Goal: Task Accomplishment & Management: Manage account settings

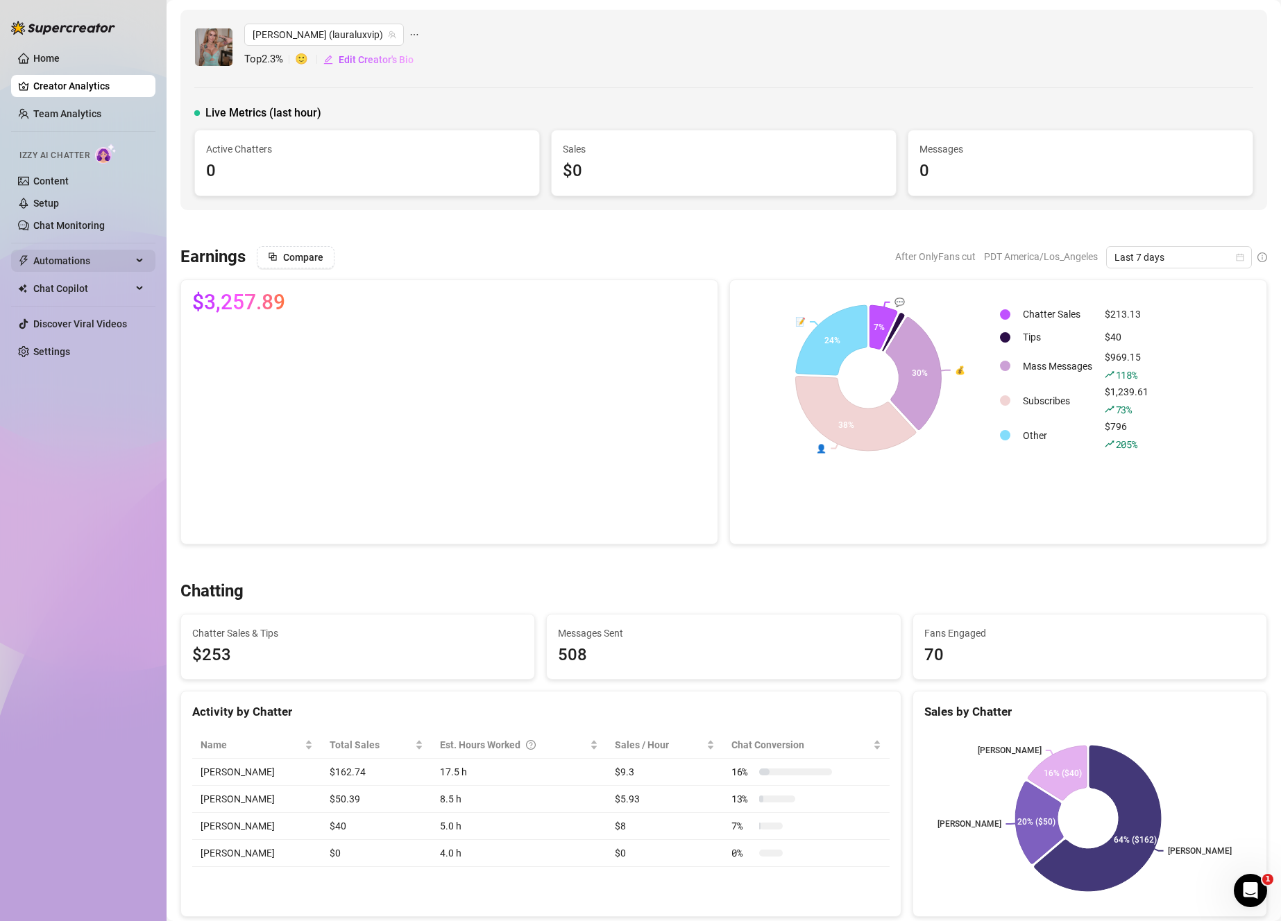
click at [105, 250] on span "Automations" at bounding box center [82, 261] width 99 height 22
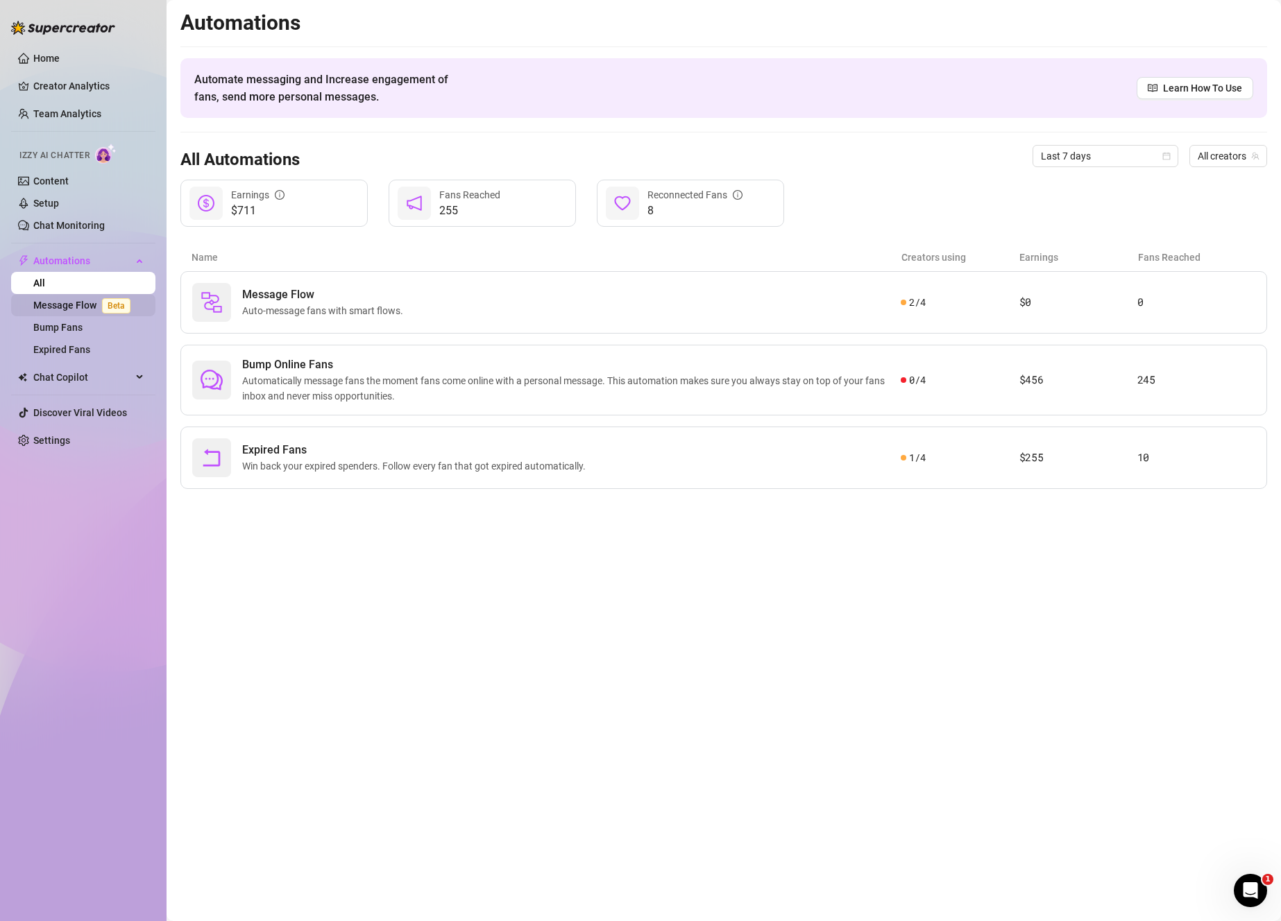
click at [98, 306] on link "Message Flow Beta" at bounding box center [84, 305] width 103 height 11
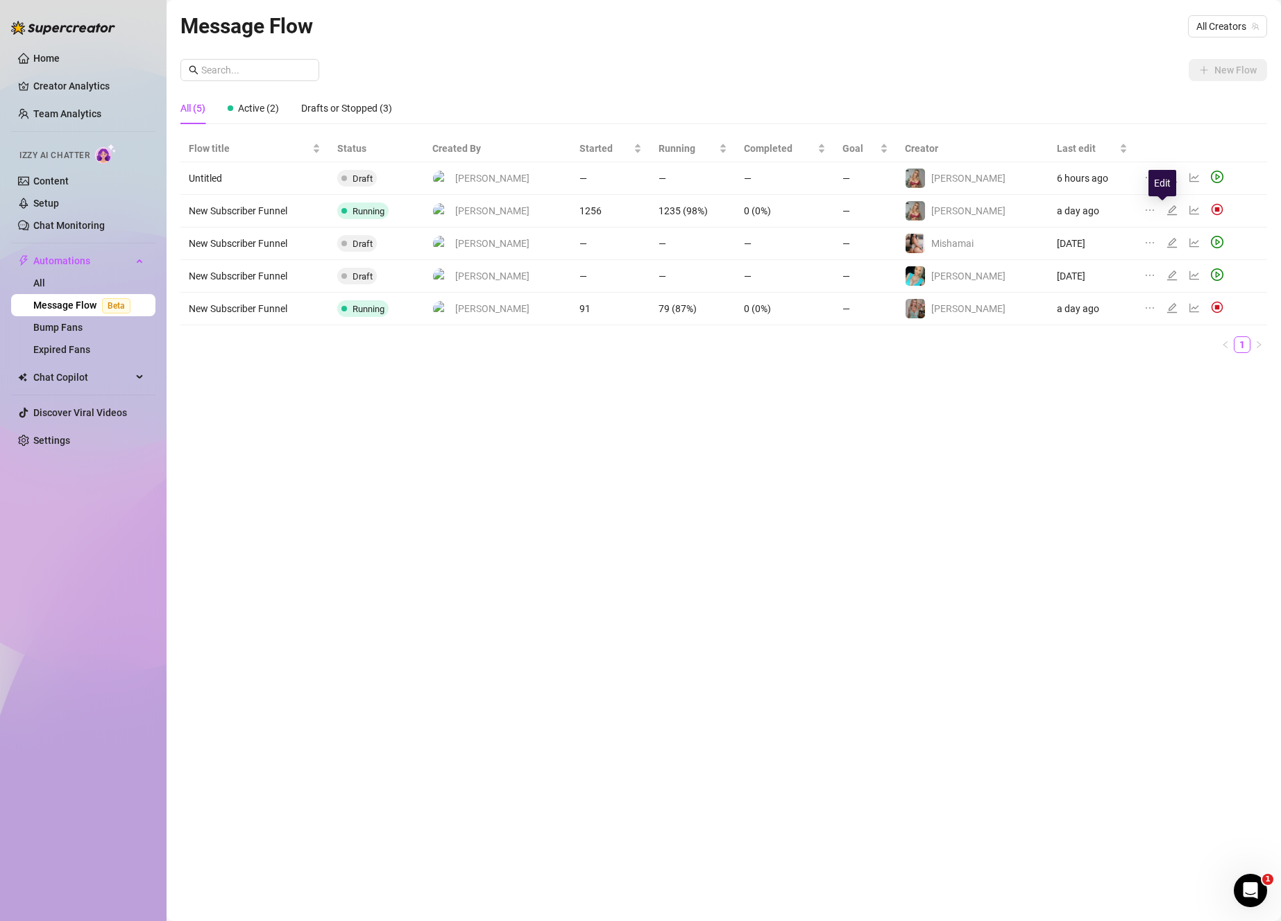
click at [1166, 209] on icon "edit" at bounding box center [1171, 210] width 11 height 11
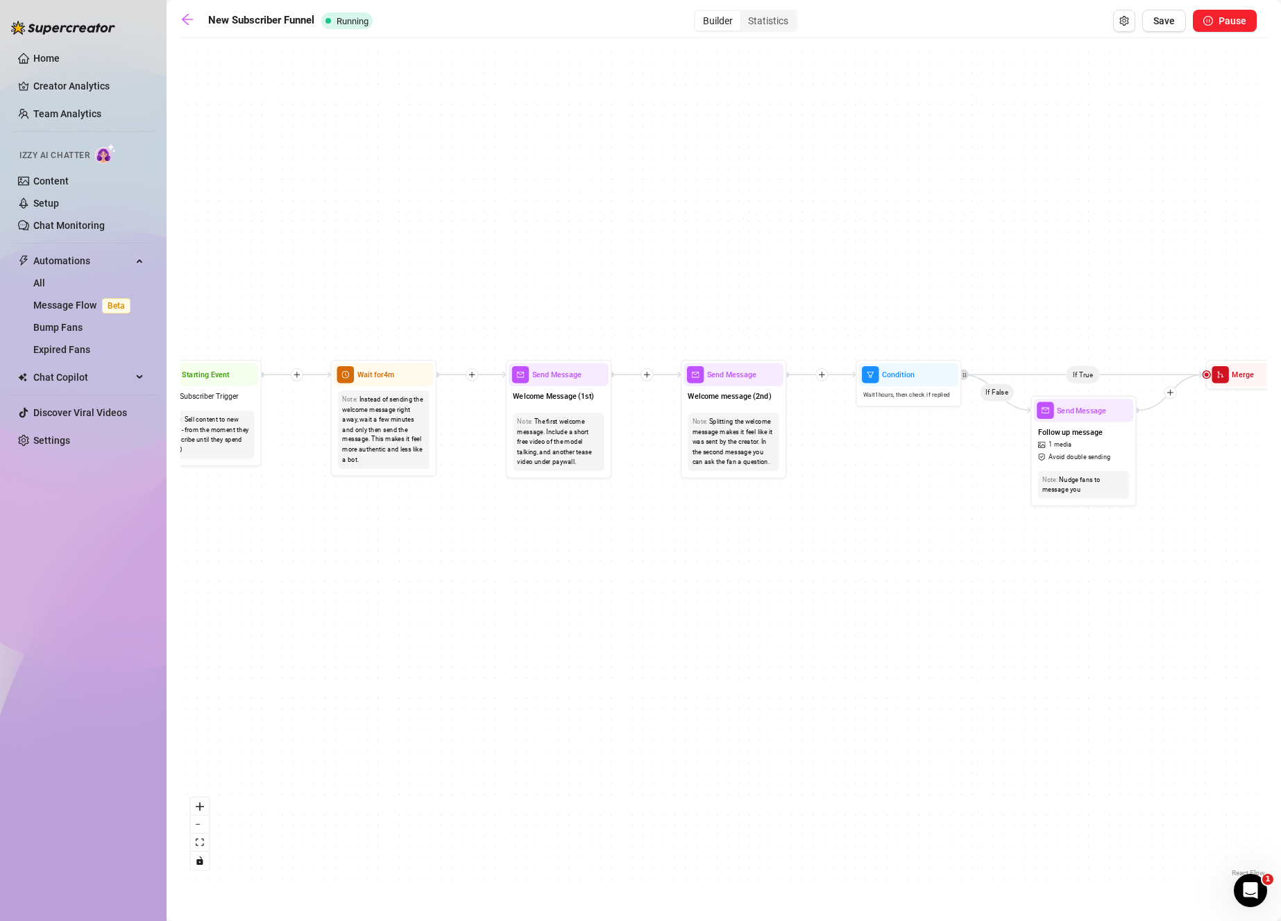
drag, startPoint x: 600, startPoint y: 520, endPoint x: 635, endPoint y: 524, distance: 35.0
click at [635, 524] on div "If True If True If False If False Merge Merge Send Message Follow up message 1 …" at bounding box center [723, 462] width 1086 height 835
click at [575, 466] on div "The first welcome message. Include a short free video of the model talking, and…" at bounding box center [562, 443] width 83 height 50
click at [570, 370] on span "Send Message" at bounding box center [560, 376] width 49 height 12
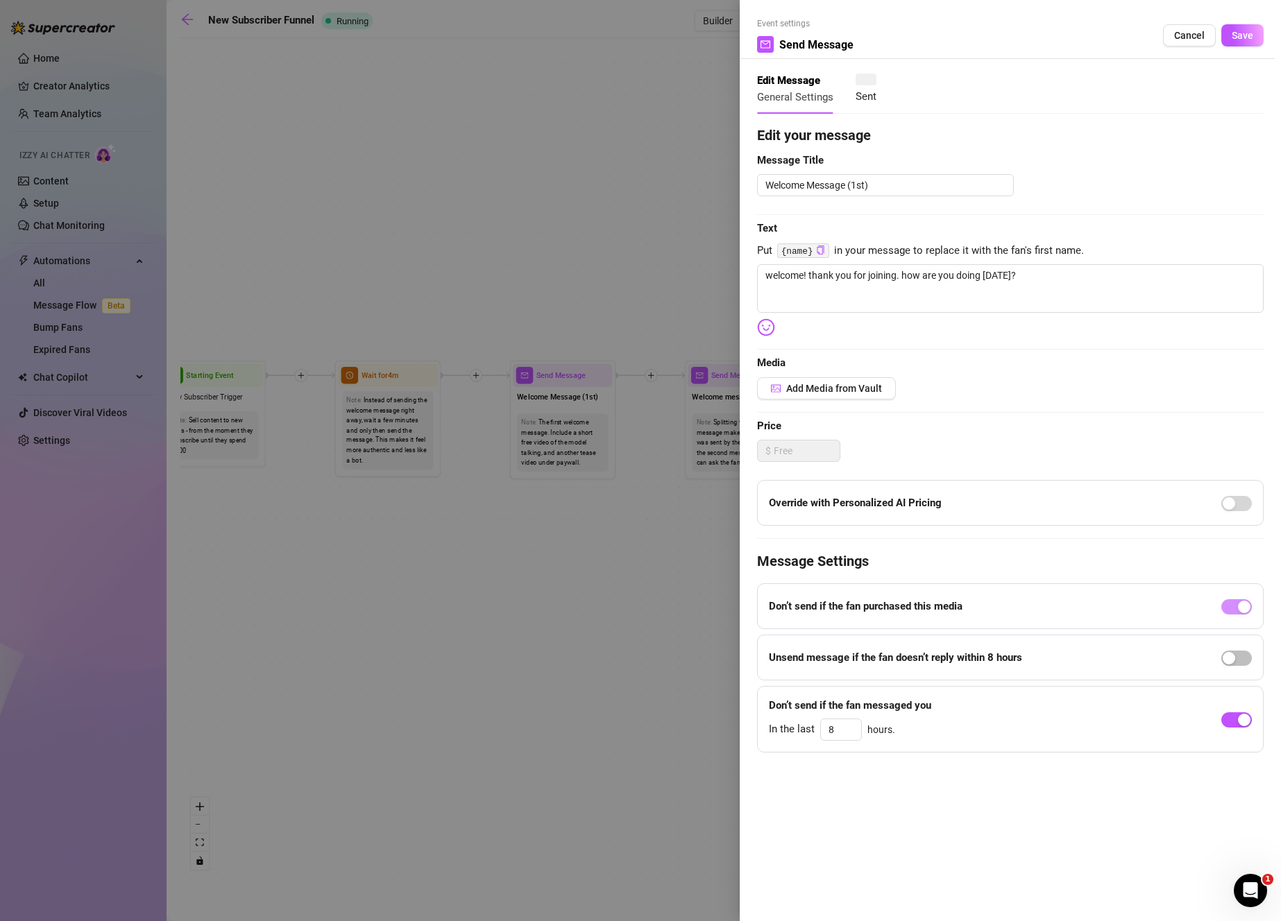
type textarea "welcome! thank you for joining. how are you doing [DATE]?"
click at [1185, 37] on span "Cancel" at bounding box center [1189, 35] width 31 height 11
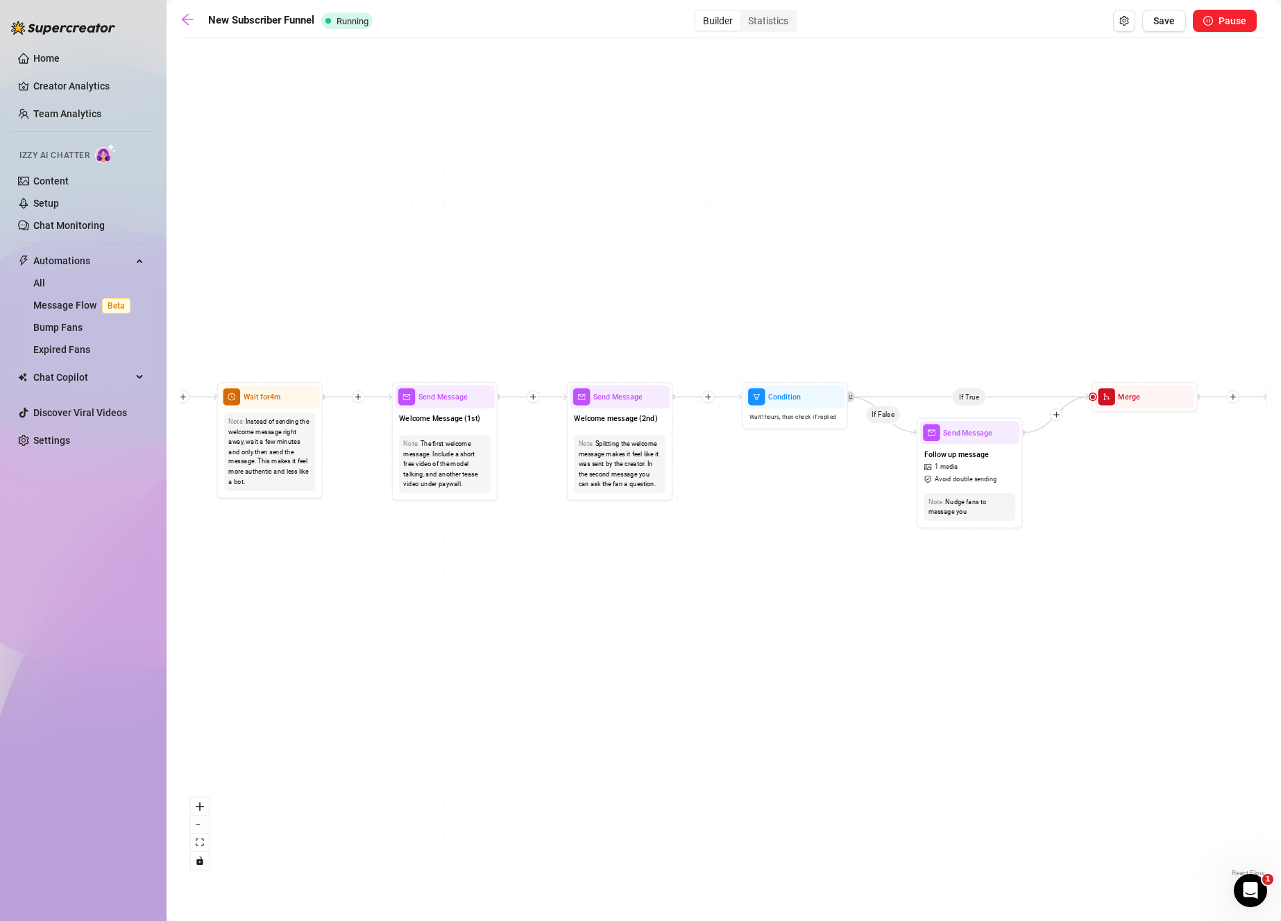
drag, startPoint x: 896, startPoint y: 486, endPoint x: 859, endPoint y: 492, distance: 37.2
click at [859, 492] on div "If True If True If False If False Merge Merge Send Message Follow up message 1 …" at bounding box center [723, 462] width 1086 height 835
click at [973, 476] on span "Avoid double sending" at bounding box center [965, 479] width 62 height 10
type textarea "I hope you're having a good day"
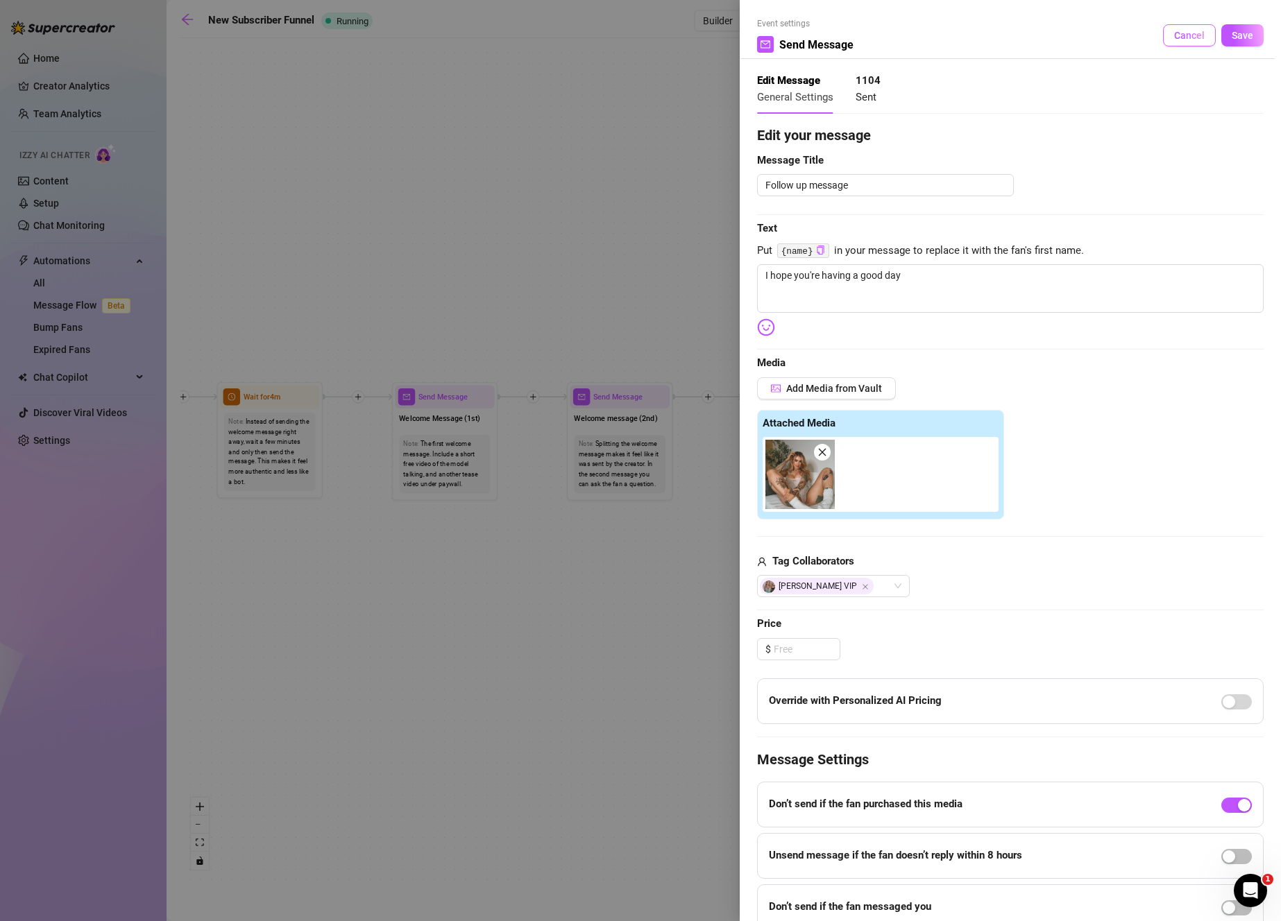
click at [1190, 35] on span "Cancel" at bounding box center [1189, 35] width 31 height 11
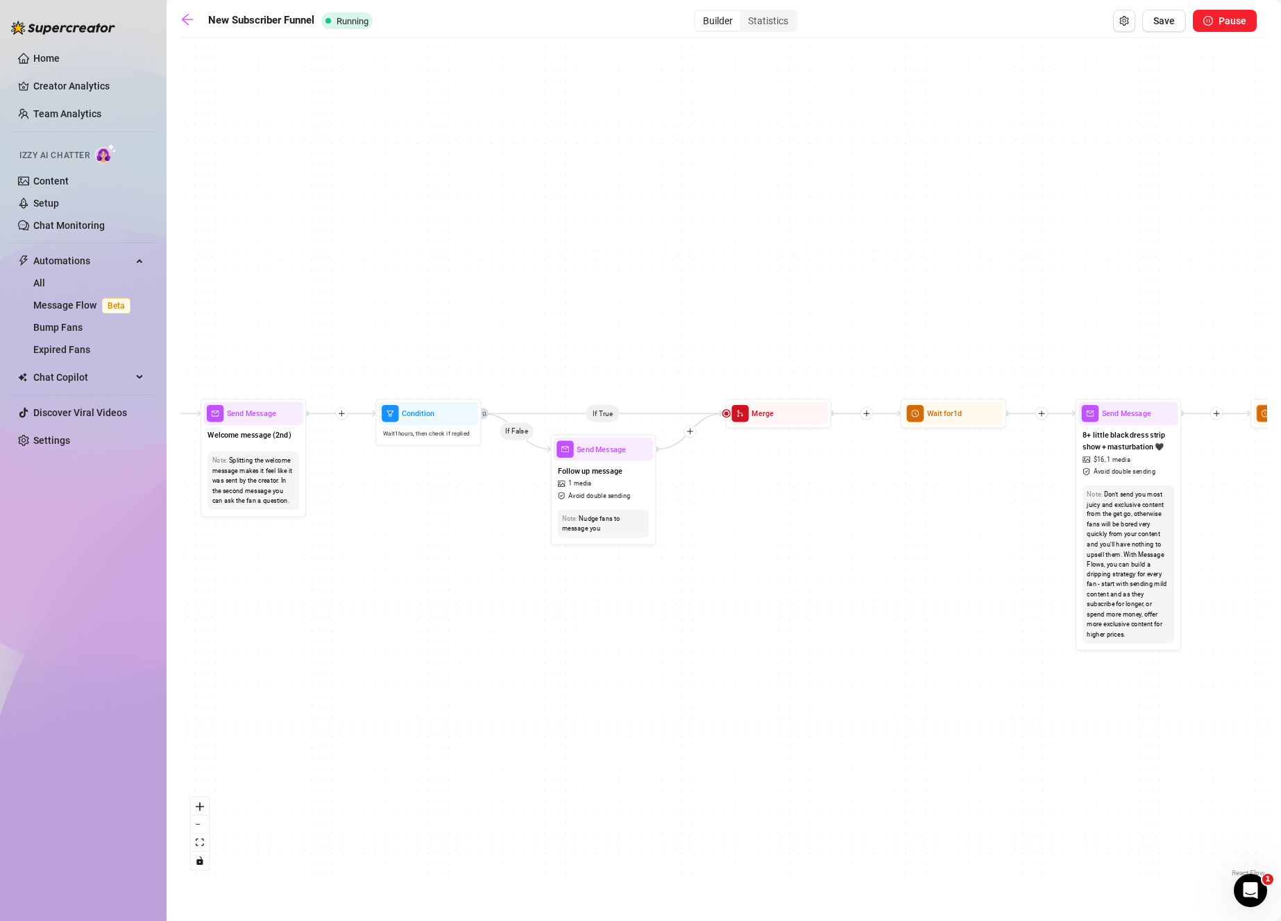
drag, startPoint x: 656, startPoint y: 576, endPoint x: 498, endPoint y: 565, distance: 158.5
click at [497, 567] on div "If True If True If False If False Merge Merge Send Message Follow up message 1 …" at bounding box center [723, 462] width 1086 height 835
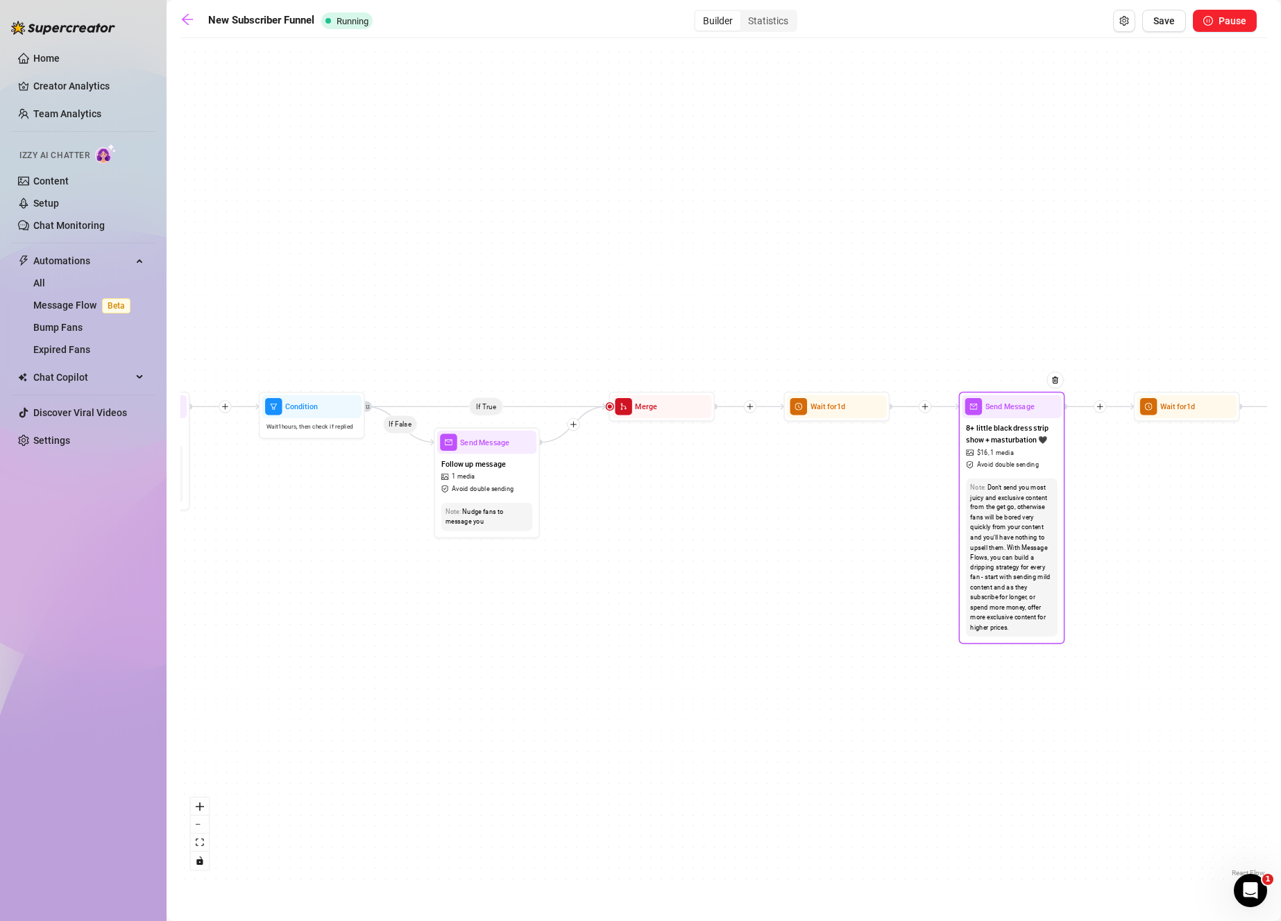
click at [1011, 545] on div "Don't send you most juicy and exclusive content from the get go, otherwise fans…" at bounding box center [1011, 558] width 83 height 150
click at [1022, 440] on span "8+ little black dress strip show + masturbation 🖤" at bounding box center [1011, 434] width 91 height 24
type textarea "8+ little black dress strip show + masturbation 🖤 I only planned to put on a sh…"
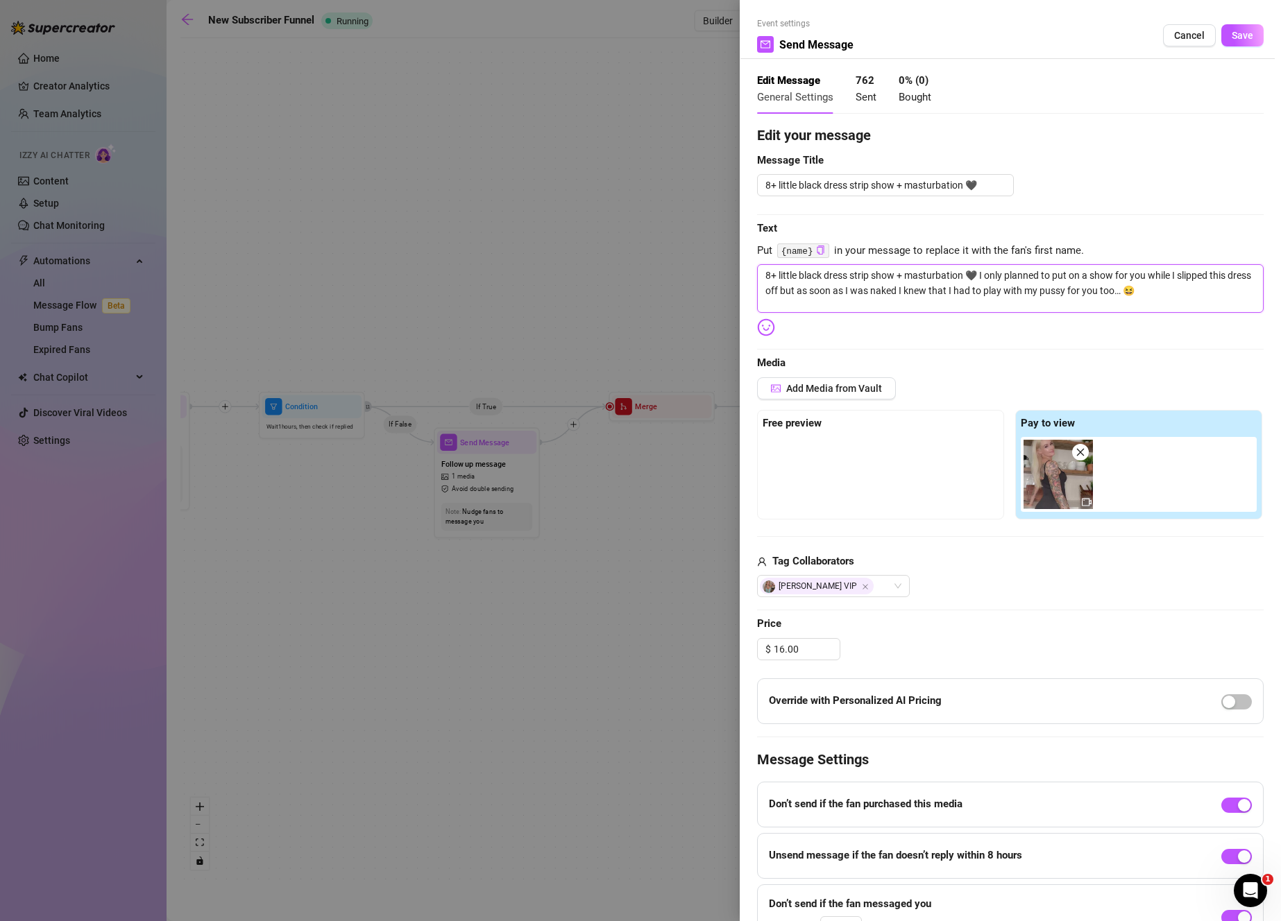
click at [777, 280] on textarea "8+ little black dress strip show + masturbation 🖤 I only planned to put on a sh…" at bounding box center [1010, 288] width 506 height 49
type textarea "8+ little black dress strip show + masturbation 🖤 I only planned to put on a sh…"
type textarea "8+ m little black dress strip show + masturbation 🖤 I only planned to put on a …"
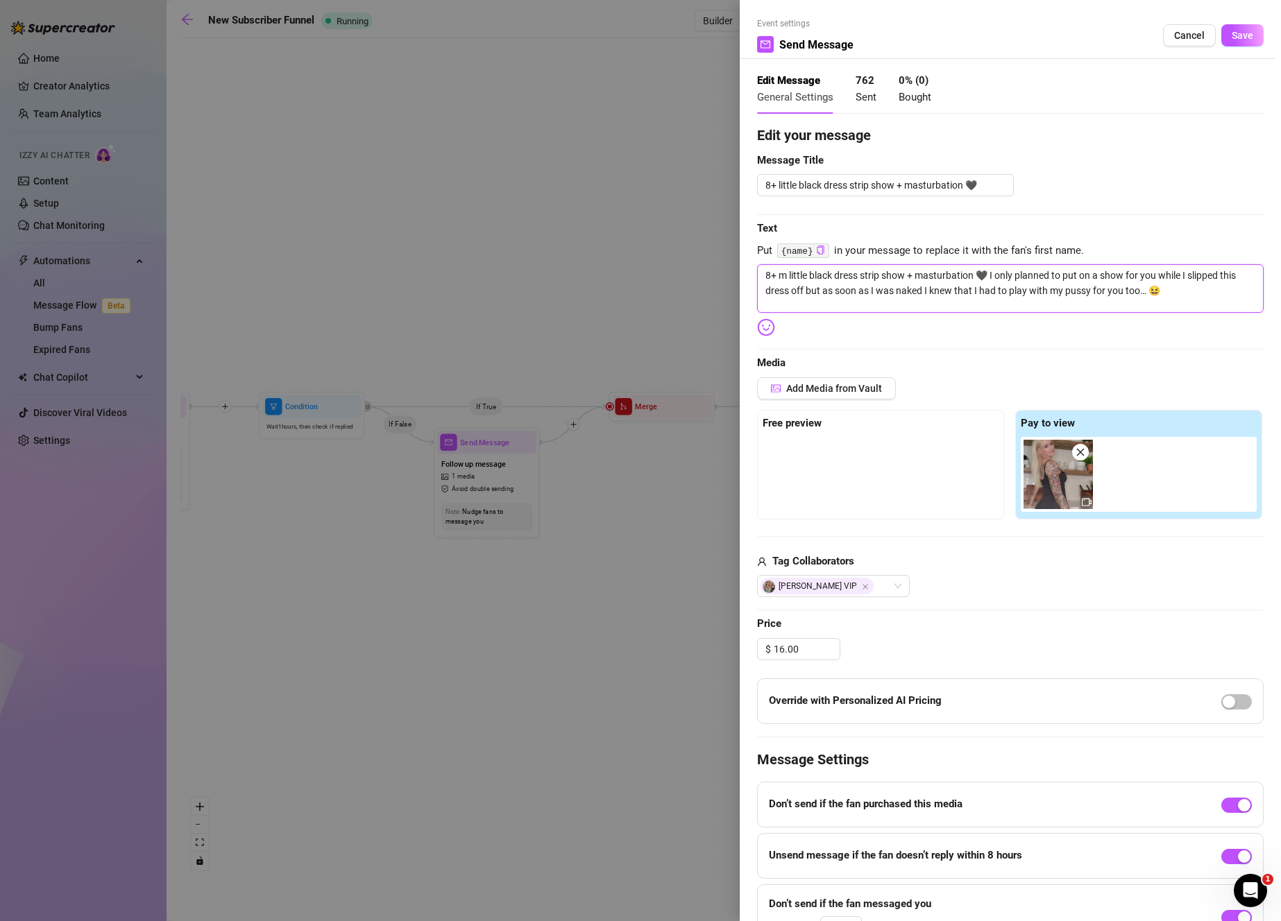
type textarea "8+ mi little black dress strip show + masturbation 🖤 I only planned to put on a…"
type textarea "8+ min little black dress strip show + masturbation 🖤 I only planned to put on …"
type textarea "8+ minu little black dress strip show + masturbation 🖤 I only planned to put on…"
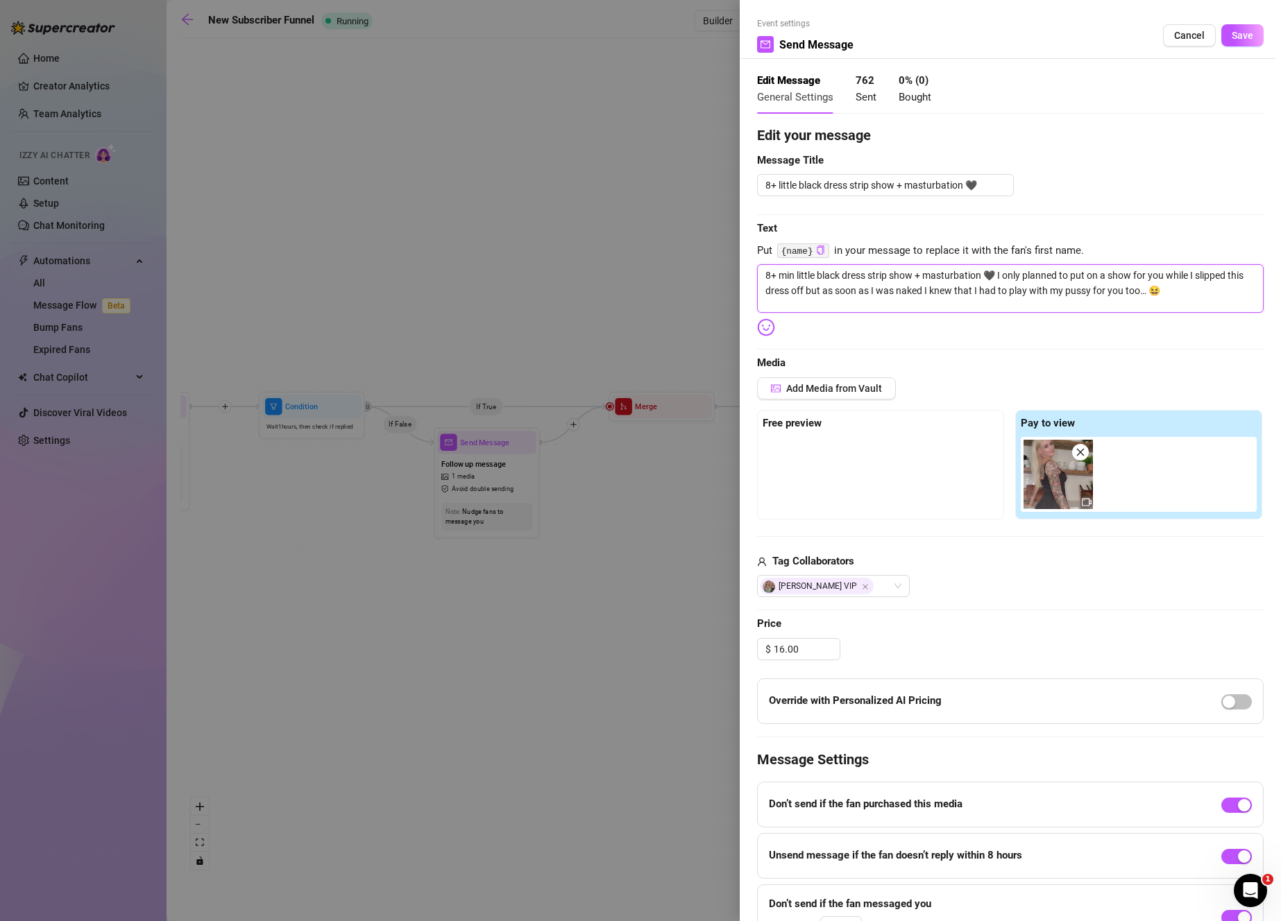
type textarea "8+ minu little black dress strip show + masturbation 🖤 I only planned to put on…"
type textarea "8+ minut little black dress strip show + masturbation 🖤 I only planned to put o…"
type textarea "8+ minute little black dress strip show + masturbation 🖤 I only planned to put …"
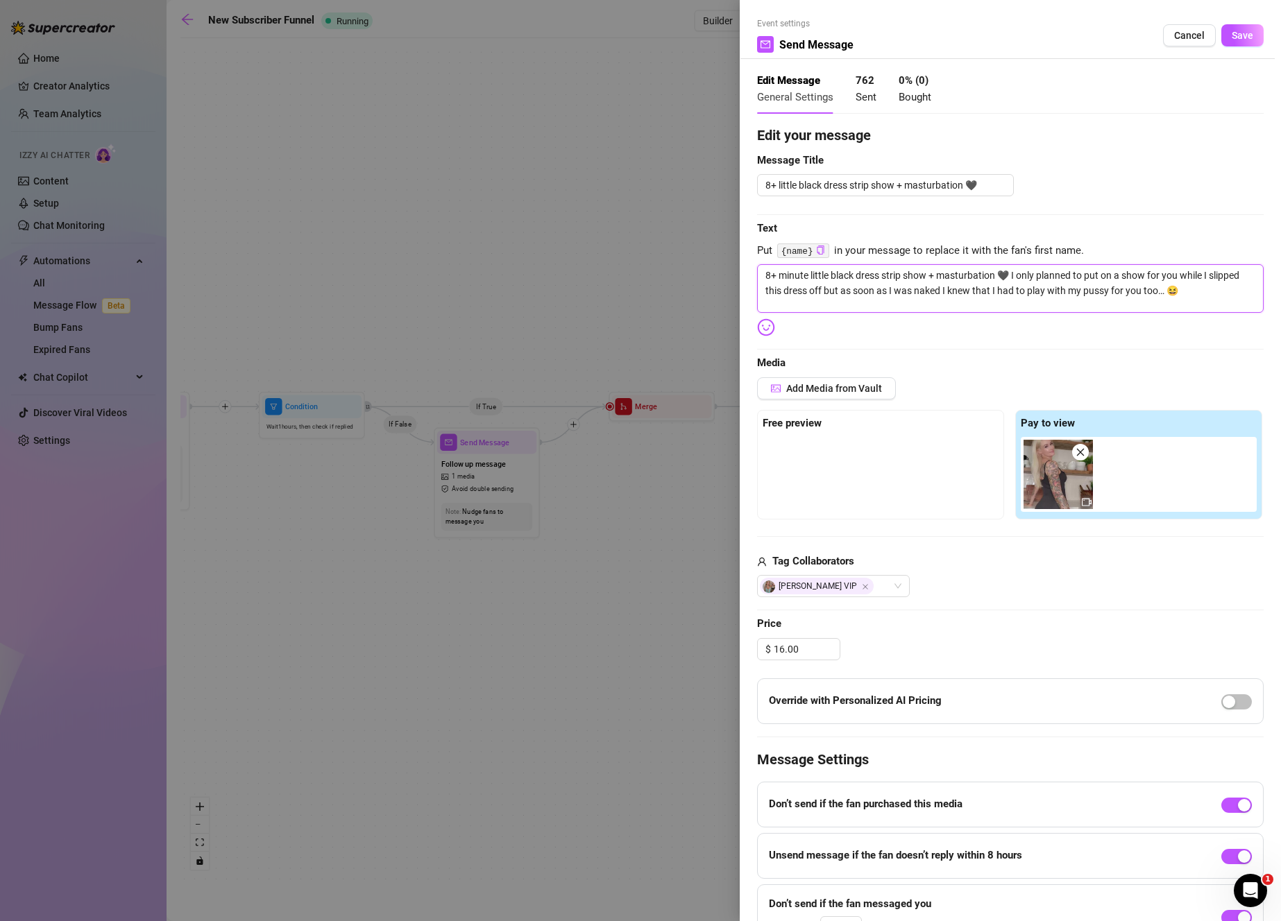
type textarea "8+ minutes little black dress strip show + masturbation 🖤 I only planned to put…"
type textarea "8+ minute little black dress strip show + masturbation 🖤 I only planned to put …"
type textarea "8+ minut little black dress strip show + masturbation 🖤 I only planned to put o…"
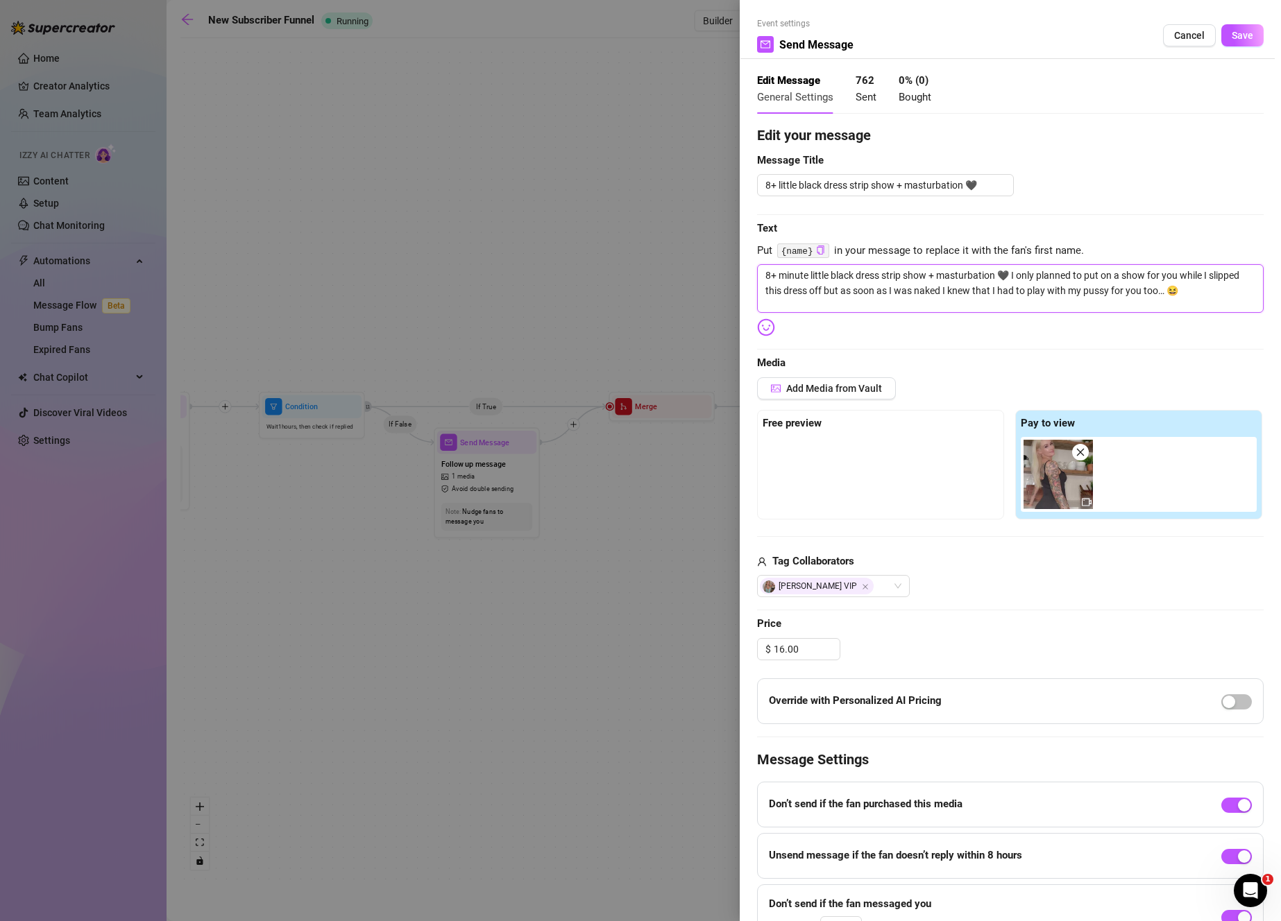
type textarea "8+ minut little black dress strip show + masturbation 🖤 I only planned to put o…"
type textarea "8+ minu little black dress strip show + masturbation 🖤 I only planned to put on…"
type textarea "8+ min little black dress strip show + masturbation 🖤 I only planned to put on …"
type textarea "8+ mi little black dress strip show + masturbation 🖤 I only planned to put on a…"
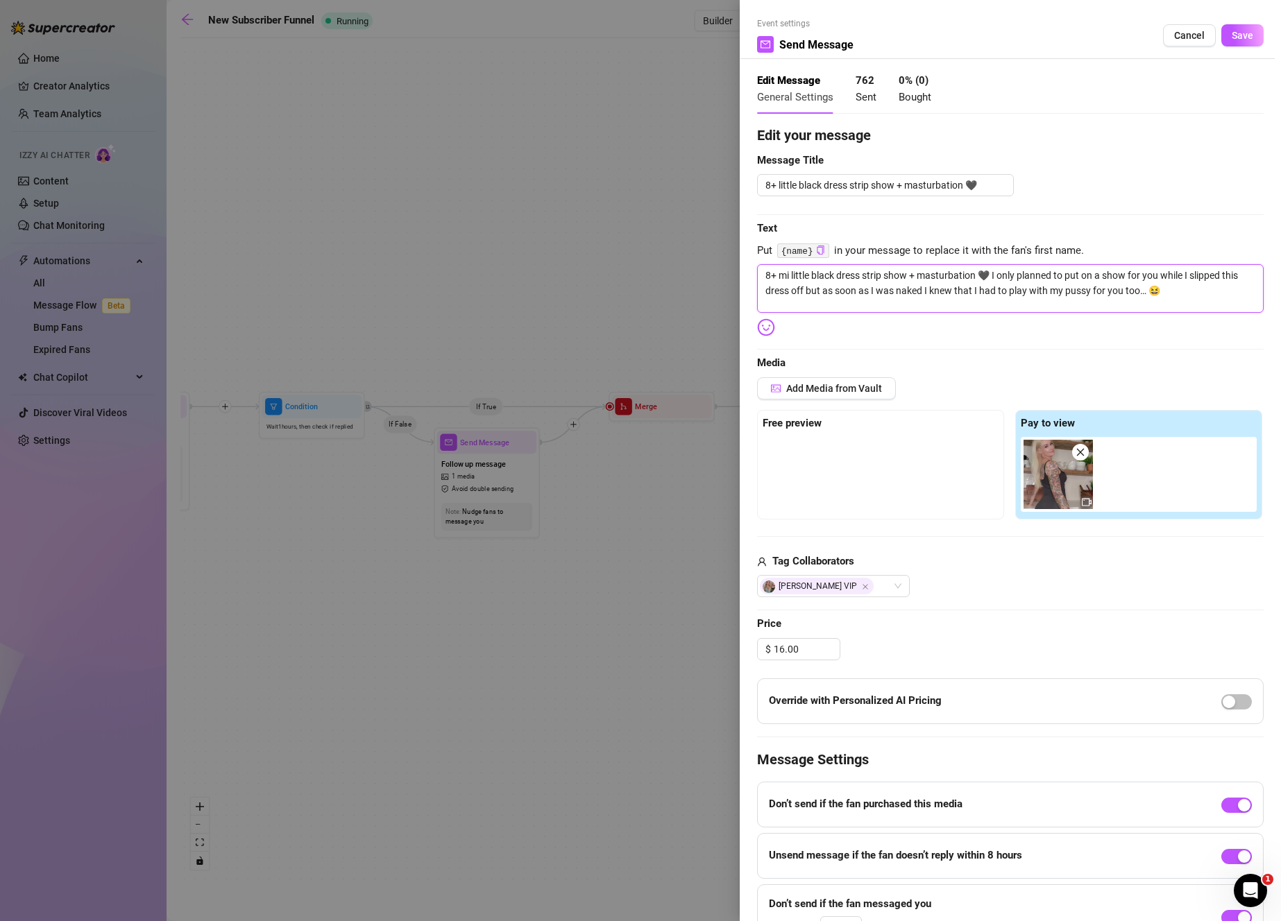
type textarea "8+ m little black dress strip show + masturbation 🖤 I only planned to put on a …"
type textarea "8+ little black dress strip show + masturbation 🖤 I only planned to put on a sh…"
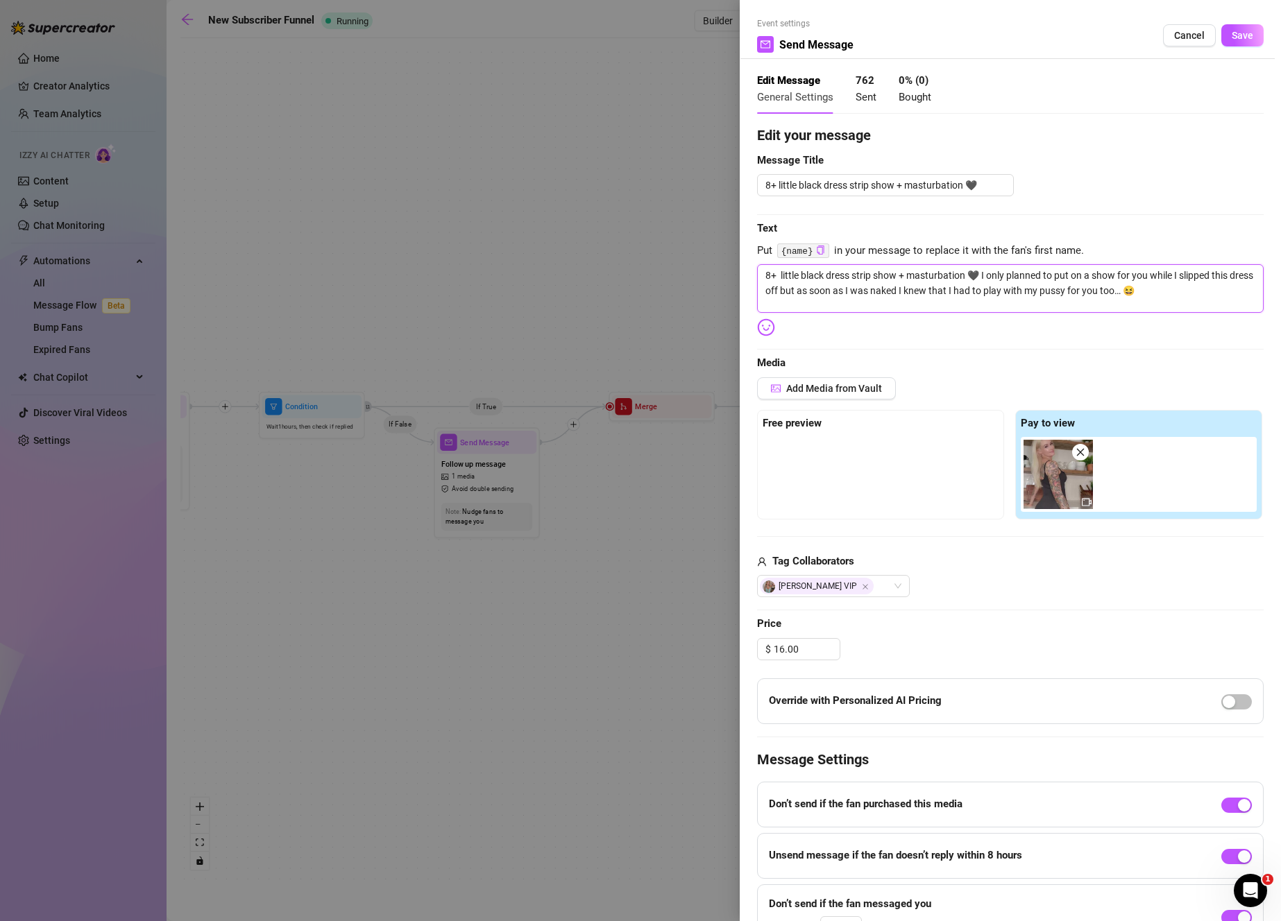
type textarea "8+ little black dress strip show + masturbation 🖤 I only planned to put on a sh…"
type textarea "8 little black dress strip show + masturbation 🖤 I only planned to put on a sho…"
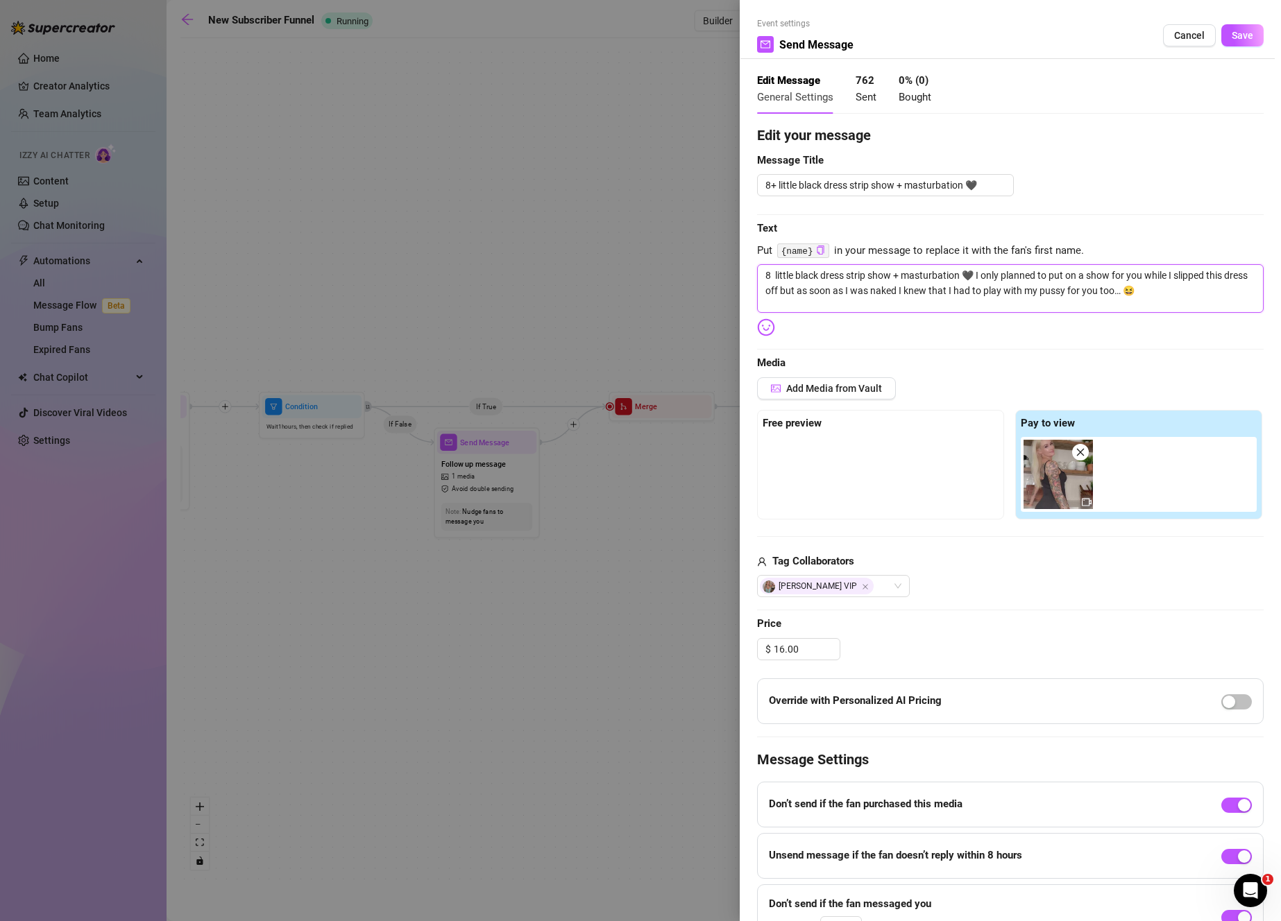
type textarea "8 m little black dress strip show + masturbation 🖤 I only planned to put on a s…"
type textarea "8 mi little black dress strip show + masturbation 🖤 I only planned to put on a …"
type textarea "8 min little black dress strip show + masturbation 🖤 I only planned to put on a…"
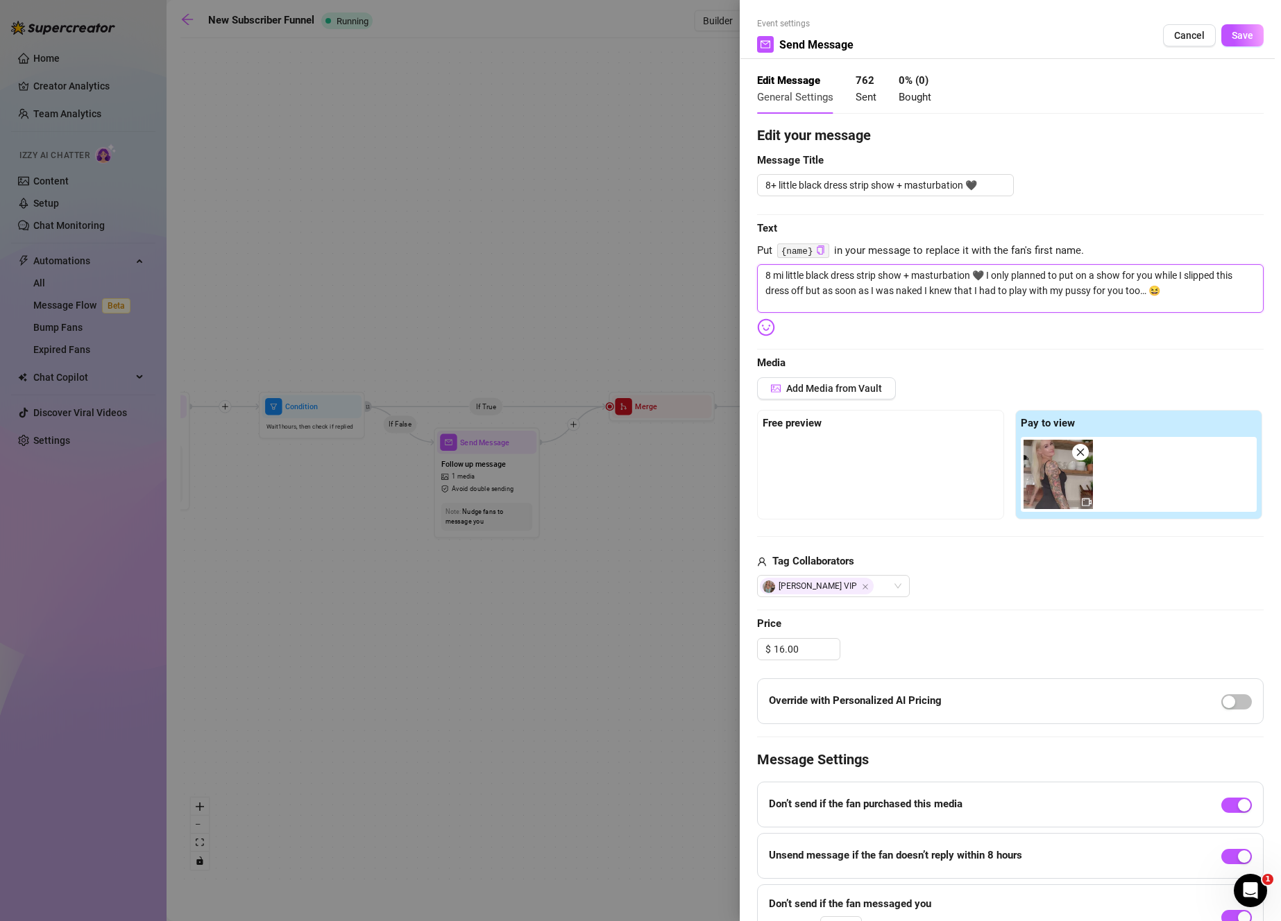
type textarea "8 min little black dress strip show + masturbation 🖤 I only planned to put on a…"
type textarea "8 minu little black dress strip show + masturbation 🖤 I only planned to put on …"
type textarea "8 minut little black dress strip show + masturbation 🖤 I only planned to put on…"
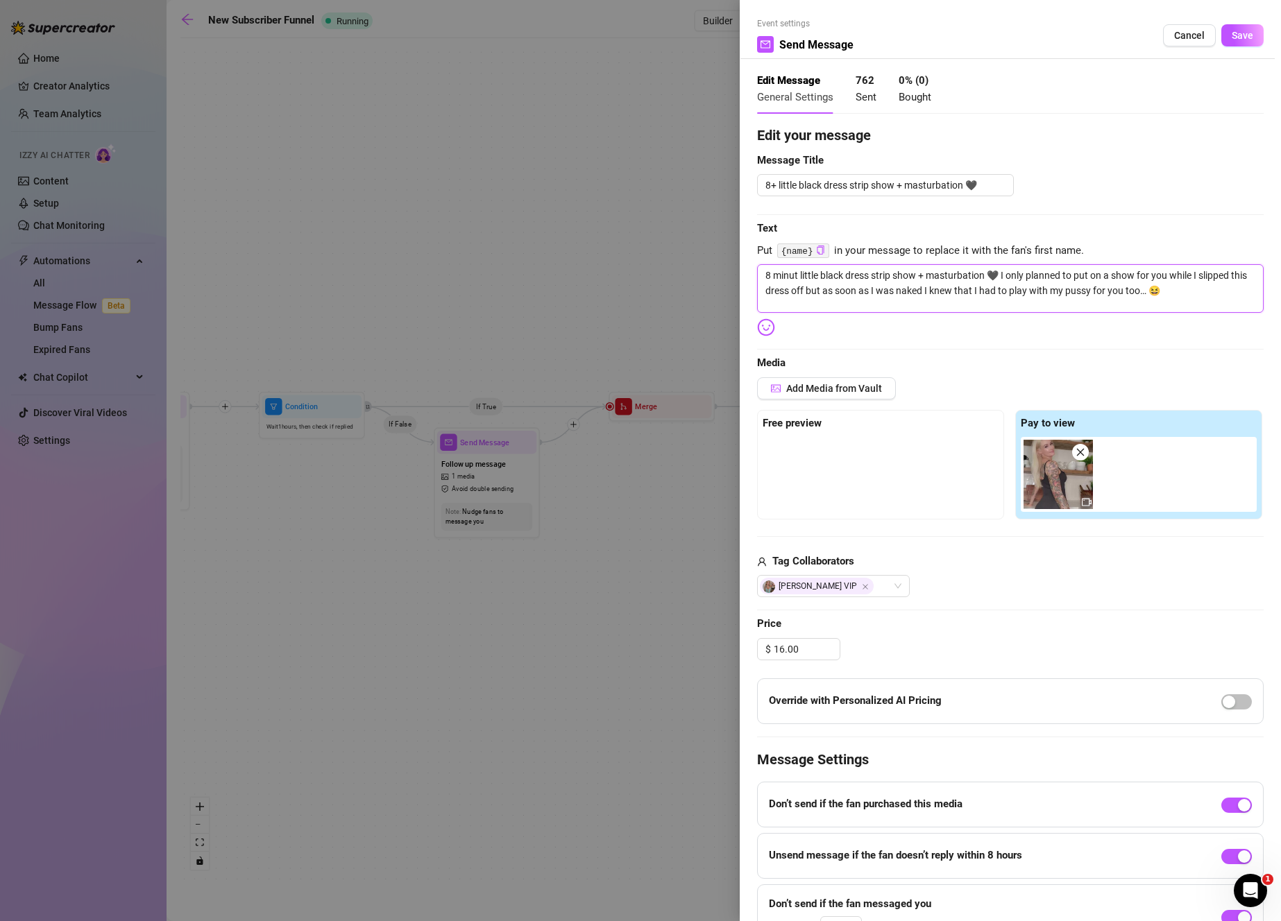
type textarea "8 minute little black dress strip show + masturbation 🖤 I only planned to put o…"
click at [850, 424] on div "Free preview" at bounding box center [880, 424] width 236 height 17
click at [837, 386] on span "Add Media from Vault" at bounding box center [834, 388] width 96 height 11
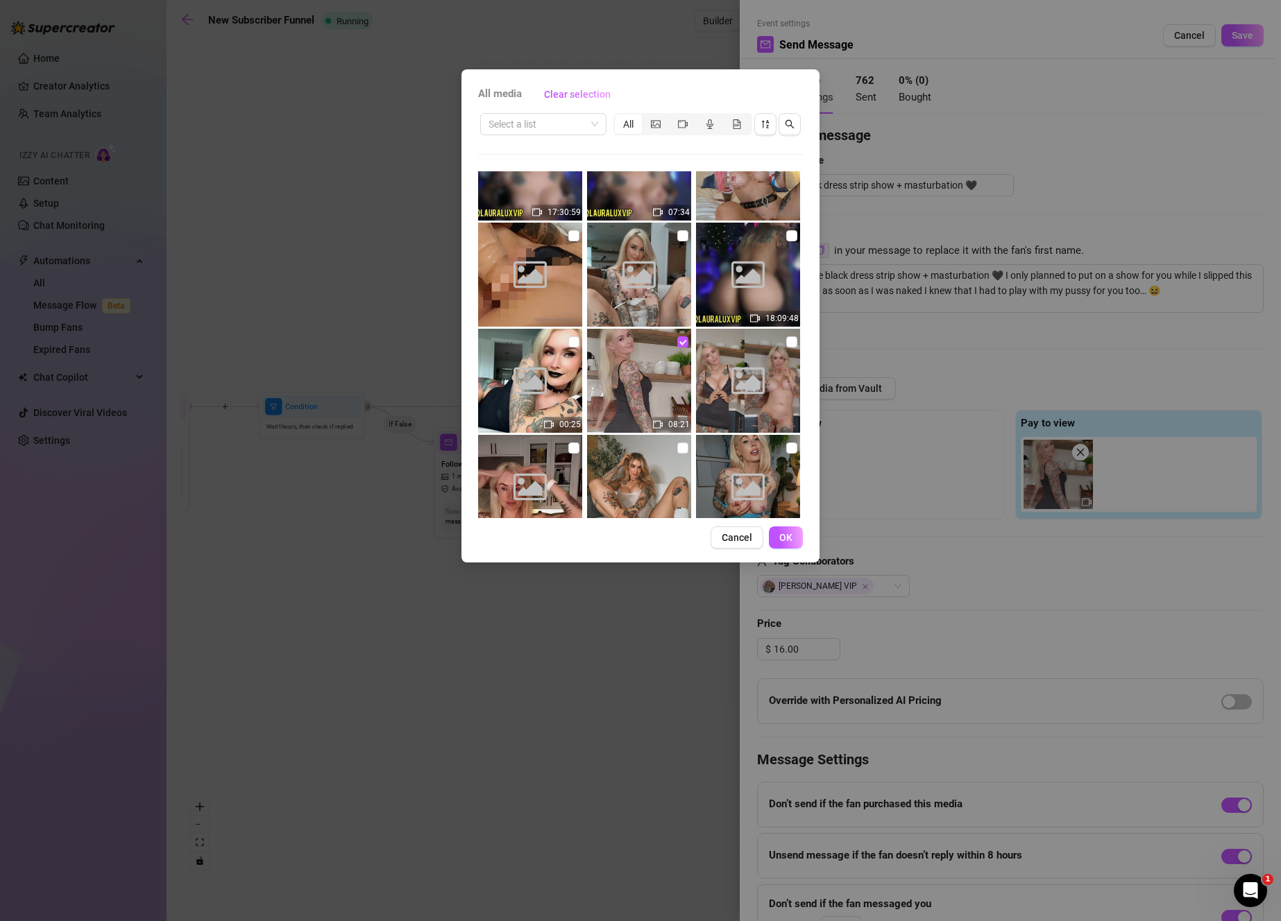
scroll to position [907, 0]
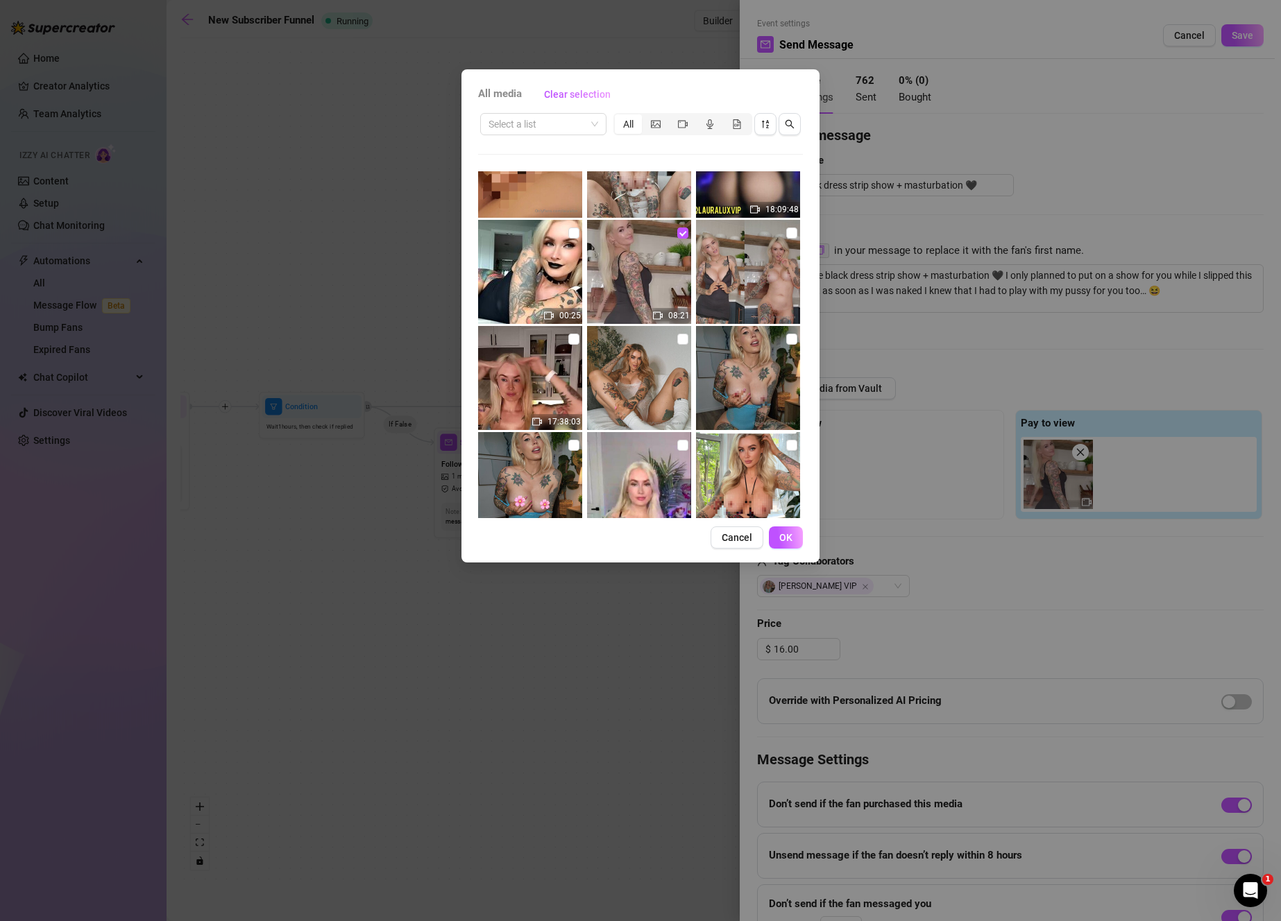
click at [789, 237] on img at bounding box center [748, 272] width 104 height 104
click at [786, 233] on input "checkbox" at bounding box center [791, 233] width 11 height 11
checkbox input "true"
click at [793, 541] on button "OK" at bounding box center [786, 538] width 34 height 22
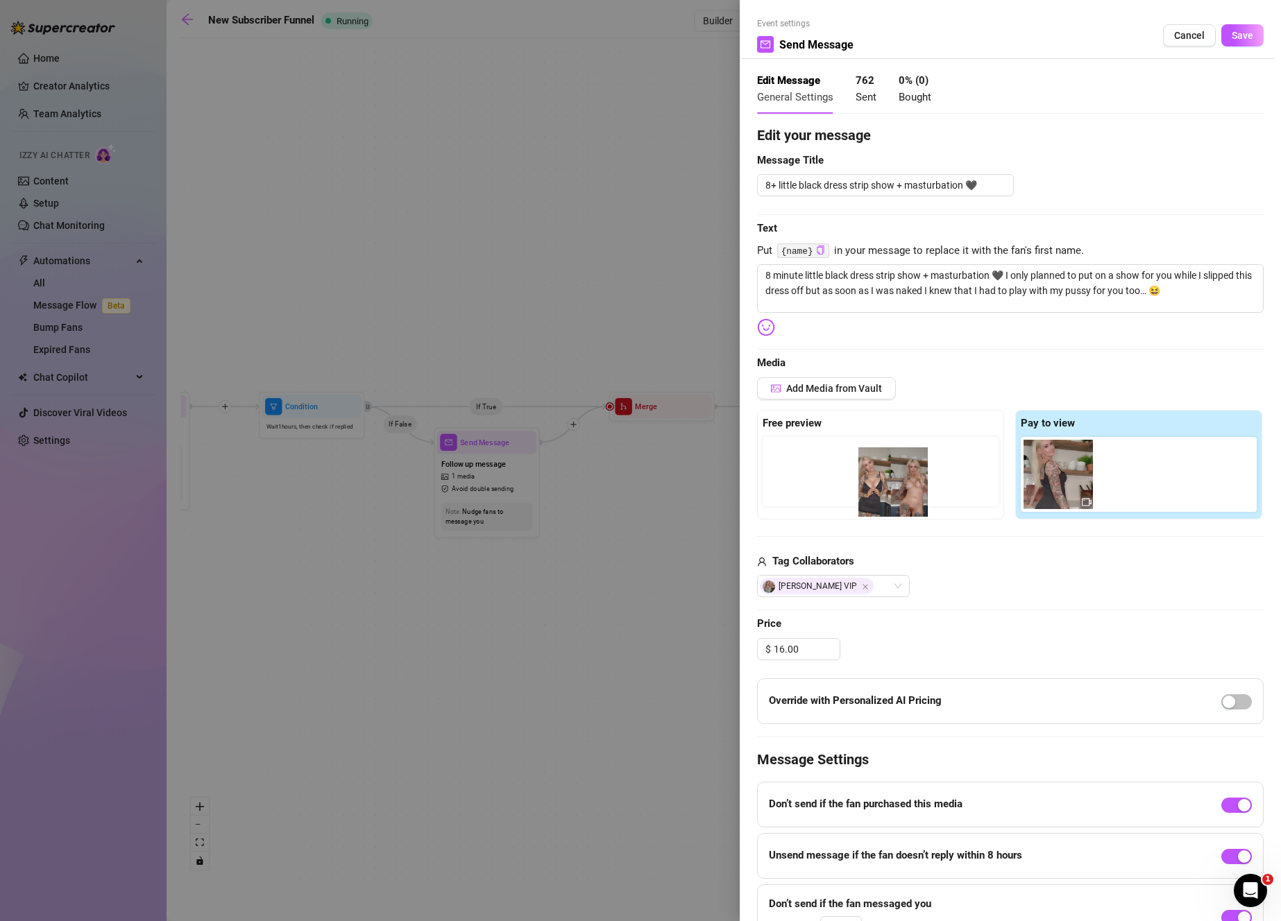
drag, startPoint x: 1123, startPoint y: 478, endPoint x: 857, endPoint y: 479, distance: 266.4
click at [857, 479] on div "Free preview Pay to view" at bounding box center [1010, 465] width 506 height 110
click at [1231, 43] on button "Save" at bounding box center [1242, 35] width 42 height 22
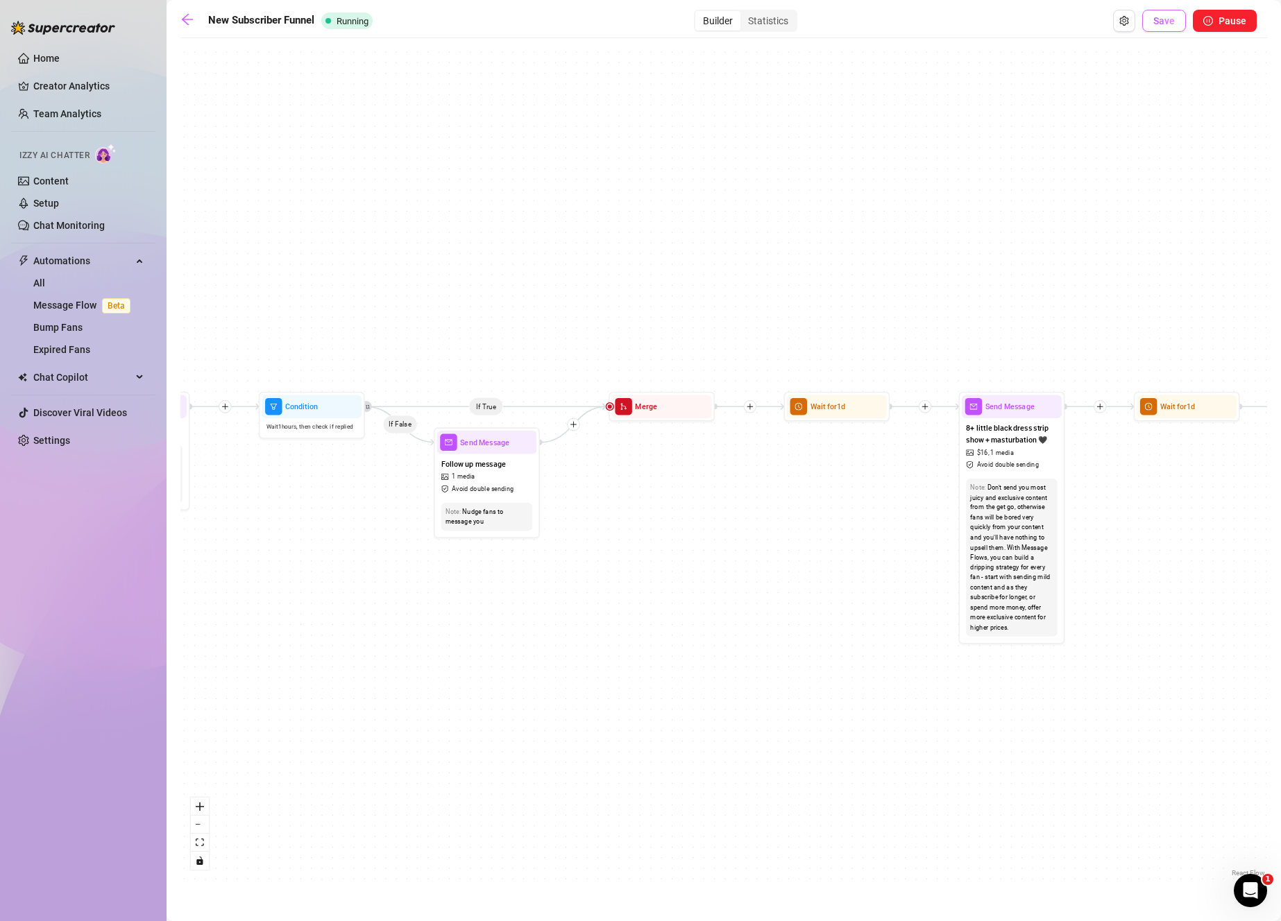
click at [1160, 24] on span "Save" at bounding box center [1164, 20] width 22 height 11
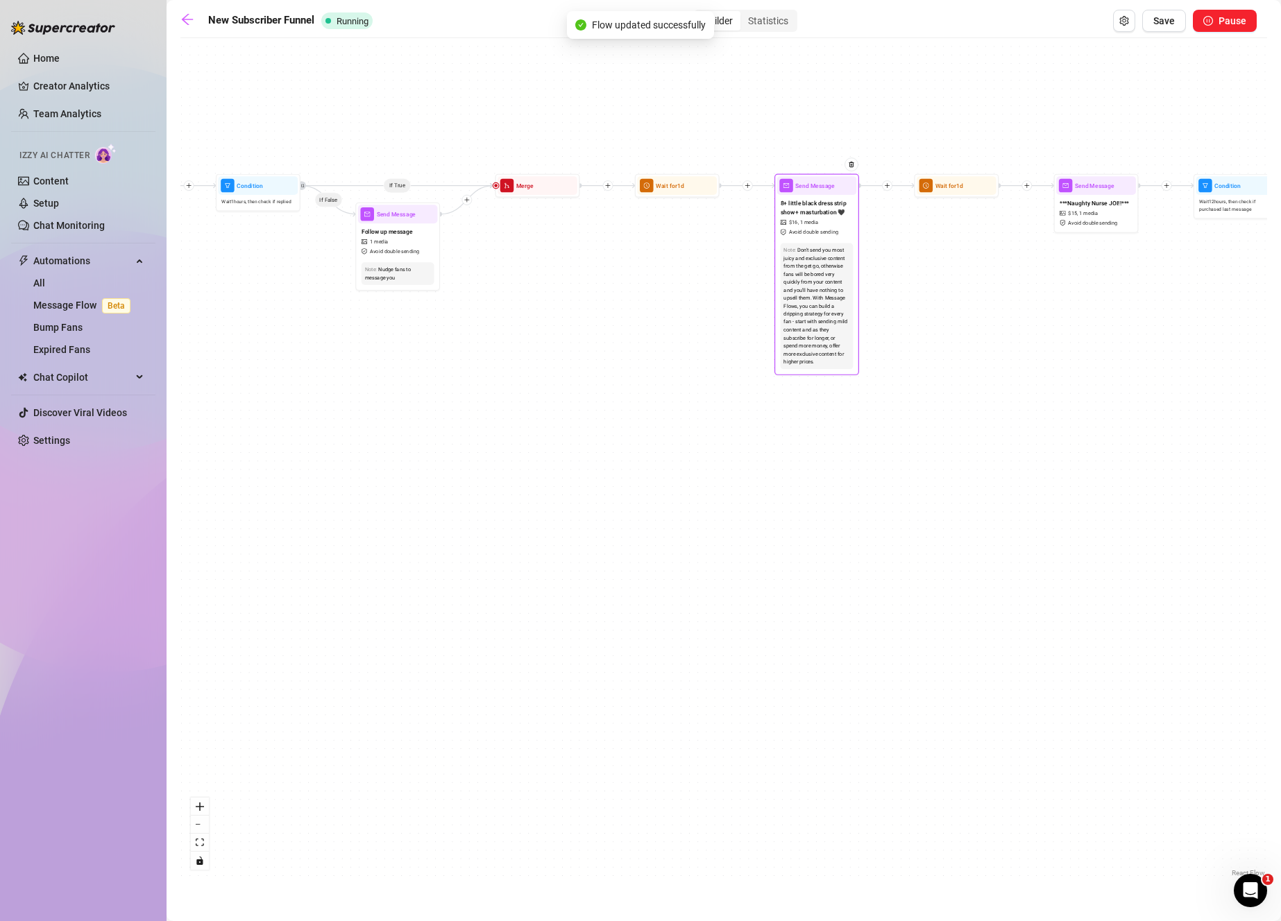
click at [832, 246] on div "Don't send you most juicy and exclusive content from the get go, otherwise fans…" at bounding box center [816, 305] width 66 height 119
click at [816, 212] on span "8+ little black dress strip show + masturbation 🖤" at bounding box center [816, 207] width 73 height 19
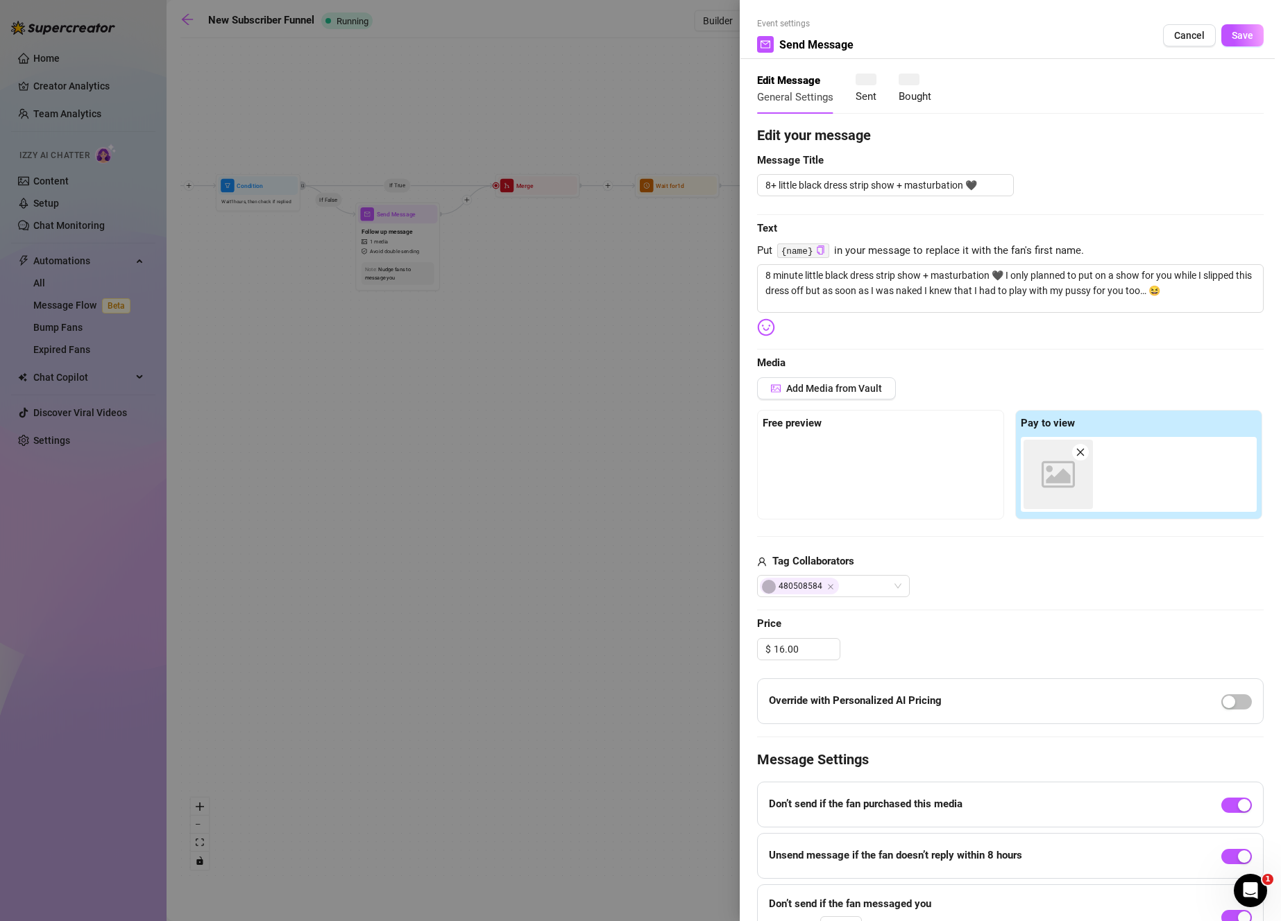
type textarea "8 minute little black dress strip show + masturbation 🖤 I only planned to put o…"
click at [844, 488] on div at bounding box center [880, 471] width 236 height 69
click at [843, 392] on span "Add Media from Vault" at bounding box center [834, 388] width 96 height 11
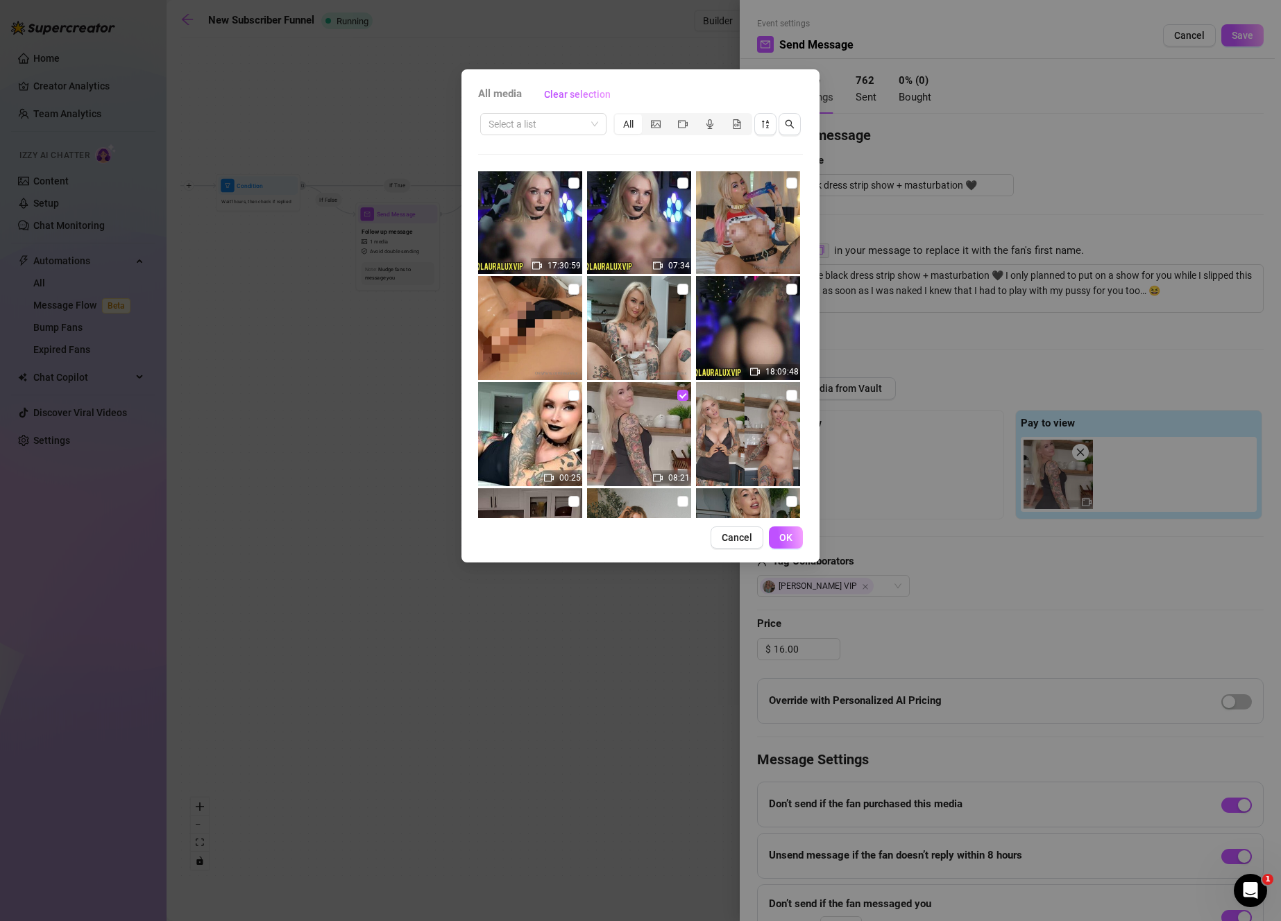
scroll to position [817, 0]
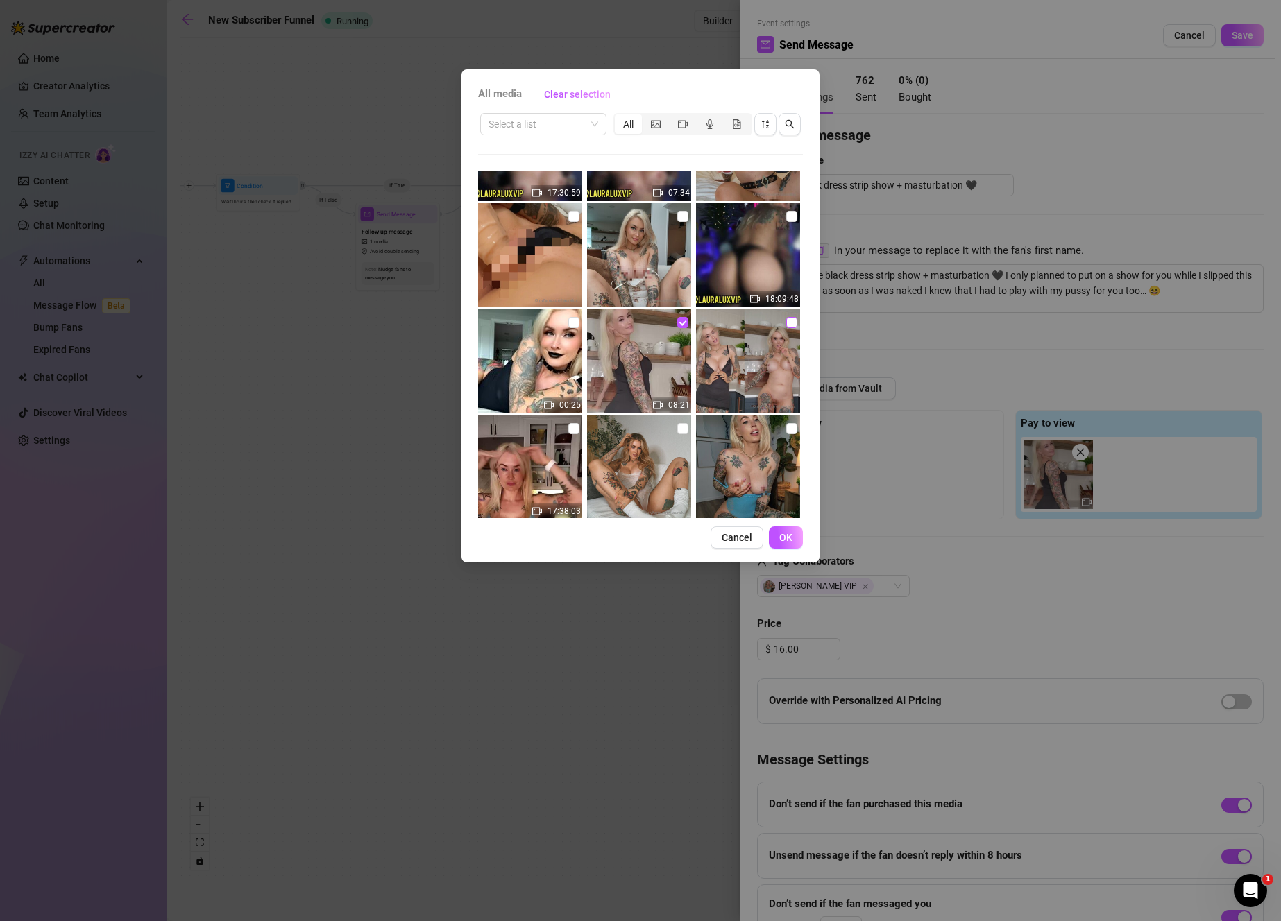
click at [786, 319] on input "checkbox" at bounding box center [791, 322] width 11 height 11
checkbox input "true"
click at [778, 543] on button "OK" at bounding box center [786, 538] width 34 height 22
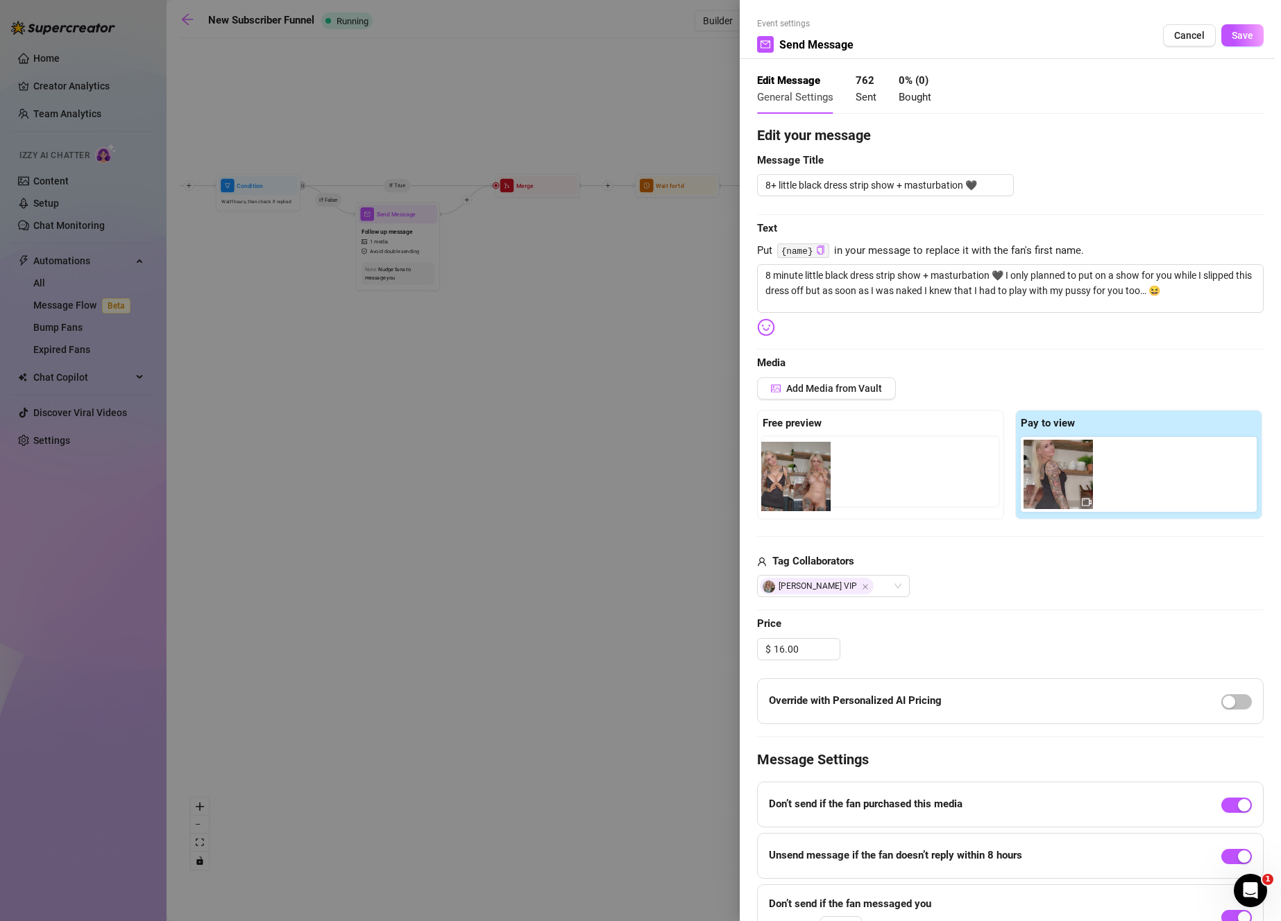
drag, startPoint x: 1134, startPoint y: 478, endPoint x: 796, endPoint y: 484, distance: 338.6
click at [796, 484] on div "Free preview Pay to view" at bounding box center [1010, 465] width 506 height 110
drag, startPoint x: 1127, startPoint y: 485, endPoint x: 794, endPoint y: 479, distance: 333.0
click at [794, 479] on div "Free preview Pay to view" at bounding box center [1010, 465] width 506 height 110
click at [1230, 25] on button "Save" at bounding box center [1242, 35] width 42 height 22
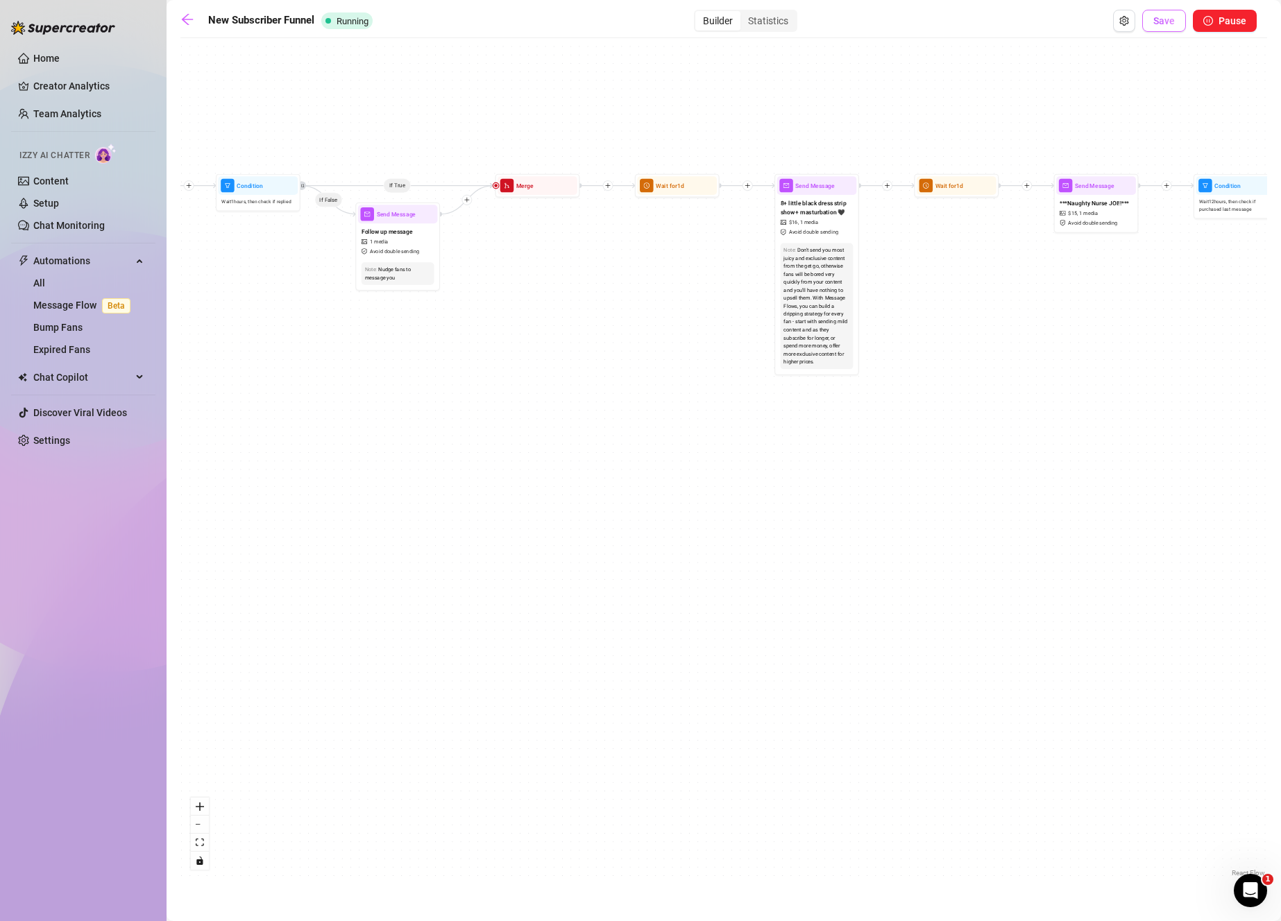
click at [1158, 22] on span "Save" at bounding box center [1164, 20] width 22 height 11
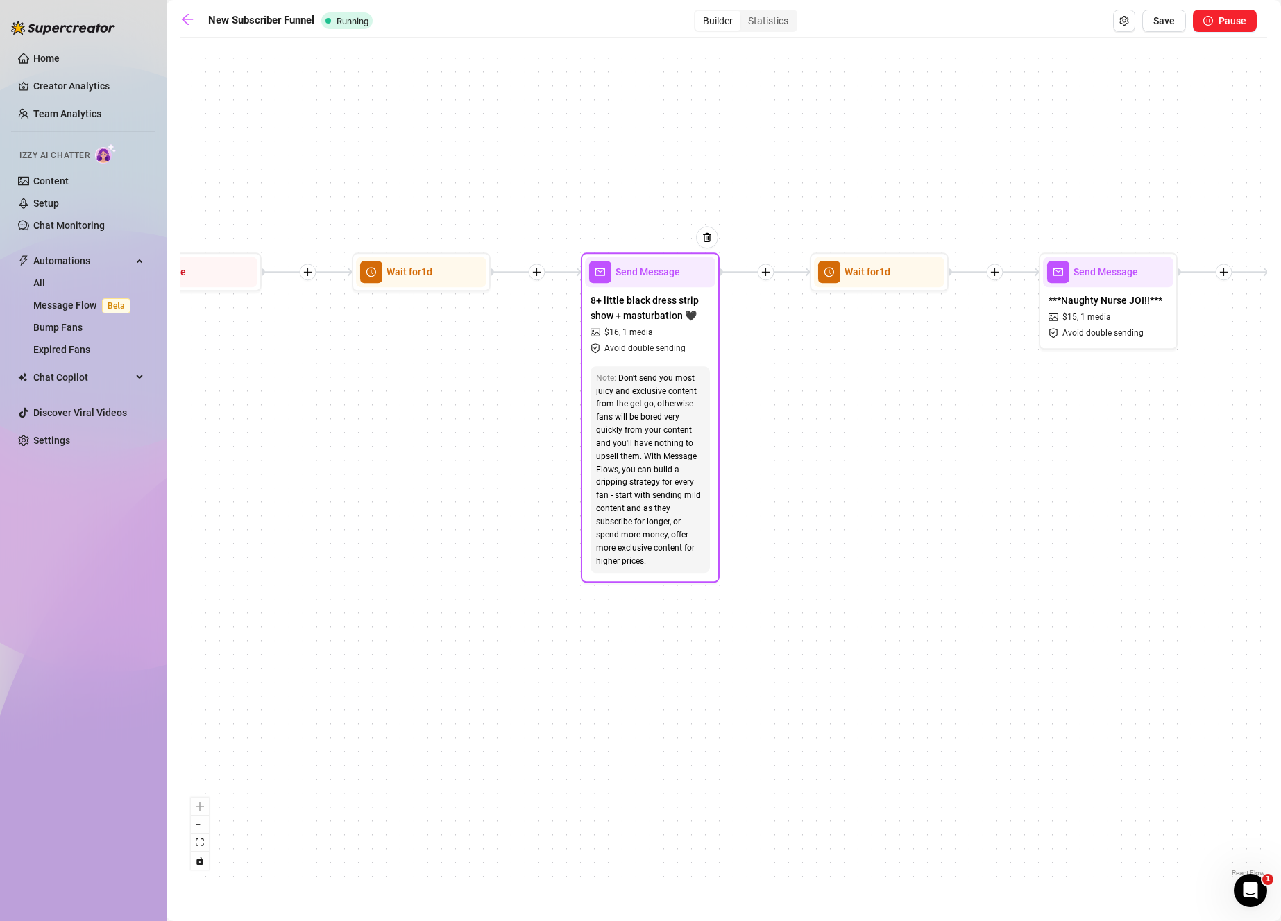
click at [699, 467] on div "Don't send you most juicy and exclusive content from the get go, otherwise fans…" at bounding box center [650, 470] width 108 height 196
click at [677, 378] on div "Don't send you most juicy and exclusive content from the get go, otherwise fans…" at bounding box center [650, 470] width 108 height 196
click at [676, 325] on div "8+ little black dress strip show + masturbation 🖤 $ 16 , 1 media Avoid double s…" at bounding box center [650, 324] width 130 height 74
type textarea "8 minute little black dress strip show + masturbation 🖤 I only planned to put o…"
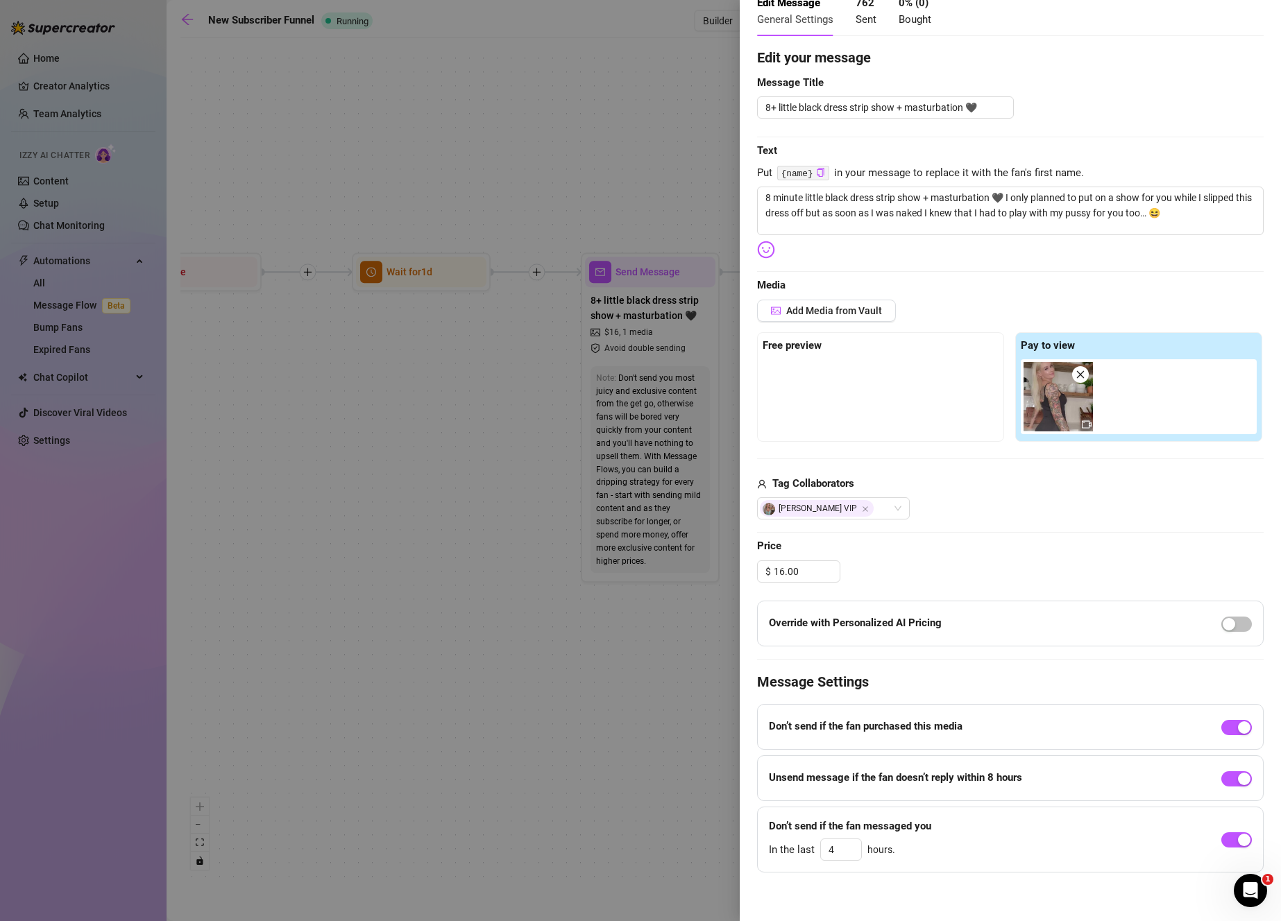
scroll to position [81, 0]
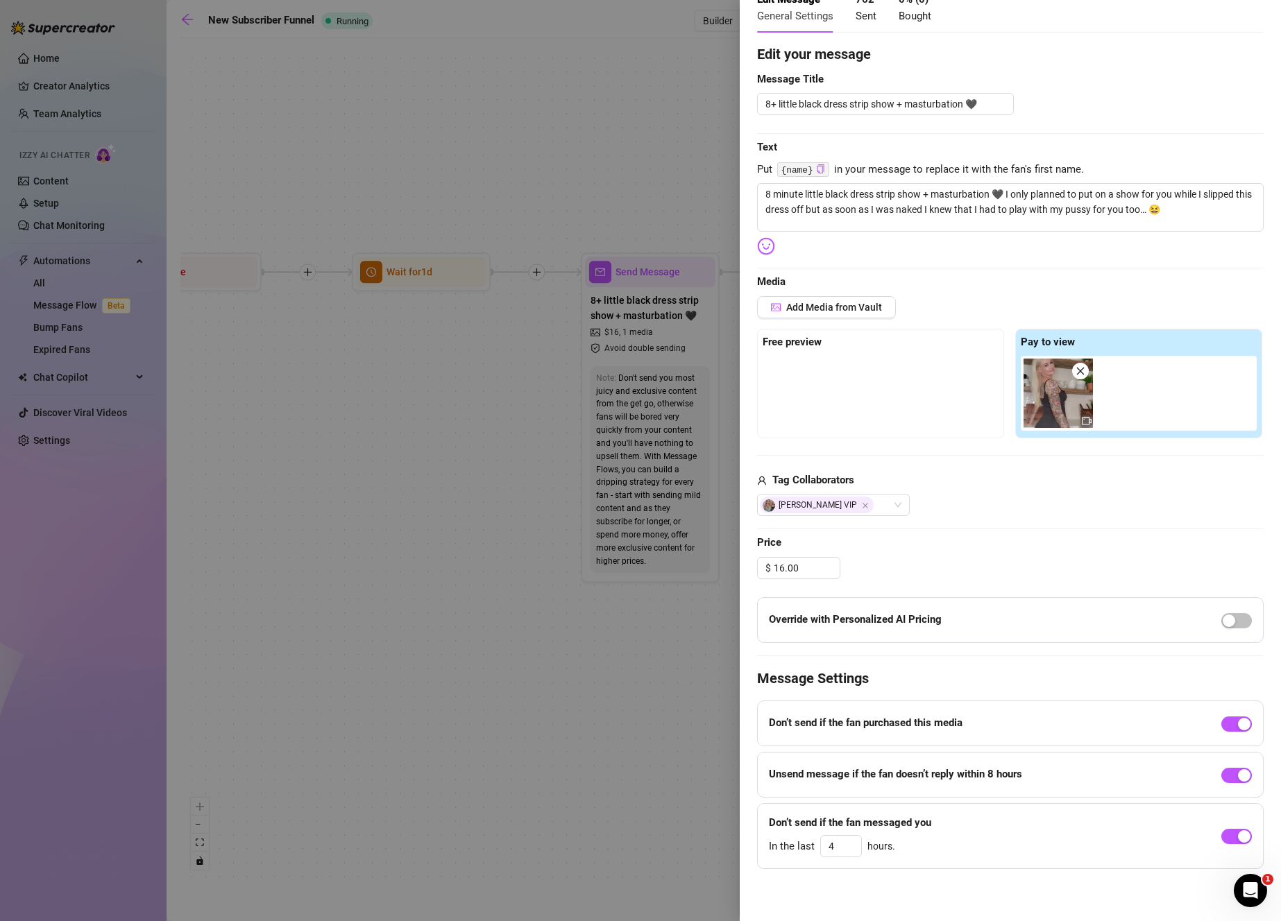
click at [828, 403] on div at bounding box center [880, 390] width 236 height 69
click at [833, 314] on button "Add Media from Vault" at bounding box center [826, 307] width 139 height 22
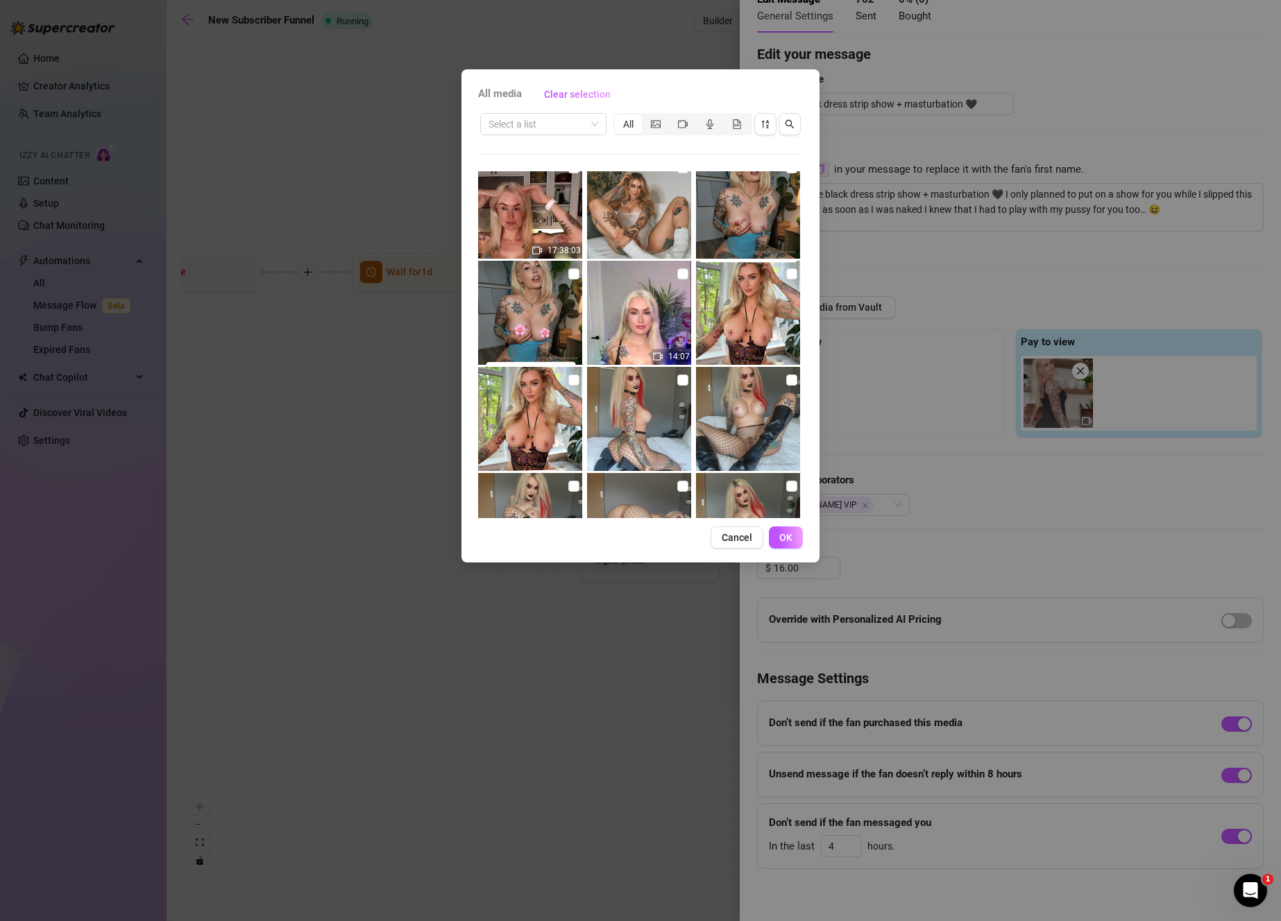
scroll to position [949, 0]
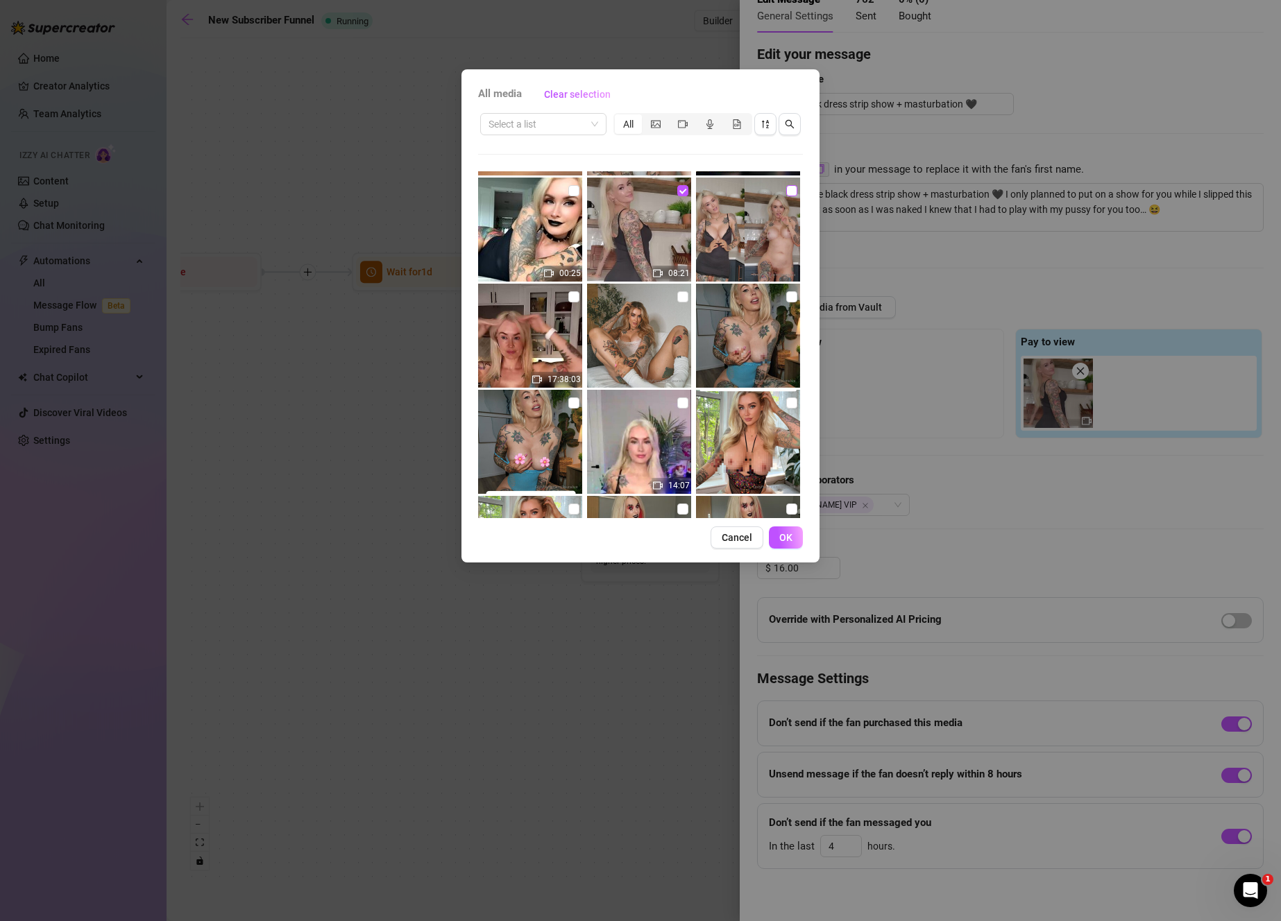
click at [786, 198] on label at bounding box center [791, 190] width 11 height 15
click at [786, 196] on input "checkbox" at bounding box center [791, 190] width 11 height 11
checkbox input "true"
click at [794, 540] on button "OK" at bounding box center [786, 538] width 34 height 22
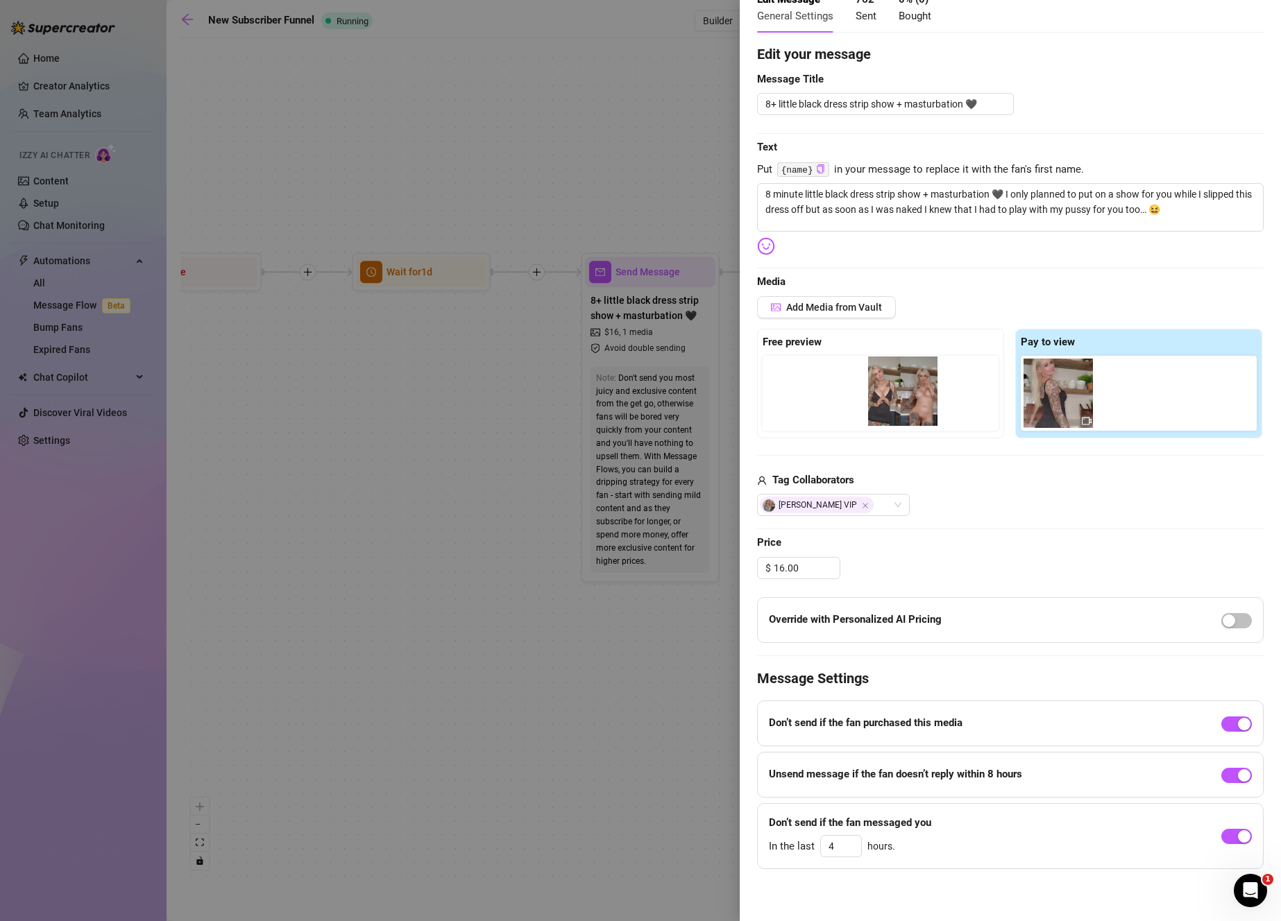
drag, startPoint x: 1136, startPoint y: 416, endPoint x: 909, endPoint y: 414, distance: 226.1
click at [909, 414] on div "Free preview Pay to view" at bounding box center [1010, 384] width 506 height 110
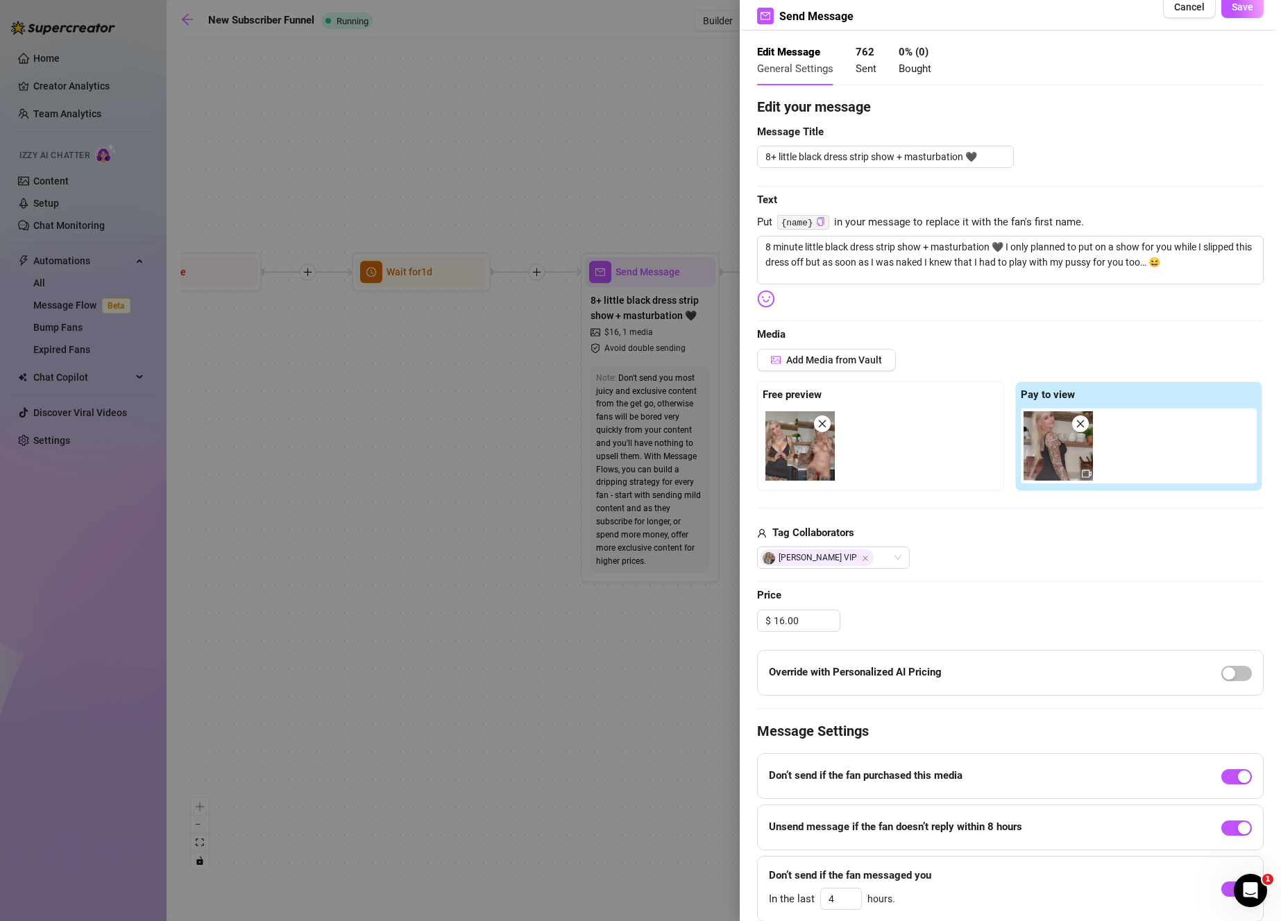
scroll to position [0, 0]
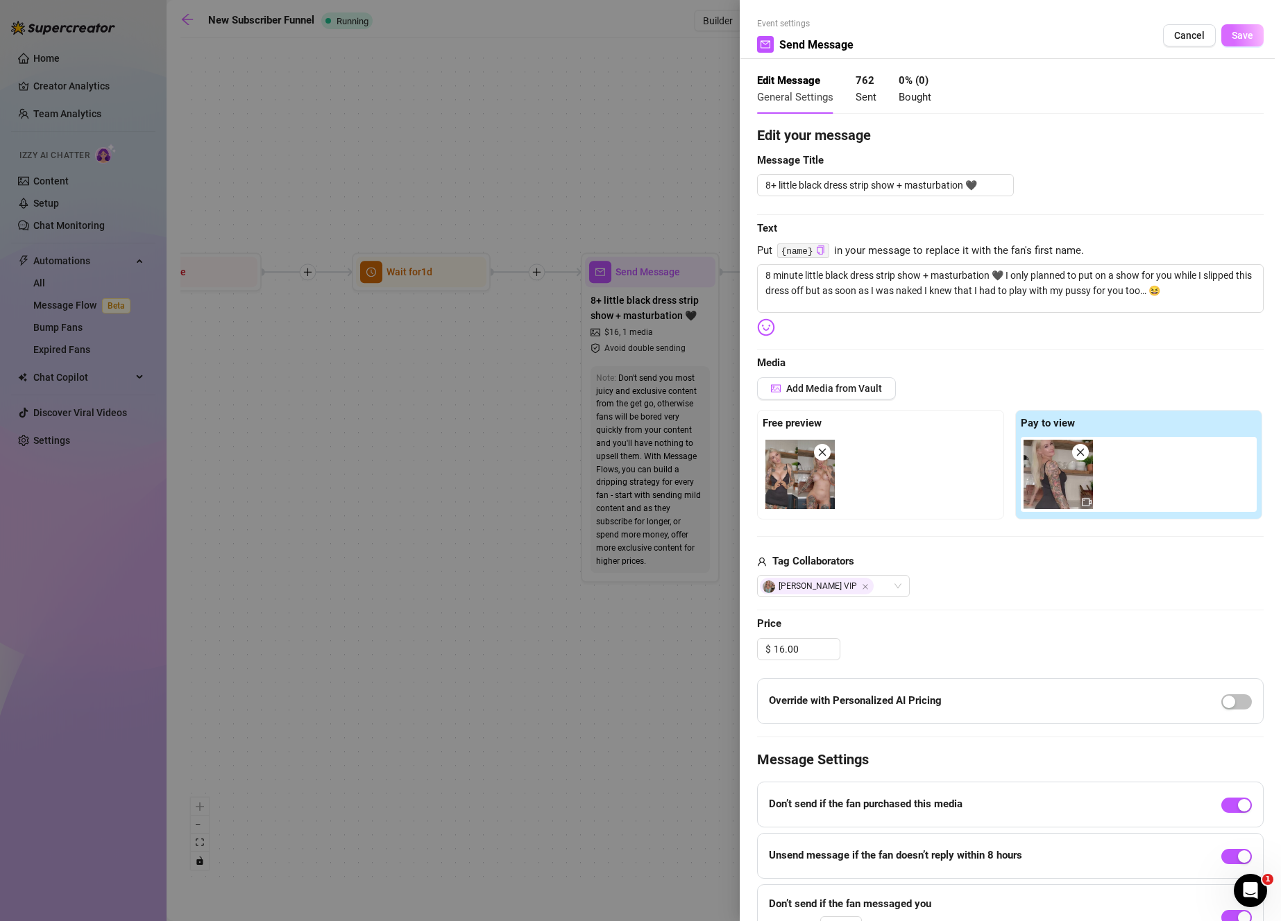
click at [1221, 43] on button "Save" at bounding box center [1242, 35] width 42 height 22
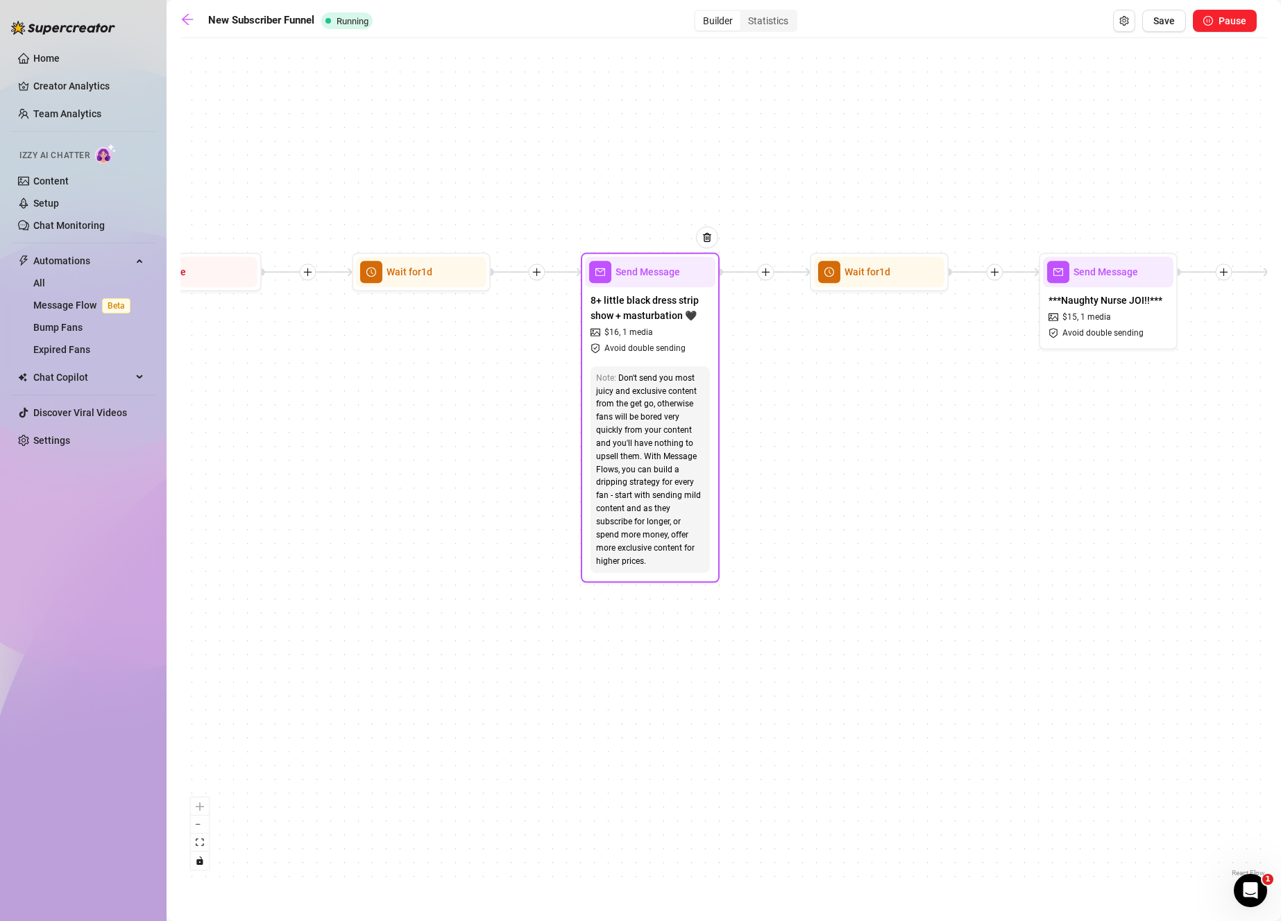
click at [662, 446] on div "Don't send you most juicy and exclusive content from the get go, otherwise fans…" at bounding box center [650, 470] width 108 height 196
click at [665, 352] on span "Avoid double sending" at bounding box center [644, 348] width 81 height 13
type textarea "8 minute little black dress strip show + masturbation 🖤 I only planned to put o…"
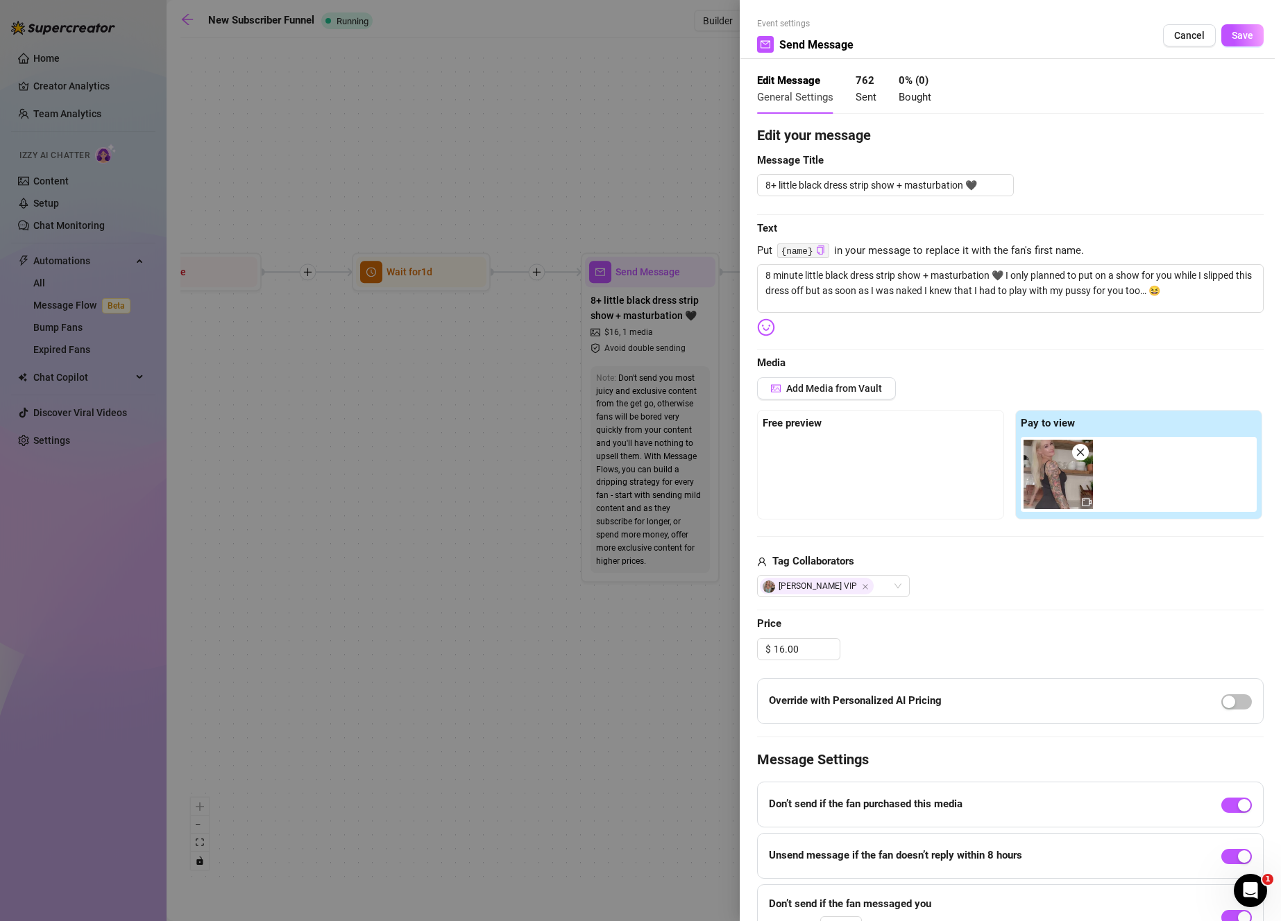
click at [1180, 46] on div "Event settings Send Message Cancel Save" at bounding box center [1010, 38] width 506 height 42
click at [1182, 35] on span "Cancel" at bounding box center [1189, 35] width 31 height 11
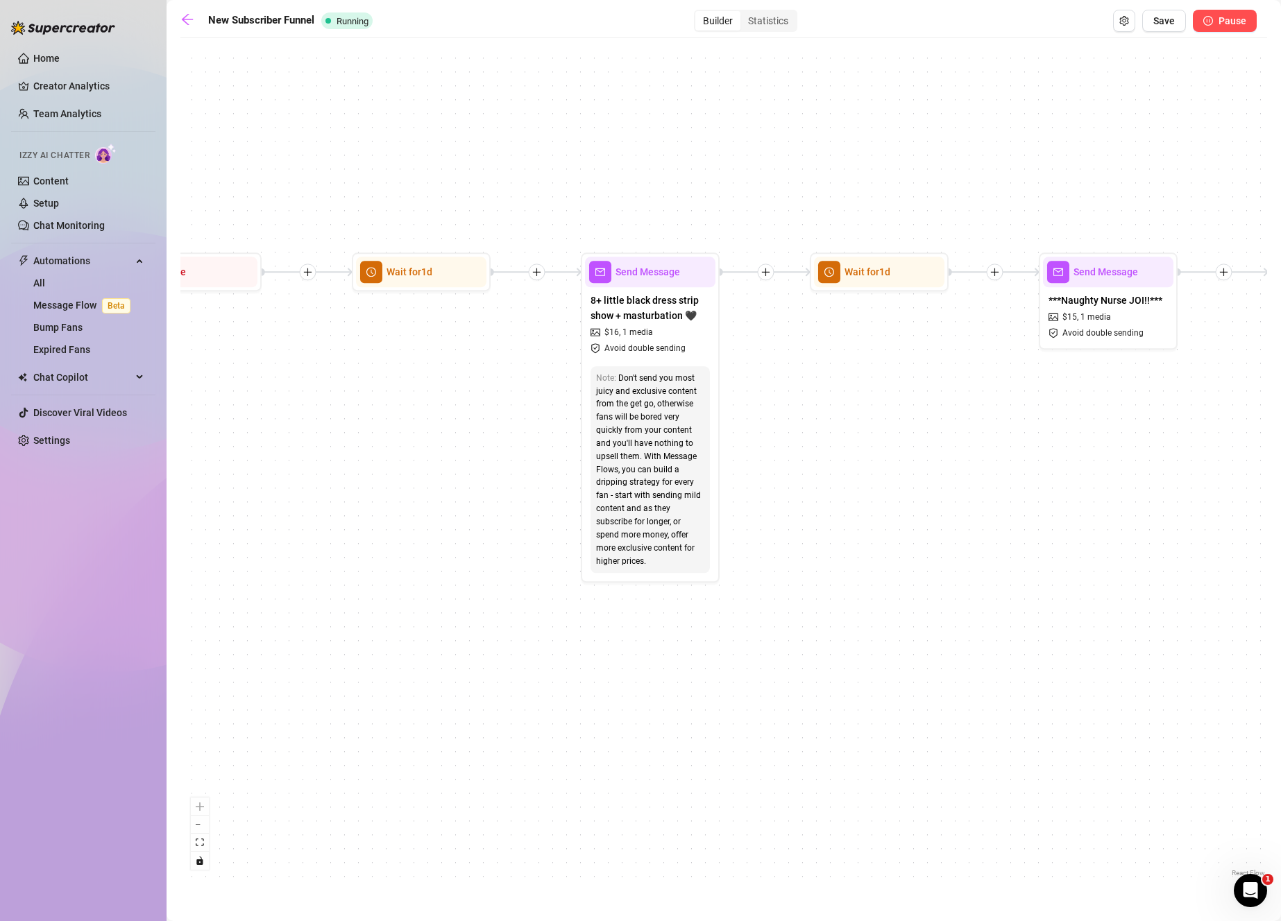
click at [1215, 22] on button "Pause" at bounding box center [1224, 21] width 64 height 22
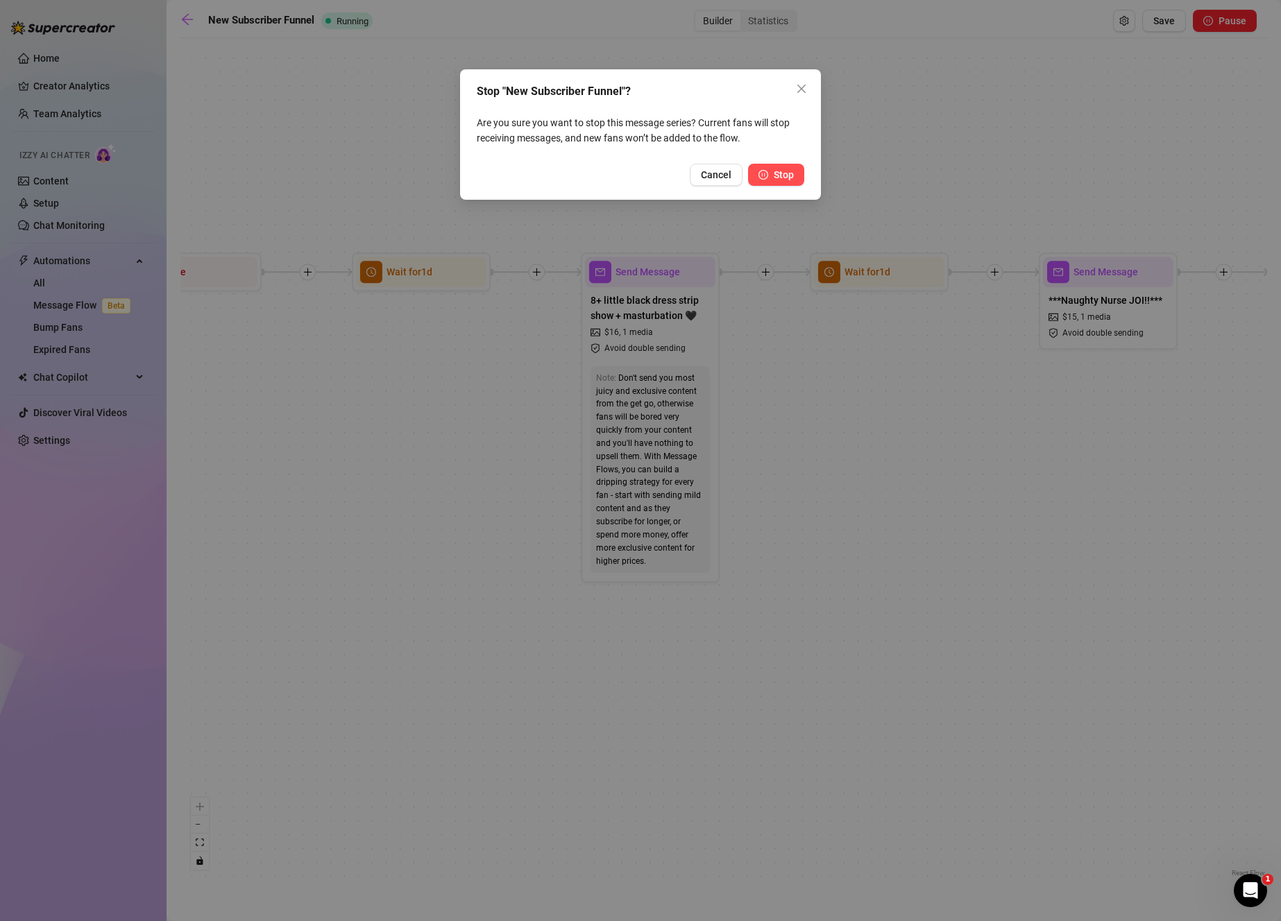
click at [788, 182] on button "Stop" at bounding box center [776, 175] width 56 height 22
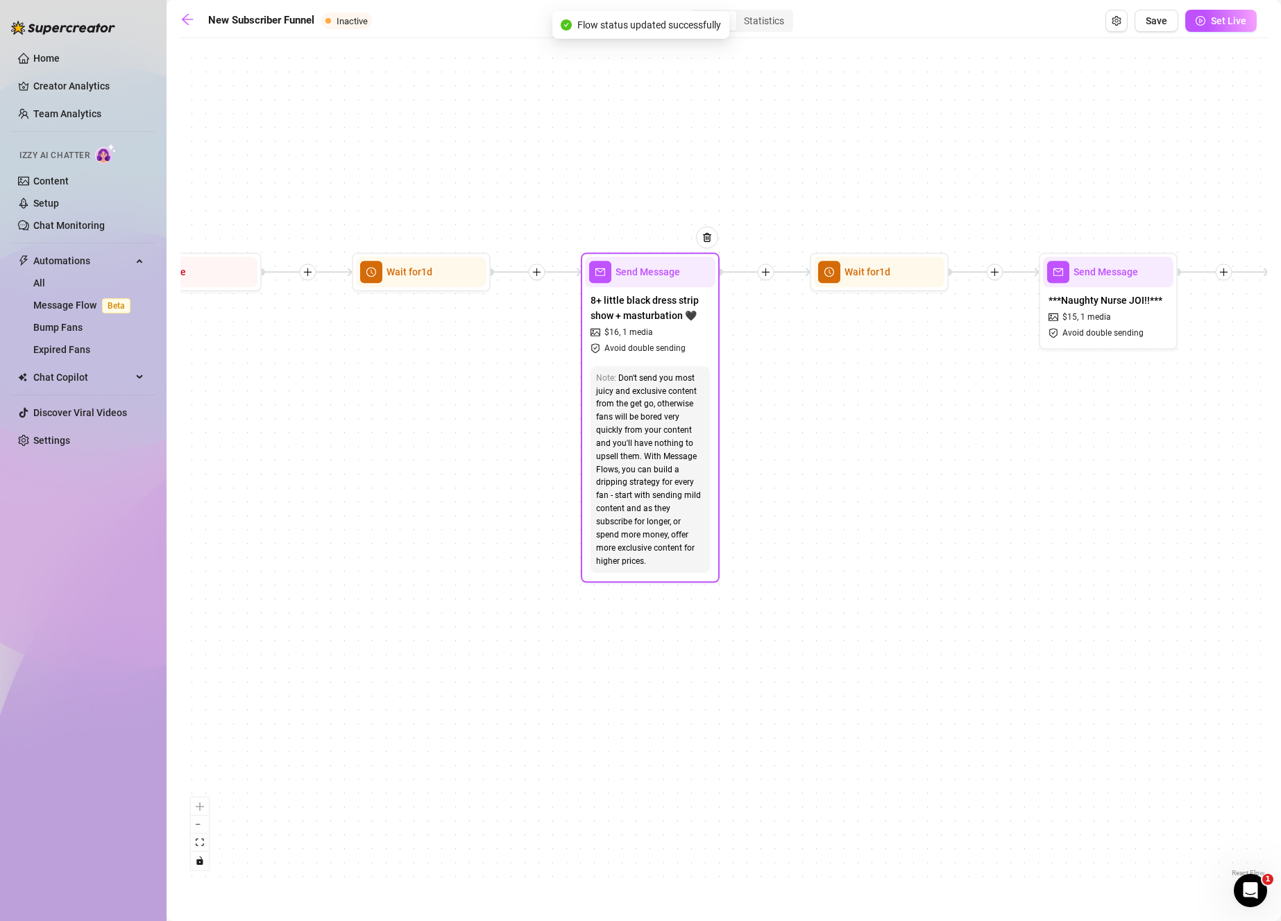
click at [672, 334] on div "8+ little black dress strip show + masturbation 🖤 $ 16 , 1 media Avoid double s…" at bounding box center [650, 324] width 130 height 74
type textarea "8 minute little black dress strip show + masturbation 🖤 I only planned to put o…"
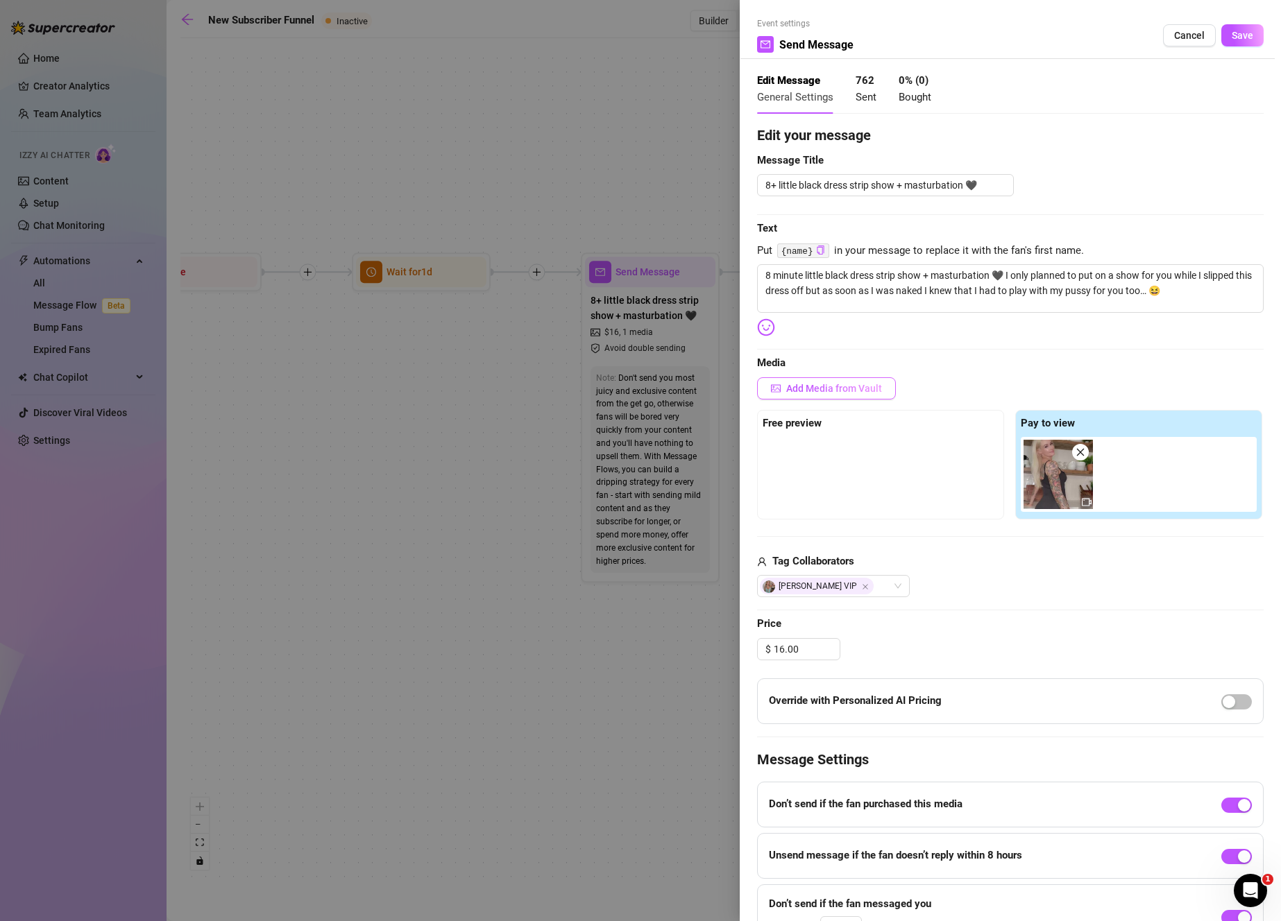
click at [845, 399] on button "Add Media from Vault" at bounding box center [826, 388] width 139 height 22
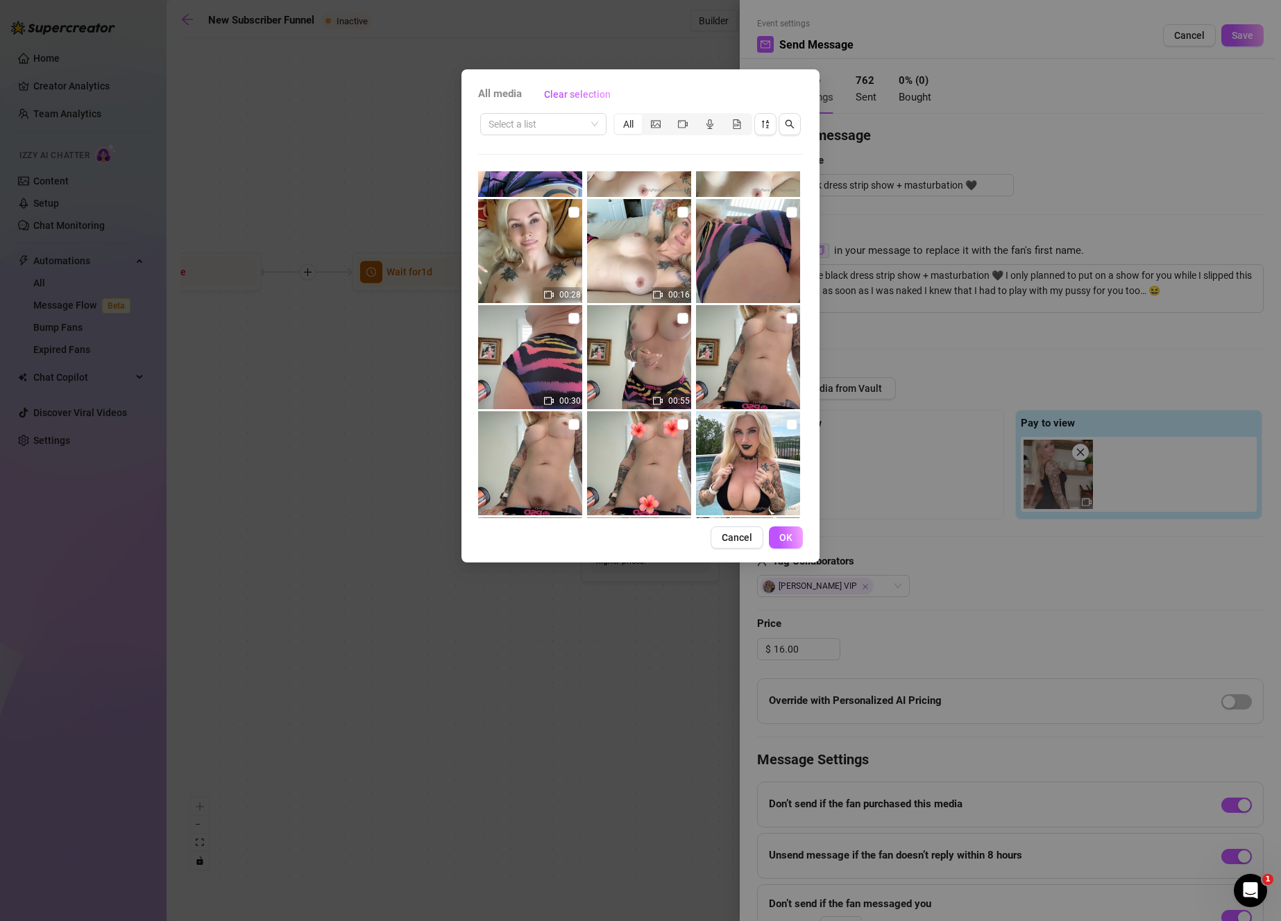
scroll to position [766, 0]
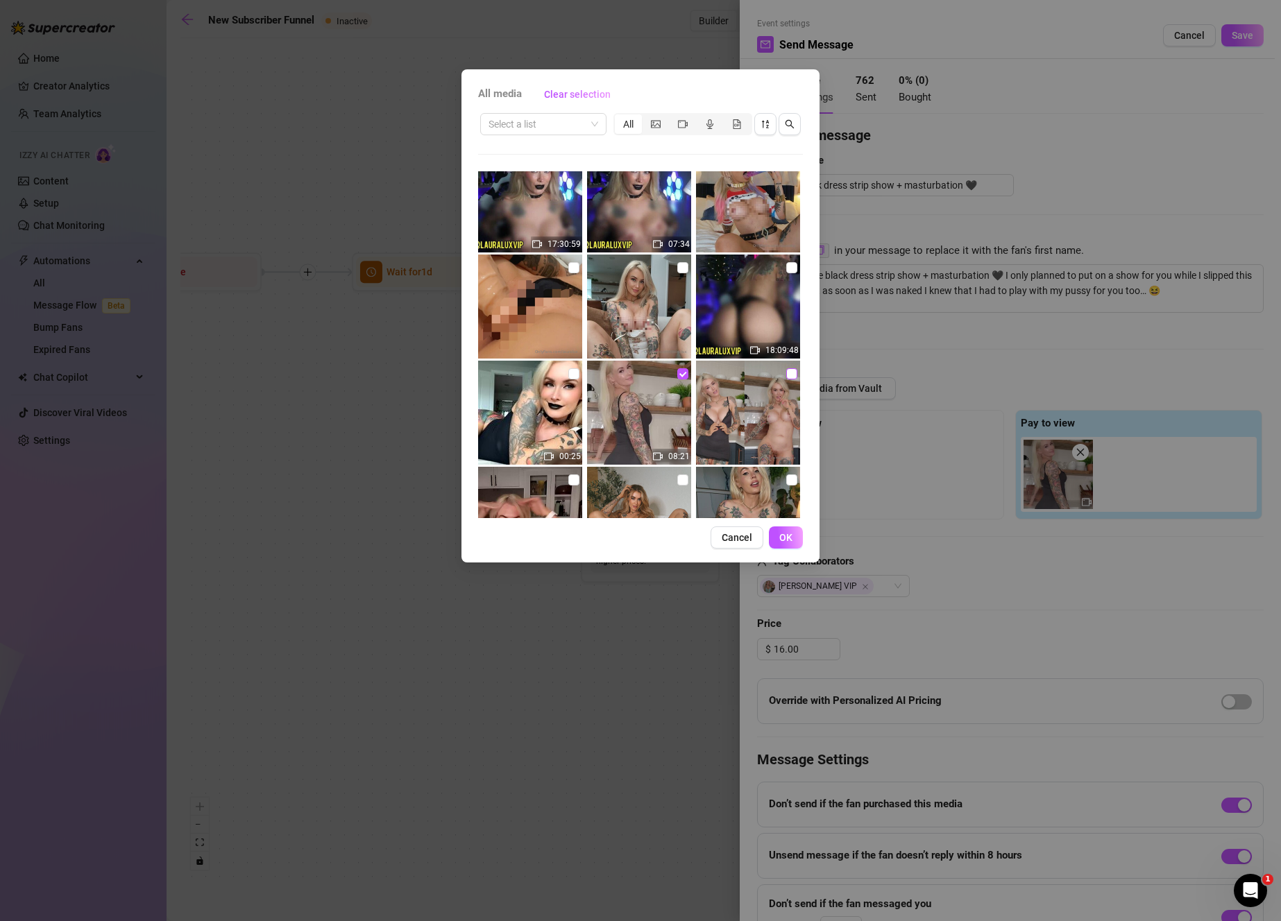
click at [786, 375] on input "checkbox" at bounding box center [791, 373] width 11 height 11
checkbox input "true"
click at [789, 532] on span "OK" at bounding box center [785, 537] width 13 height 11
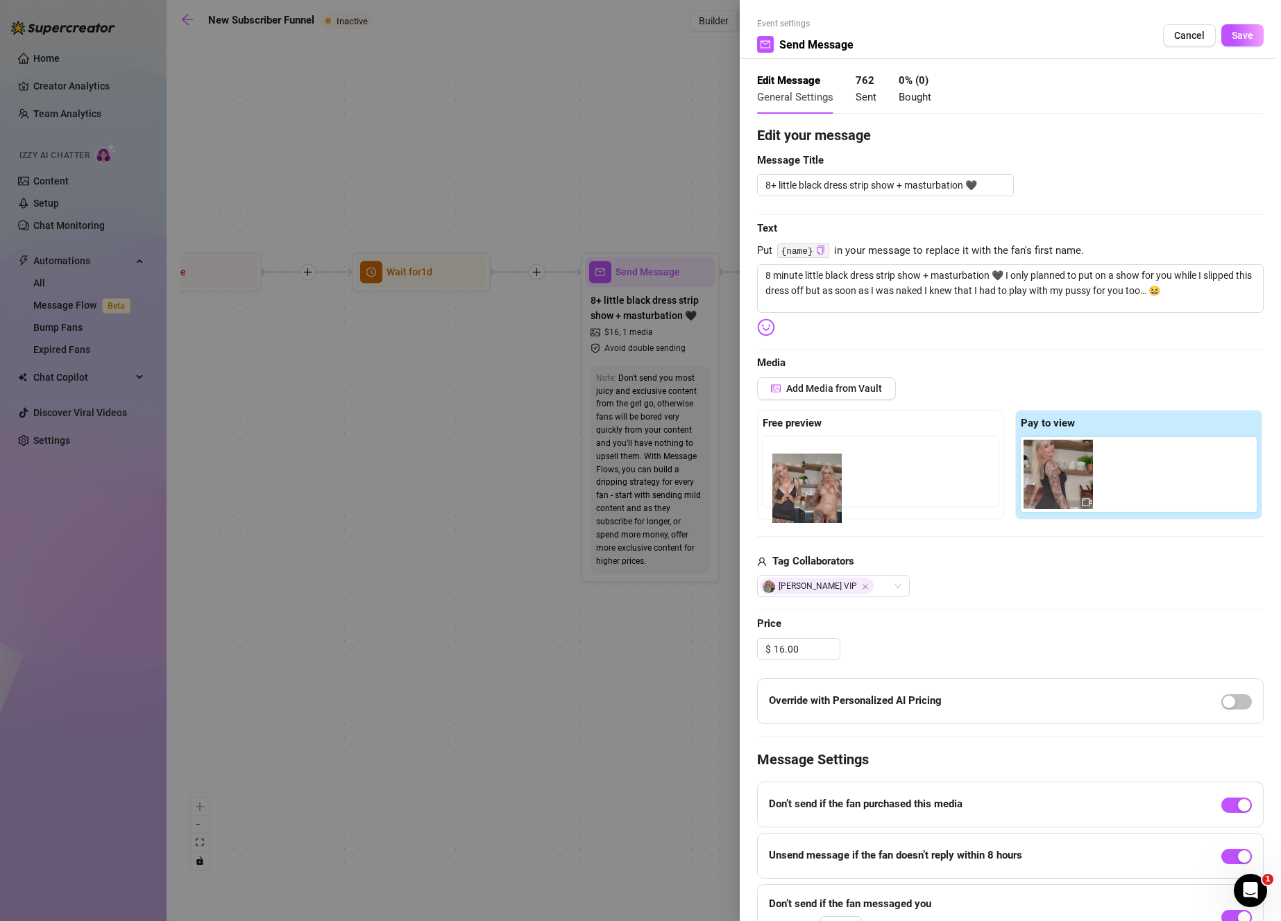
drag, startPoint x: 1126, startPoint y: 477, endPoint x: 800, endPoint y: 492, distance: 326.4
click at [800, 492] on div "Free preview Pay to view" at bounding box center [1010, 465] width 506 height 110
drag, startPoint x: 1126, startPoint y: 488, endPoint x: 792, endPoint y: 468, distance: 334.3
click at [792, 468] on div "Free preview Pay to view" at bounding box center [1010, 465] width 506 height 110
click at [1231, 41] on button "Save" at bounding box center [1242, 35] width 42 height 22
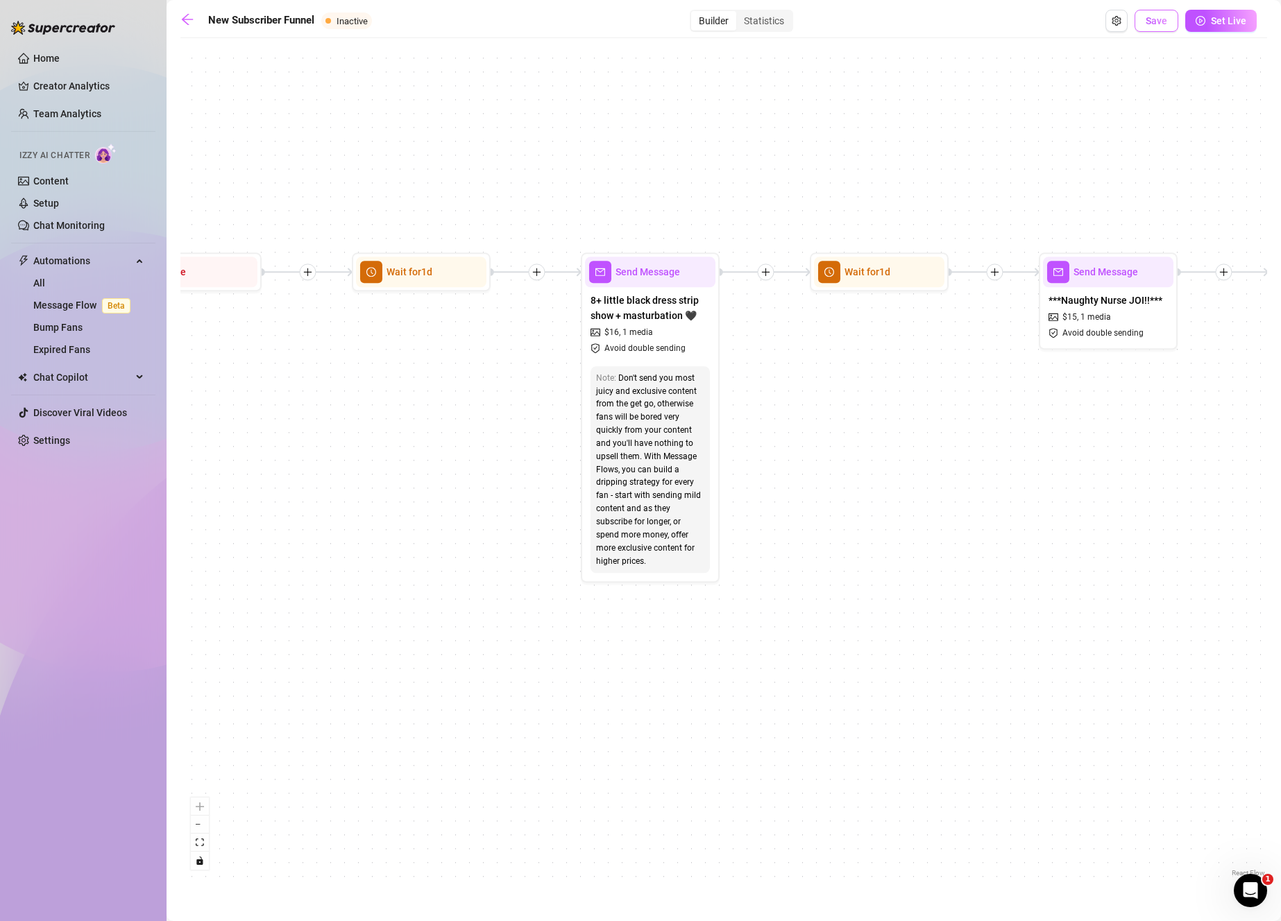
click at [1162, 28] on button "Save" at bounding box center [1156, 21] width 44 height 22
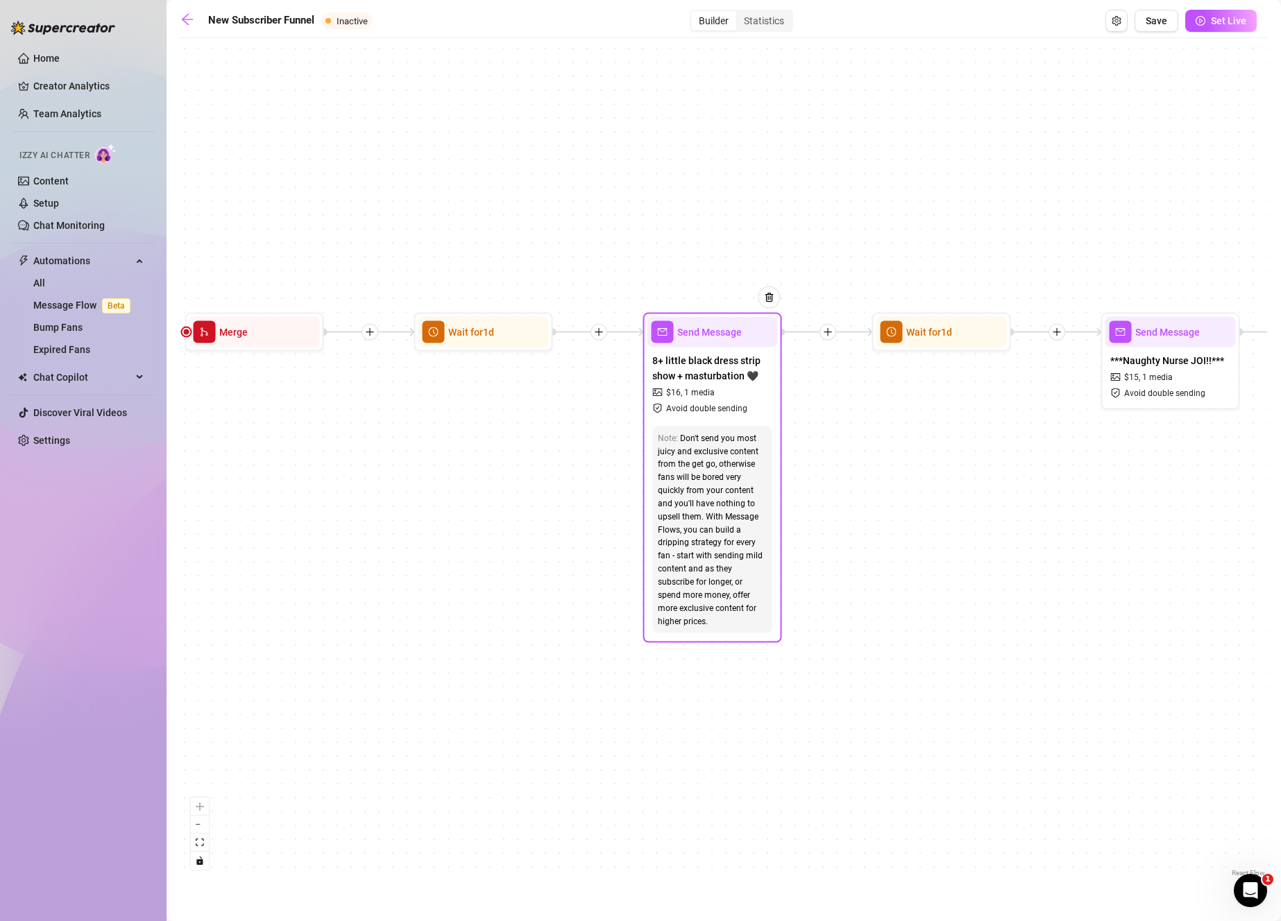
click at [731, 390] on div "8+ little black dress strip show + masturbation 🖤 $ 16 , 1 media Avoid double s…" at bounding box center [712, 385] width 130 height 74
type textarea "8 minute little black dress strip show + masturbation 🖤 I only planned to put o…"
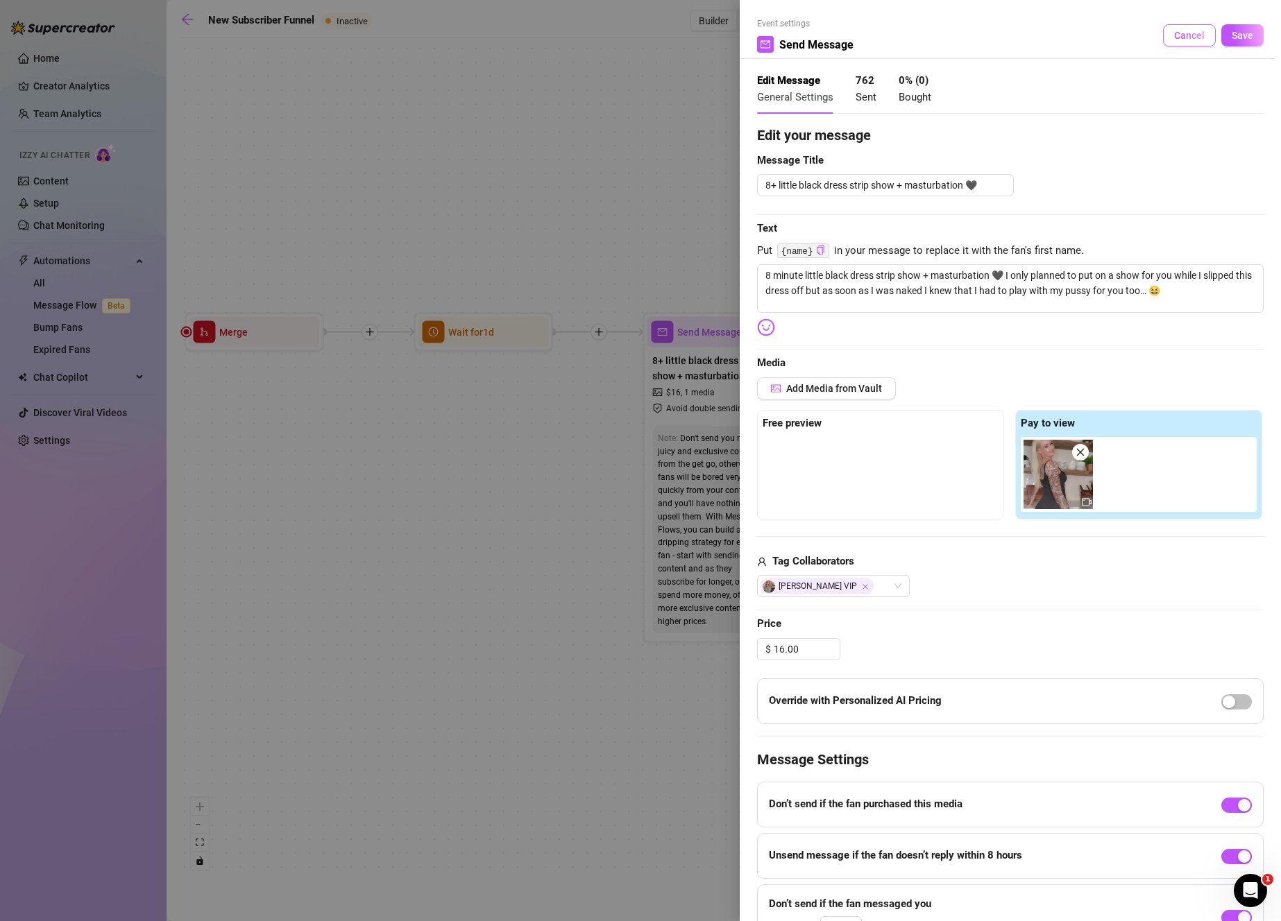
click at [1168, 46] on button "Cancel" at bounding box center [1189, 35] width 53 height 22
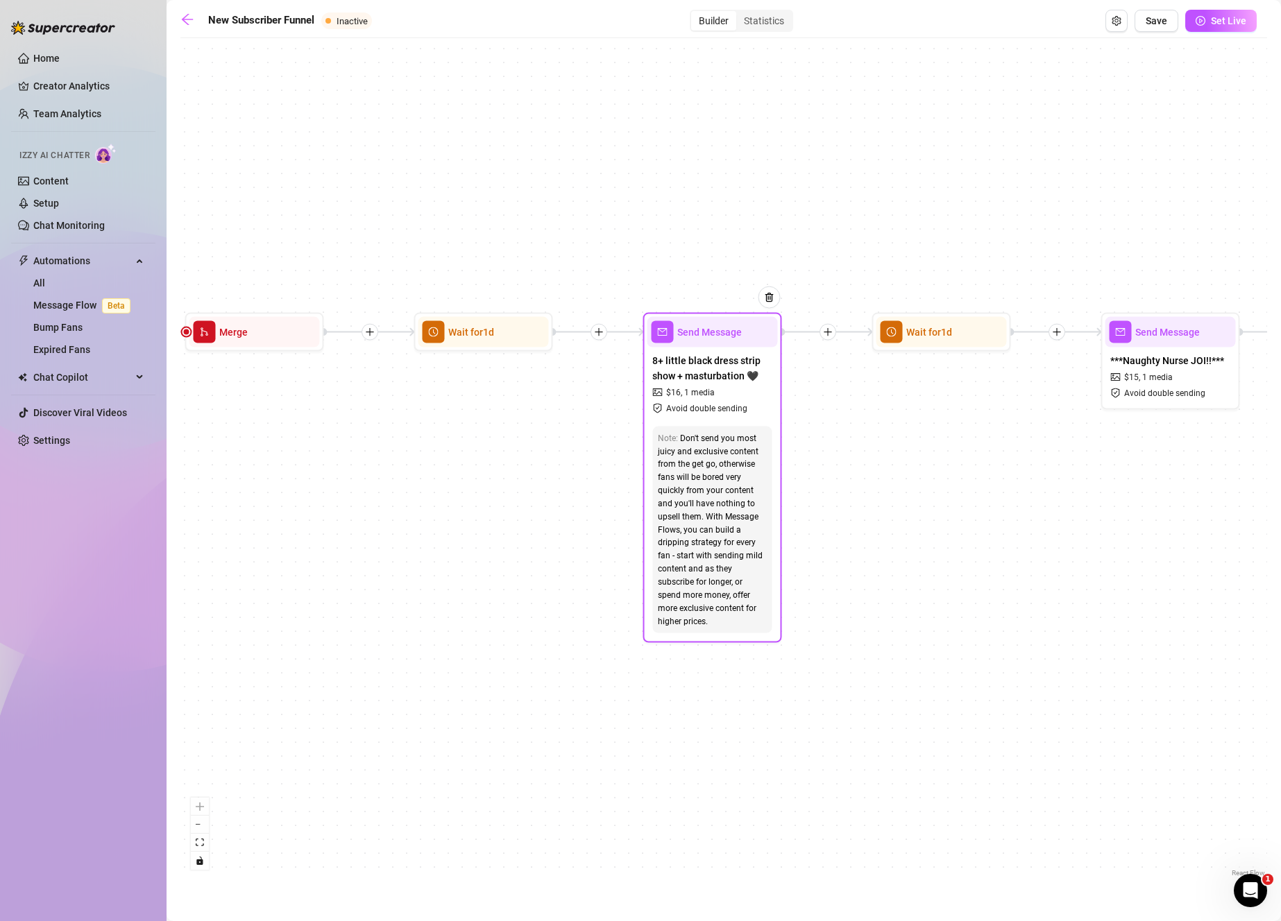
click at [755, 342] on div at bounding box center [762, 308] width 36 height 71
type textarea "8 minute little black dress strip show + masturbation 🖤 I only planned to put o…"
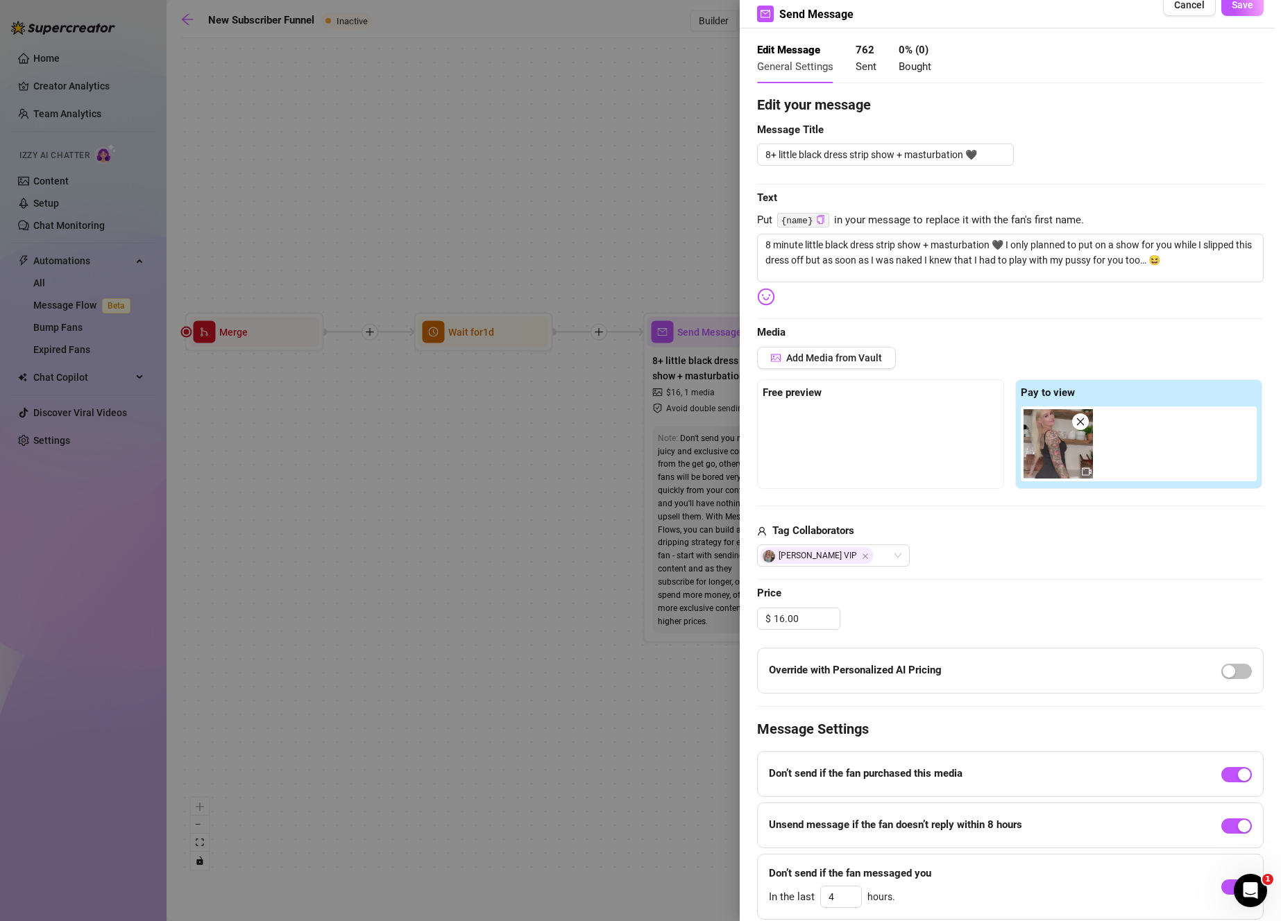
scroll to position [0, 0]
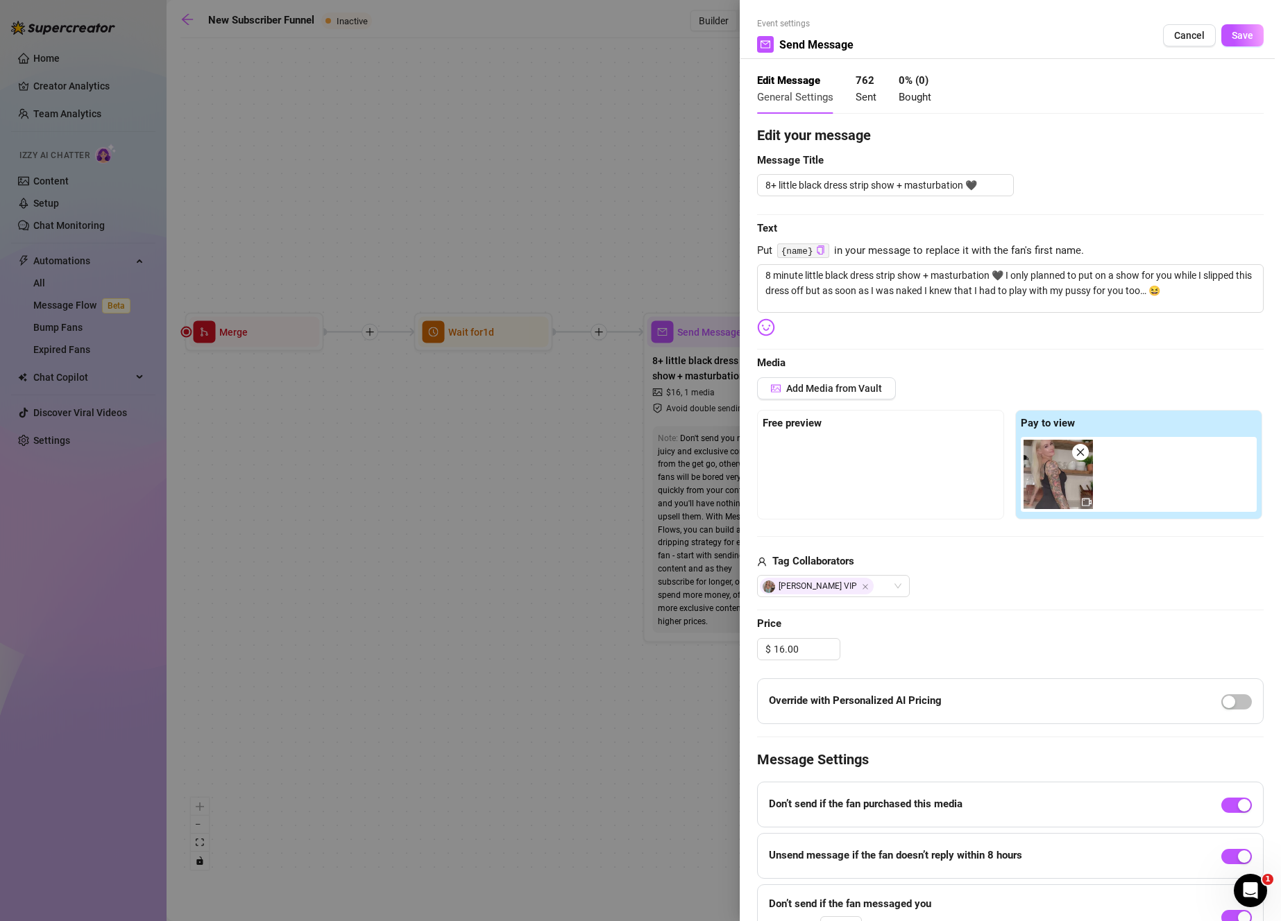
click at [1075, 452] on icon "close" at bounding box center [1080, 452] width 10 height 10
type textarea "8 minute little black dress strip show + masturbation 🖤 I only planned to put o…"
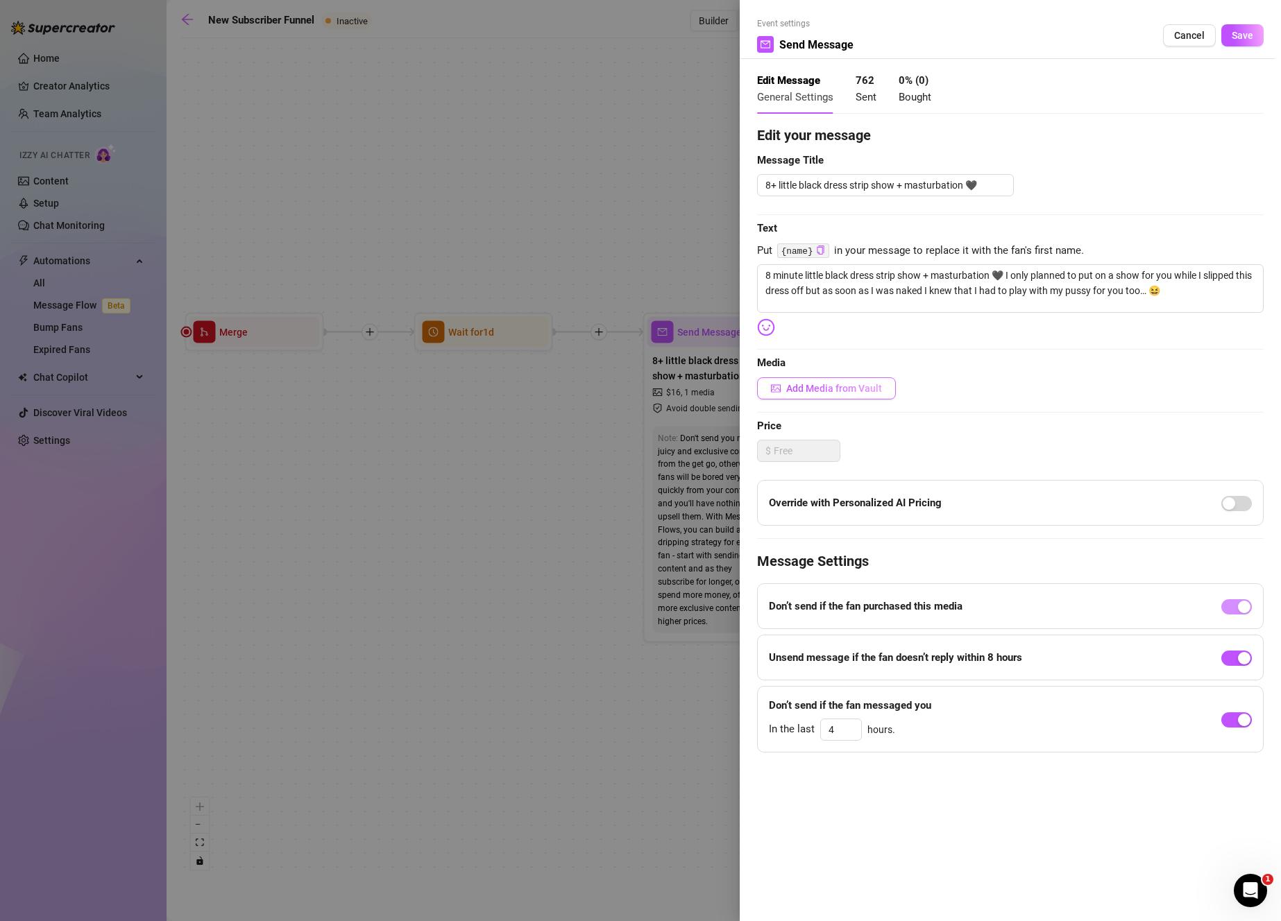
click at [866, 396] on button "Add Media from Vault" at bounding box center [826, 388] width 139 height 22
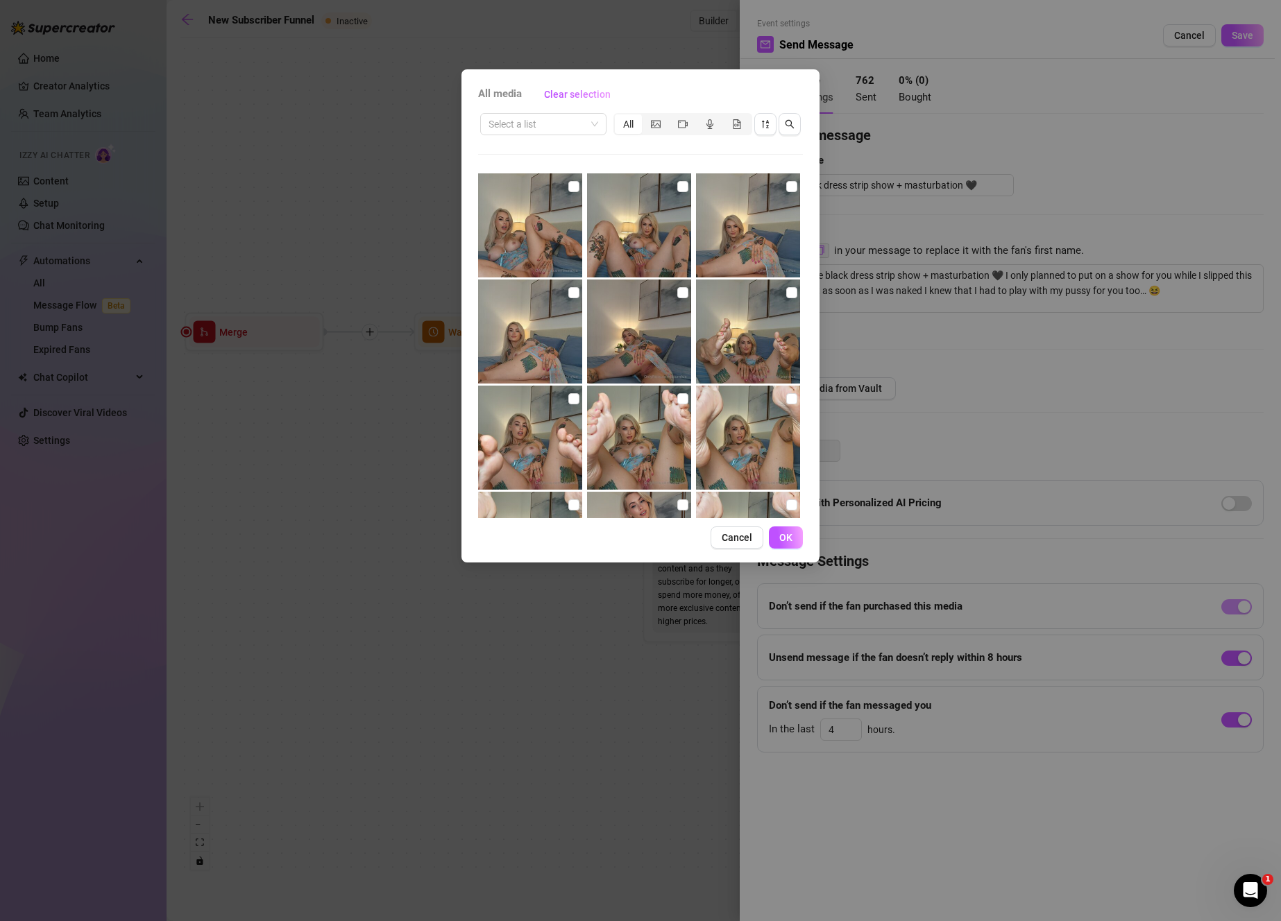
scroll to position [2407, 0]
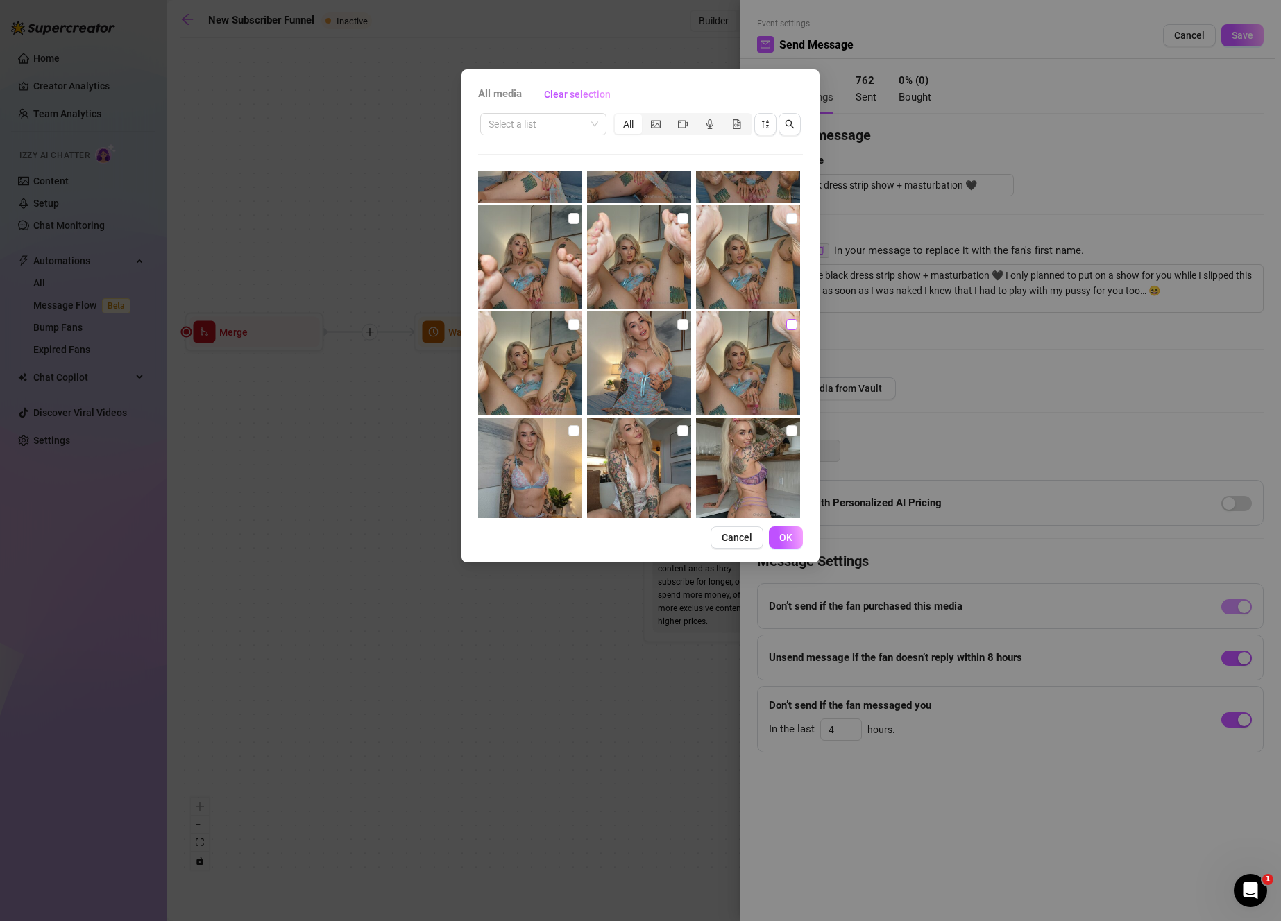
click at [786, 324] on input "checkbox" at bounding box center [791, 324] width 11 height 11
checkbox input "true"
click at [677, 327] on input "checkbox" at bounding box center [682, 324] width 11 height 11
checkbox input "true"
click at [570, 329] on input "checkbox" at bounding box center [573, 324] width 11 height 11
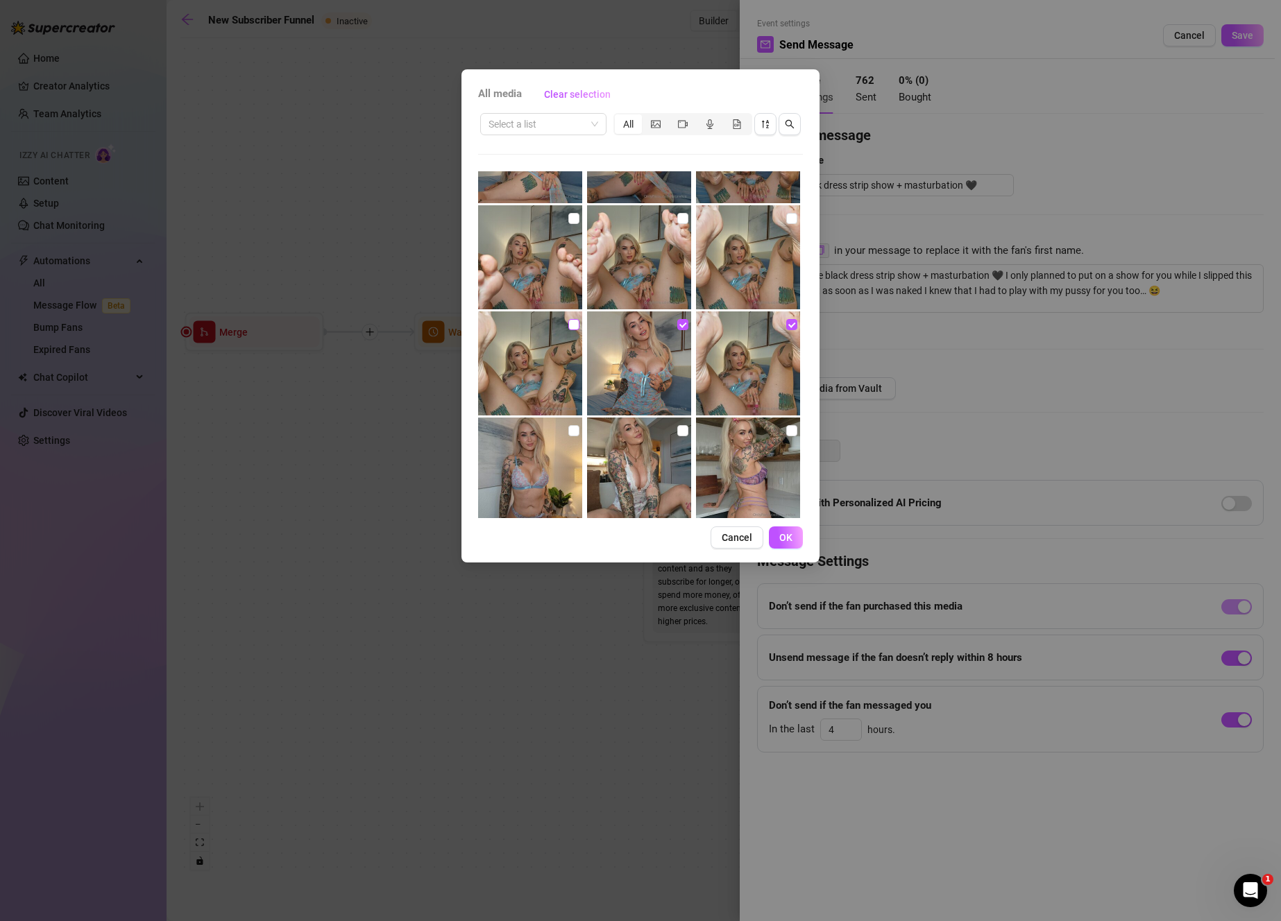
checkbox input "true"
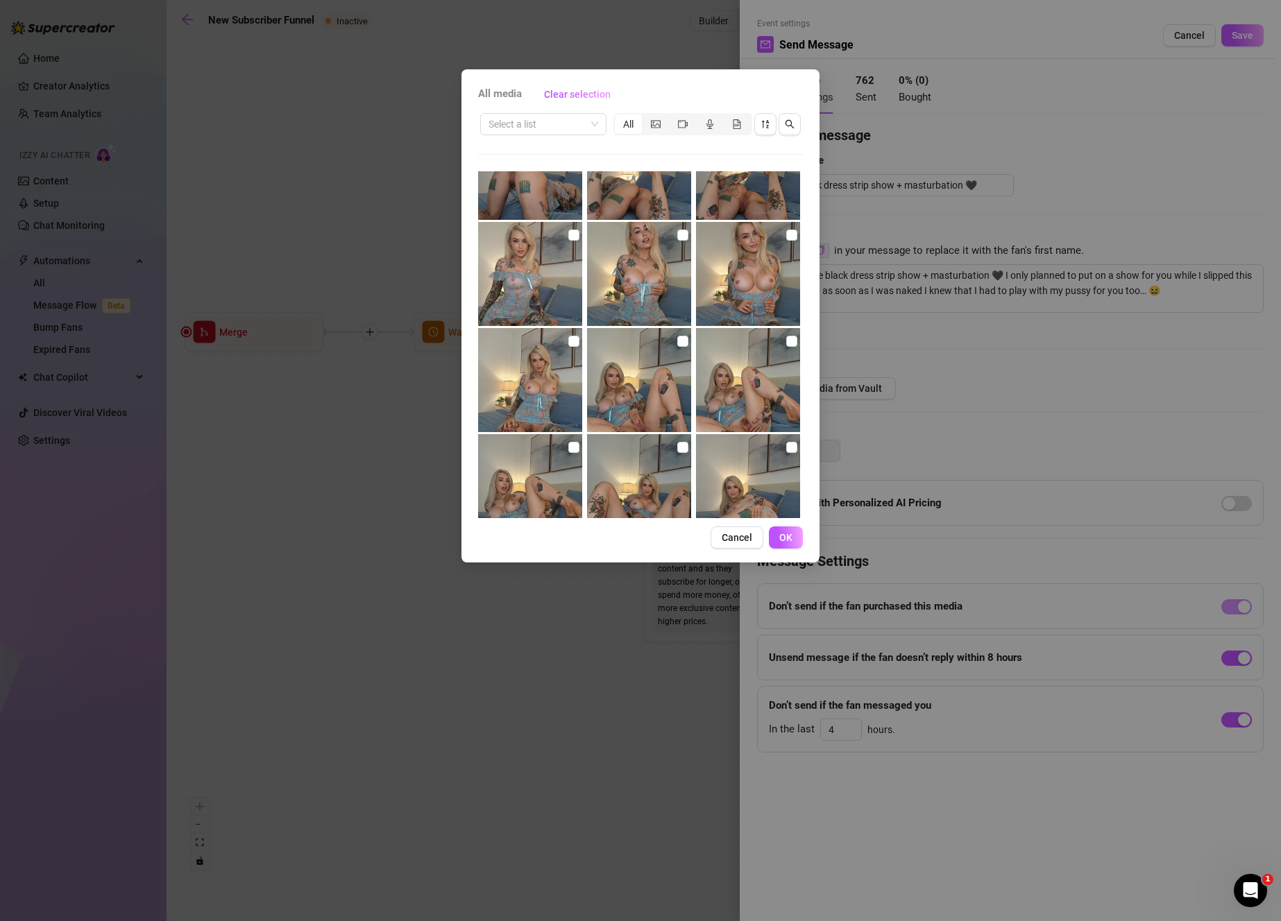
scroll to position [1981, 0]
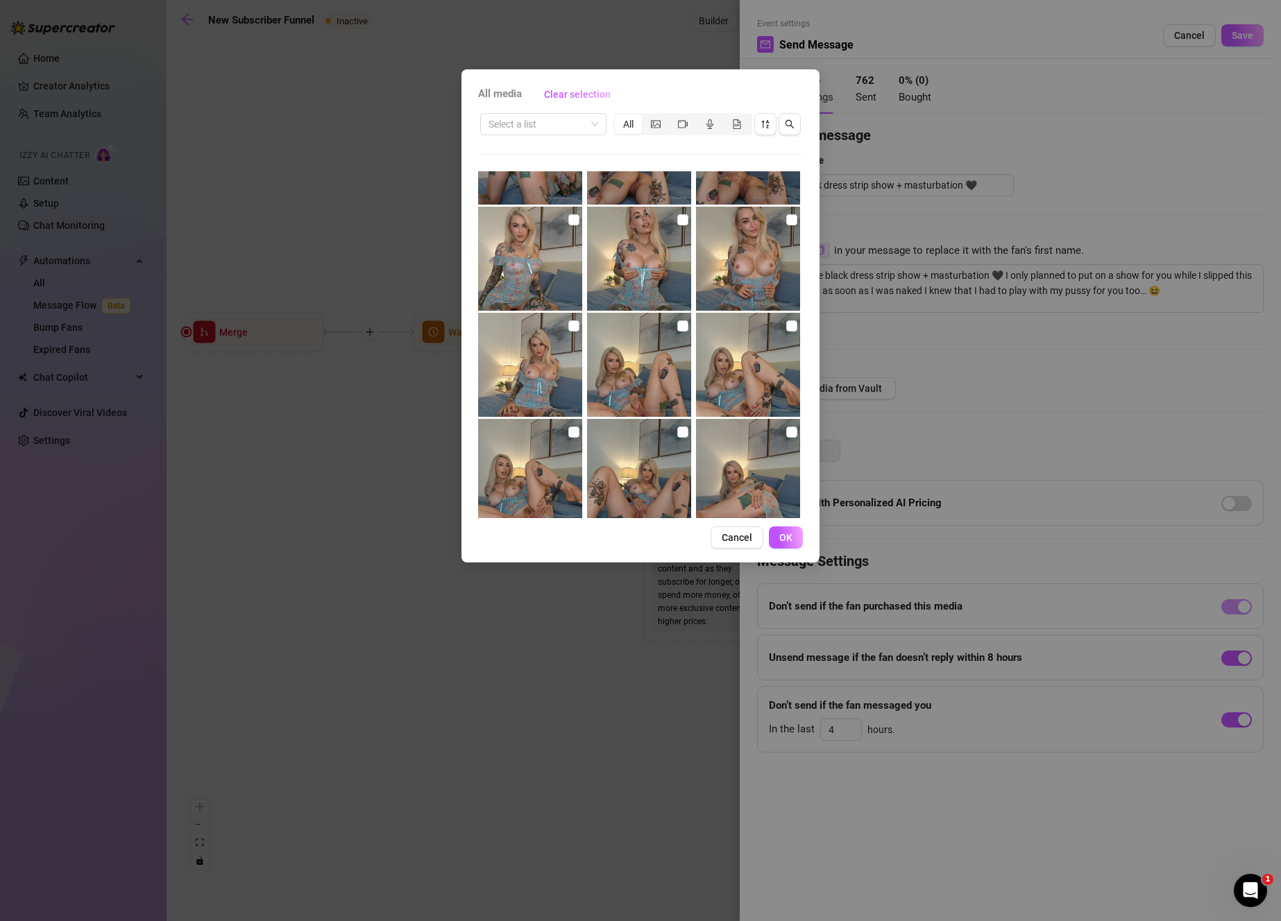
click at [790, 428] on img at bounding box center [748, 471] width 104 height 104
drag, startPoint x: 786, startPoint y: 435, endPoint x: 776, endPoint y: 436, distance: 10.4
click at [786, 435] on input "checkbox" at bounding box center [791, 432] width 11 height 11
checkbox input "true"
click at [683, 433] on img at bounding box center [639, 471] width 104 height 104
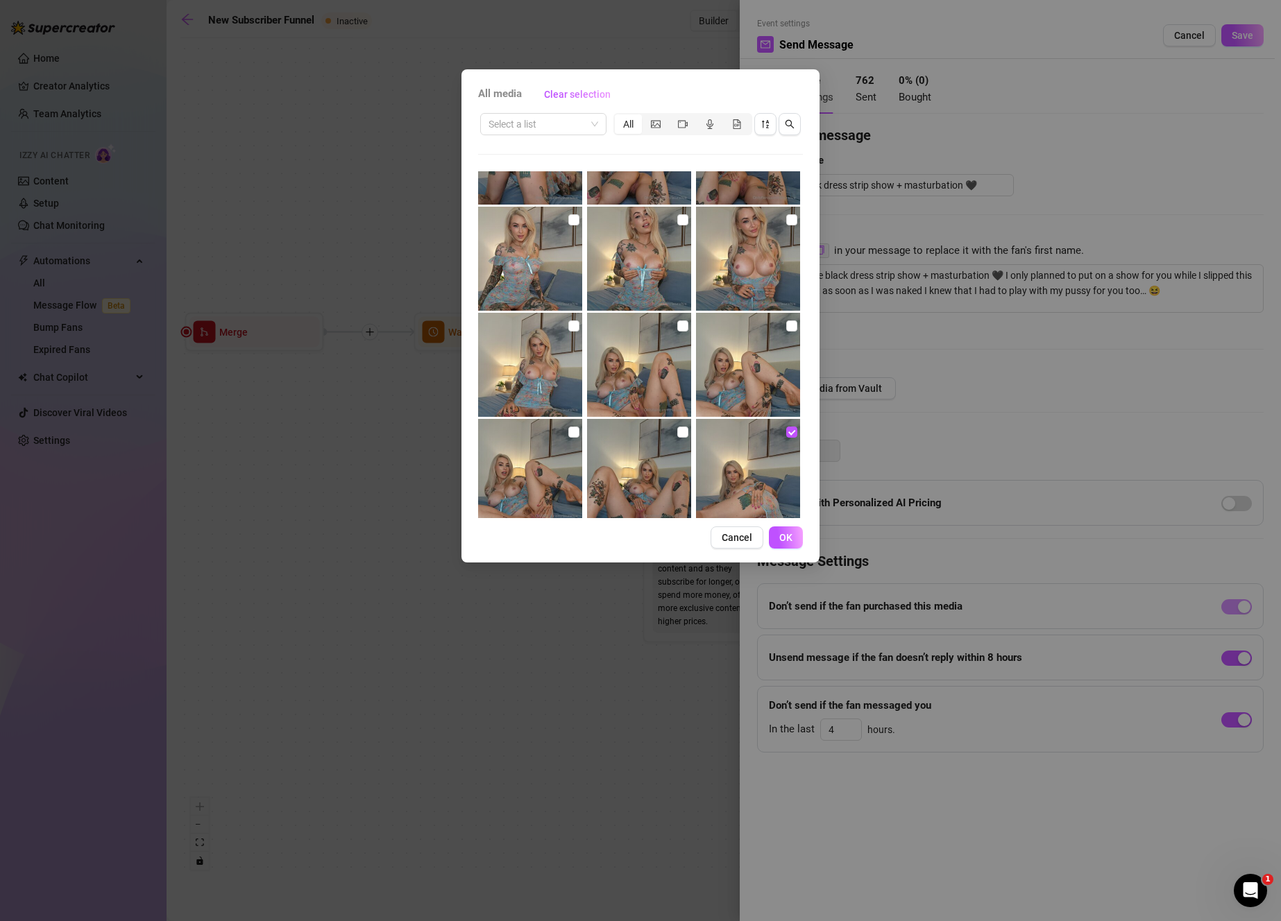
click at [687, 431] on img at bounding box center [639, 471] width 104 height 104
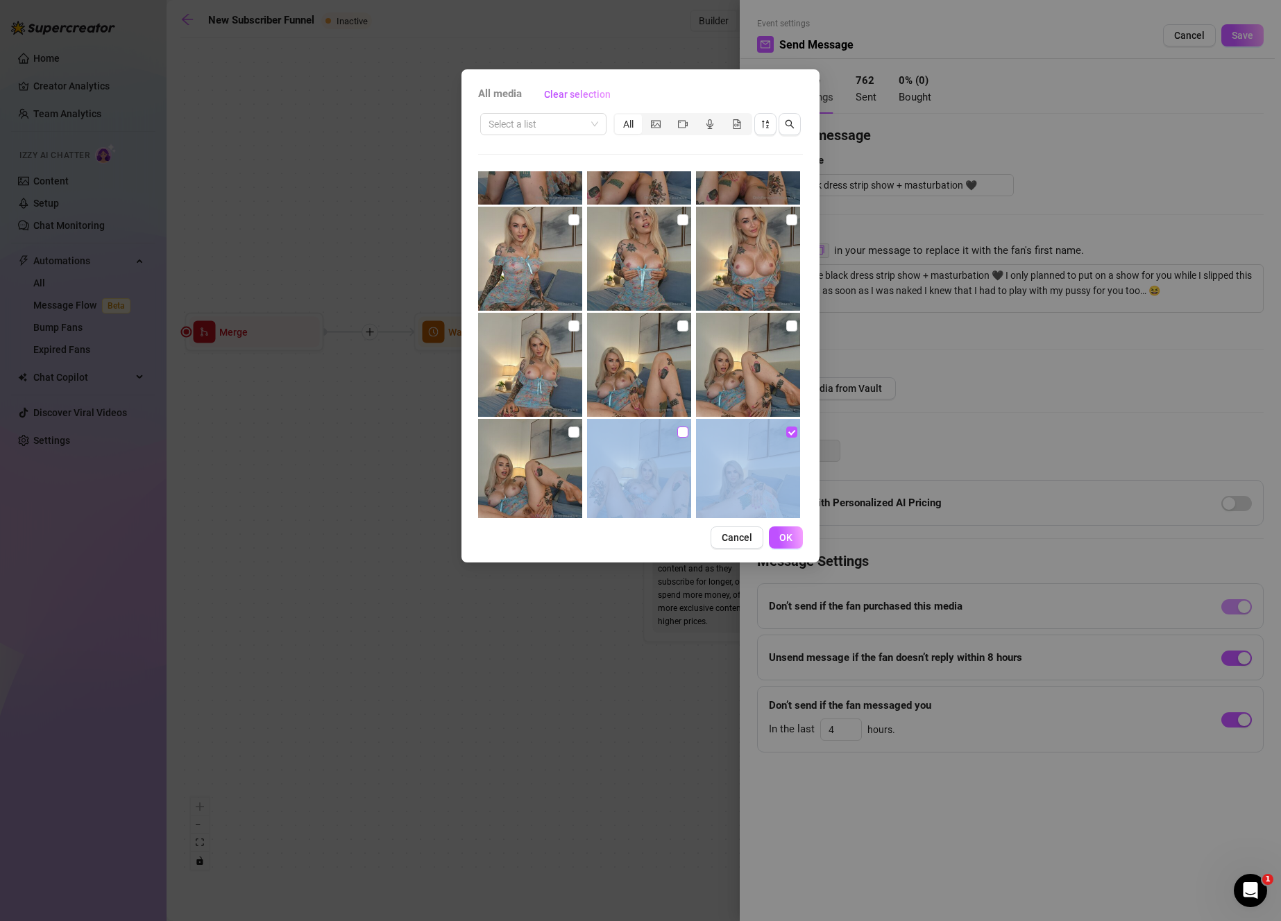
drag, startPoint x: 689, startPoint y: 436, endPoint x: 676, endPoint y: 439, distance: 12.8
click at [687, 437] on div "00:28 00:16 00:30 00:55 13:56 17:30:59 07:34 18:09:48 00:25 08:21 17:38:03 14:0…" at bounding box center [640, 344] width 325 height 347
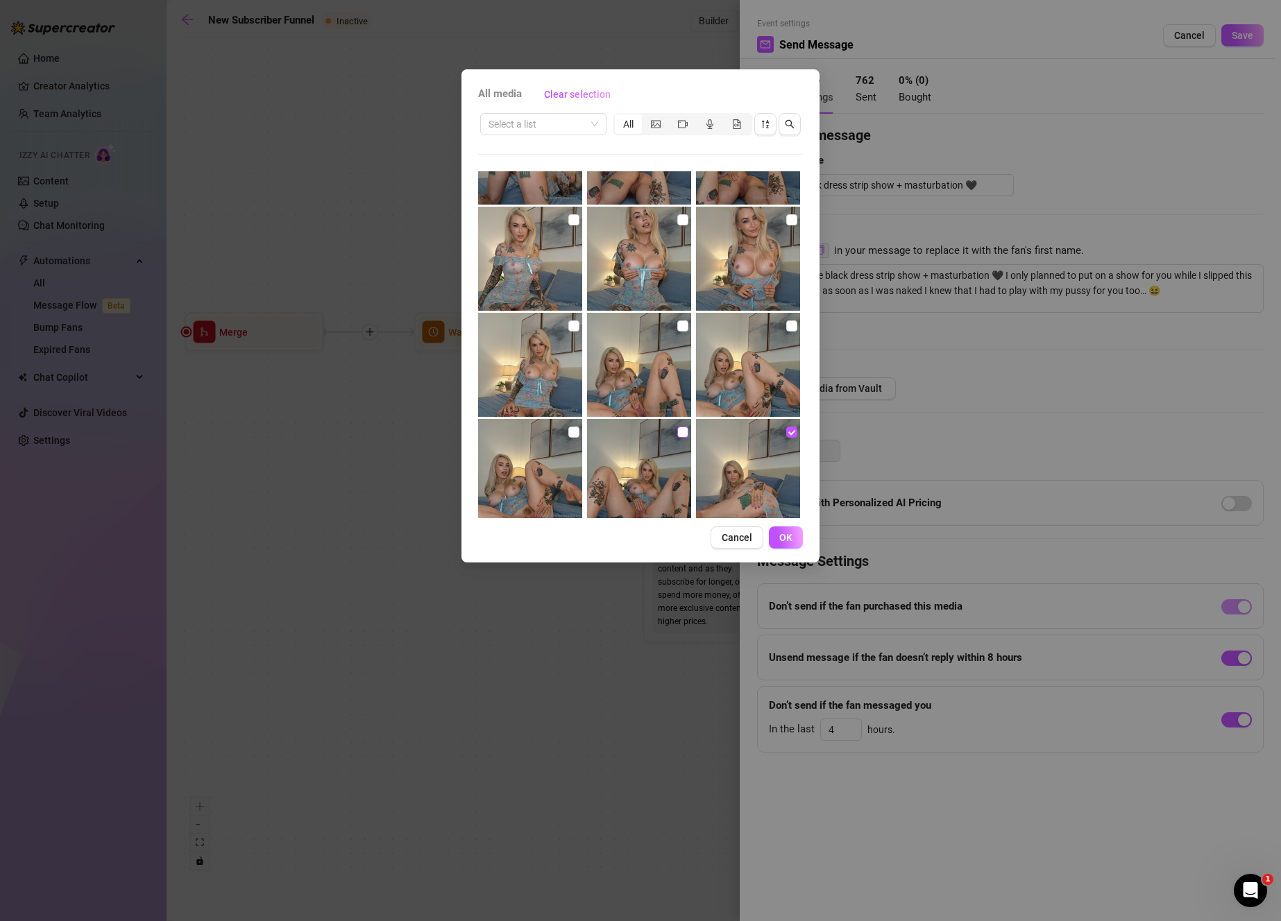
click at [677, 439] on label at bounding box center [682, 432] width 11 height 15
click at [677, 438] on input "checkbox" at bounding box center [682, 432] width 11 height 11
checkbox input "true"
click at [570, 433] on input "checkbox" at bounding box center [573, 432] width 11 height 11
checkbox input "true"
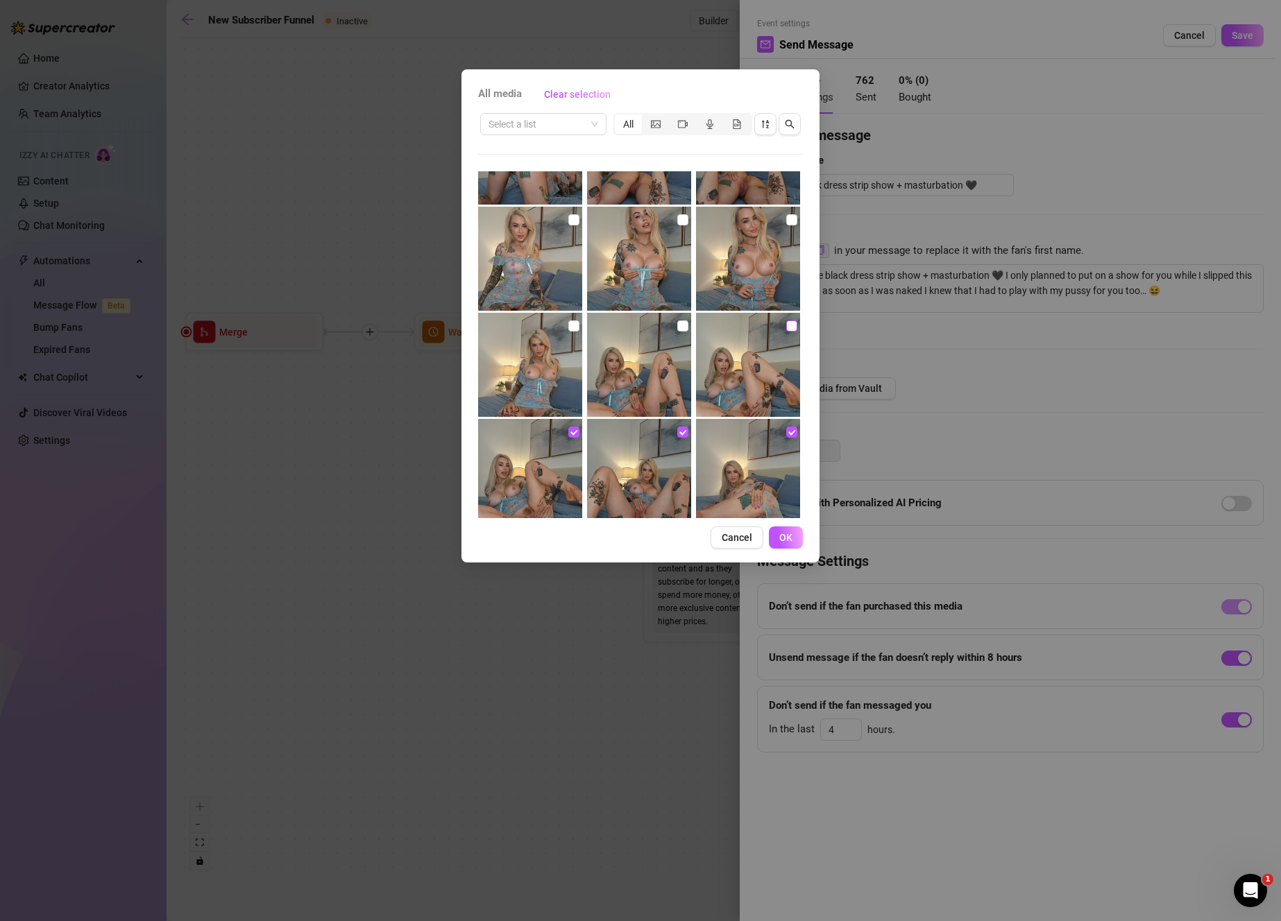
click at [786, 320] on input "checkbox" at bounding box center [791, 325] width 11 height 11
checkbox input "true"
click at [677, 322] on input "checkbox" at bounding box center [682, 325] width 11 height 11
checkbox input "true"
click at [574, 325] on input "checkbox" at bounding box center [573, 325] width 11 height 11
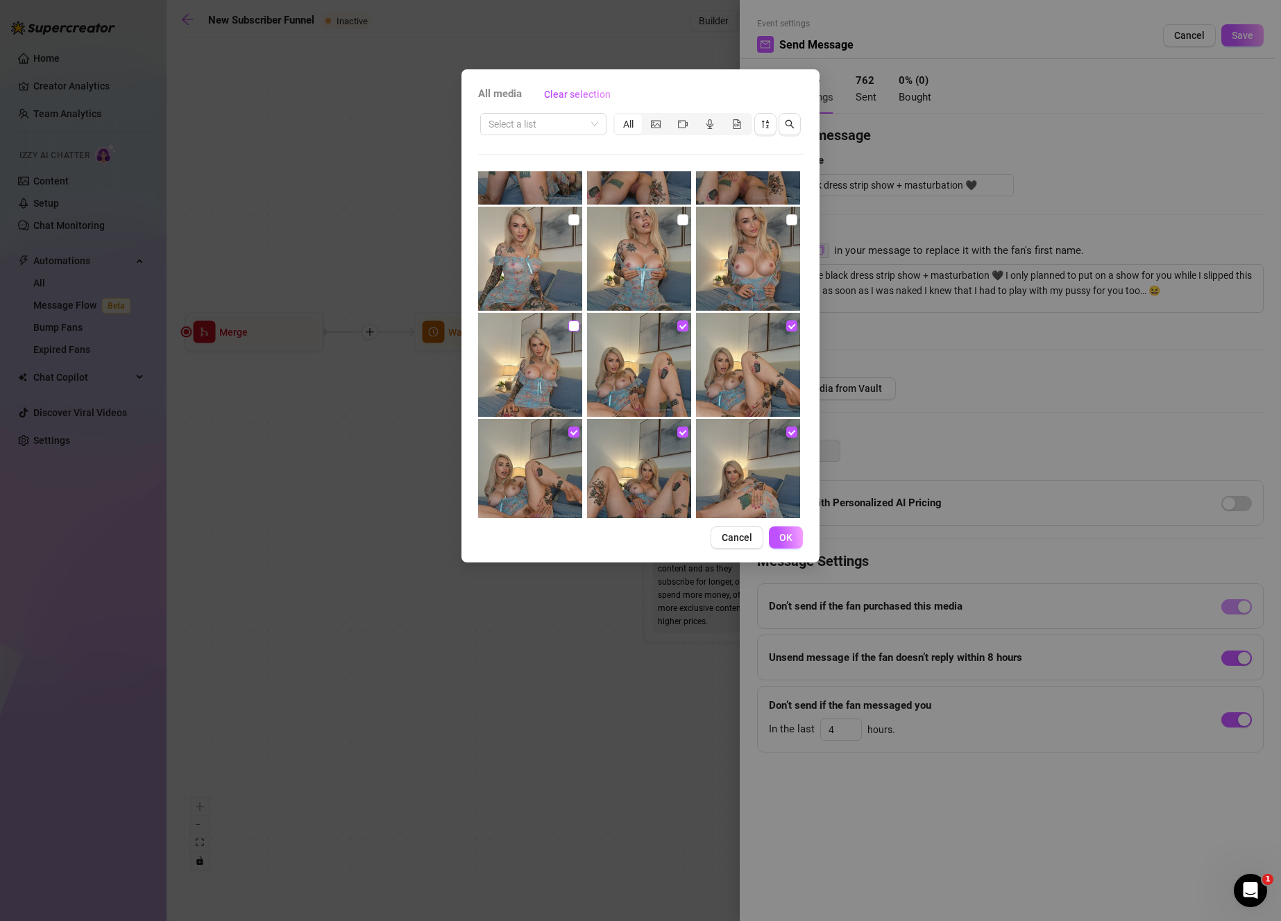
checkbox input "true"
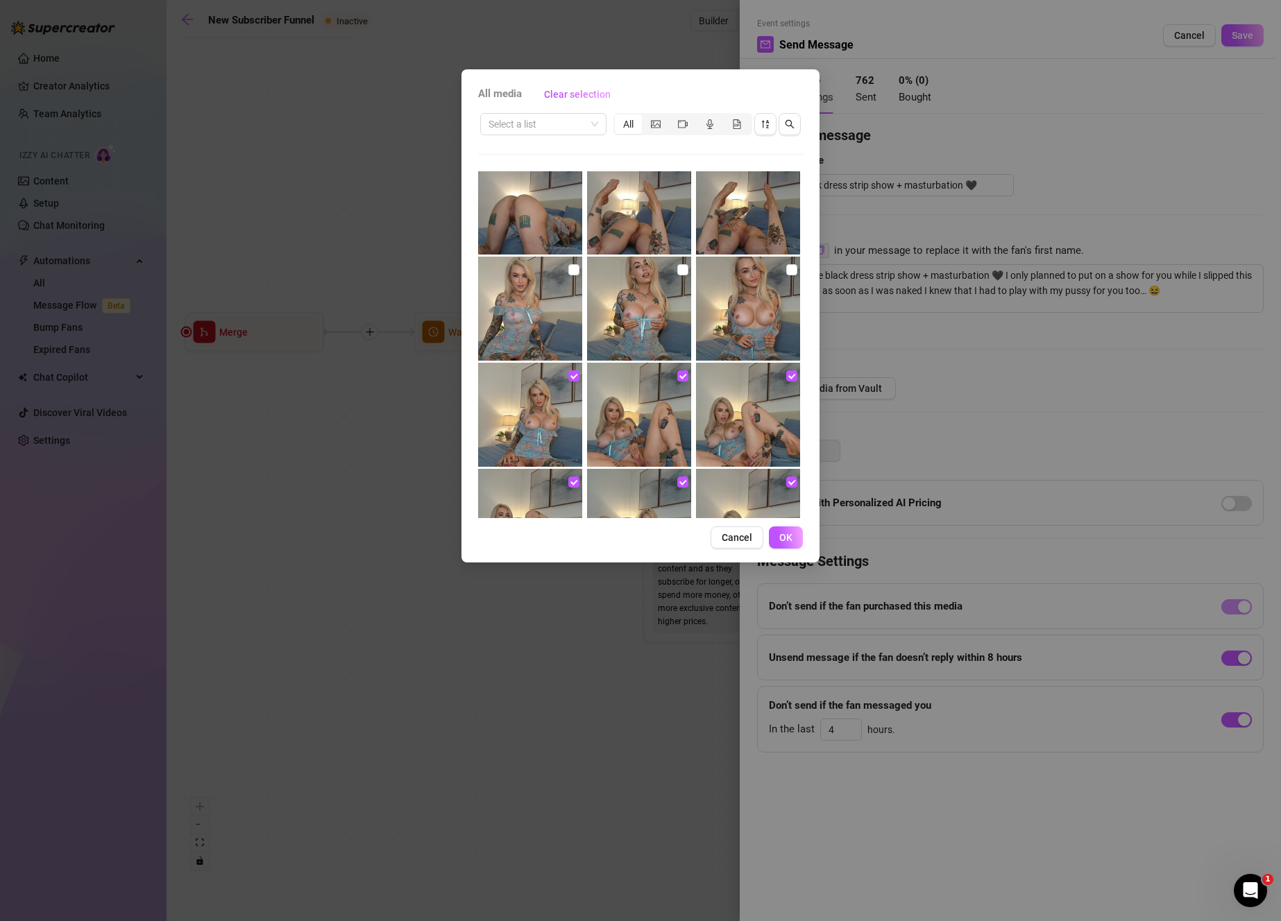
scroll to position [1872, 0]
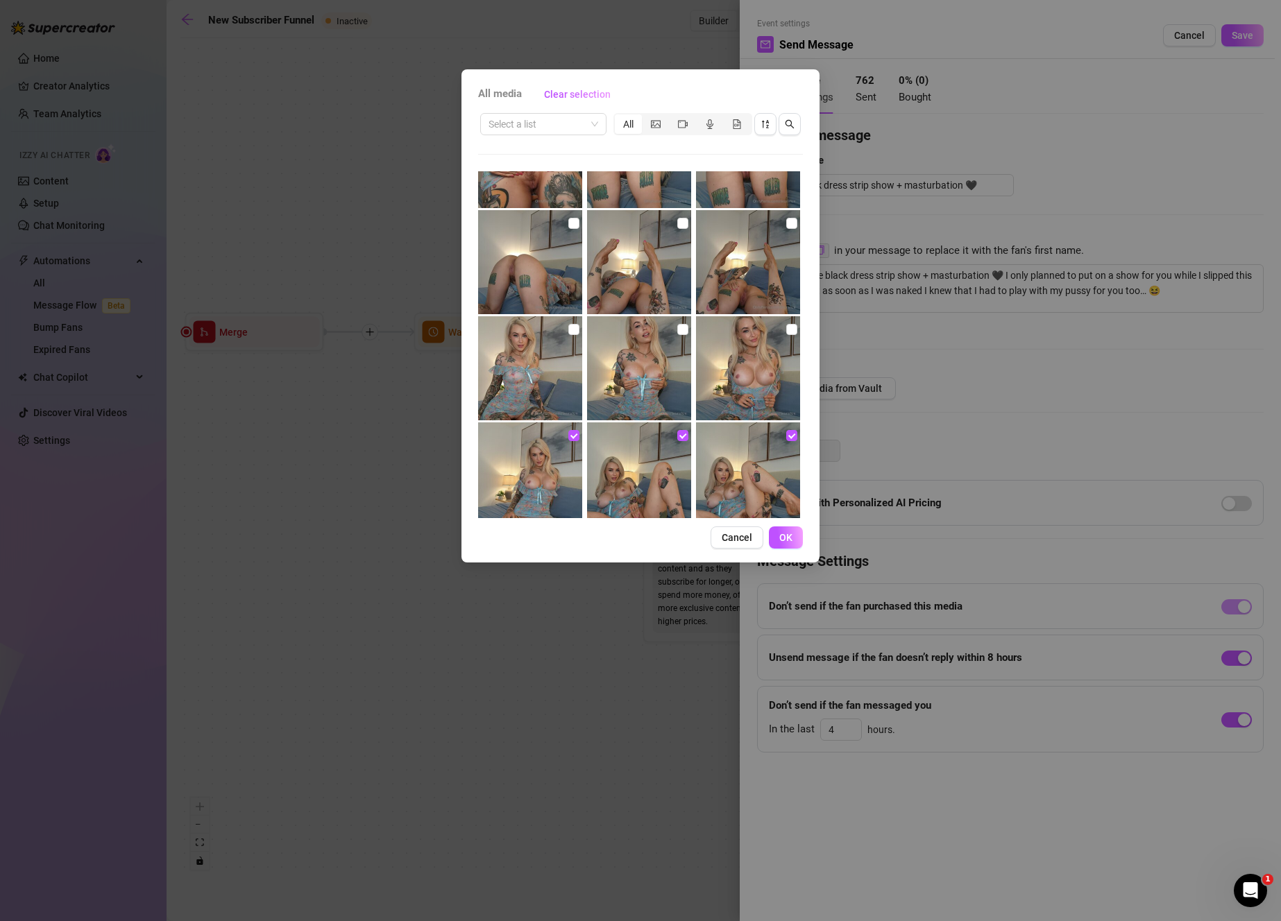
click at [791, 316] on img at bounding box center [748, 368] width 104 height 104
click at [789, 330] on img at bounding box center [748, 368] width 104 height 104
click at [786, 329] on input "checkbox" at bounding box center [791, 329] width 11 height 11
checkbox input "true"
click at [685, 329] on img at bounding box center [639, 368] width 104 height 104
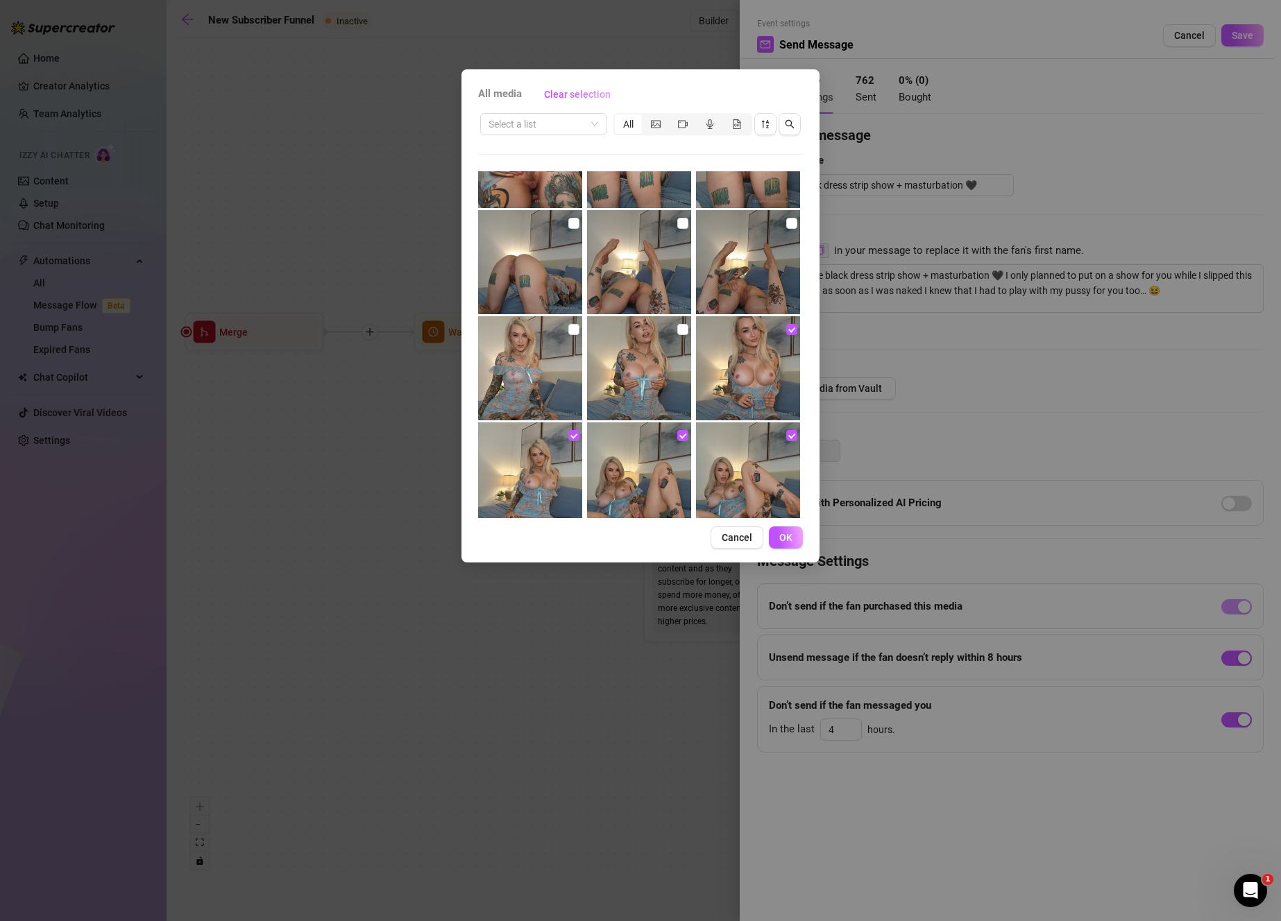
click at [677, 332] on input "checkbox" at bounding box center [682, 329] width 11 height 11
checkbox input "true"
click at [580, 325] on img at bounding box center [530, 368] width 104 height 104
click at [574, 328] on input "checkbox" at bounding box center [573, 329] width 11 height 11
checkbox input "true"
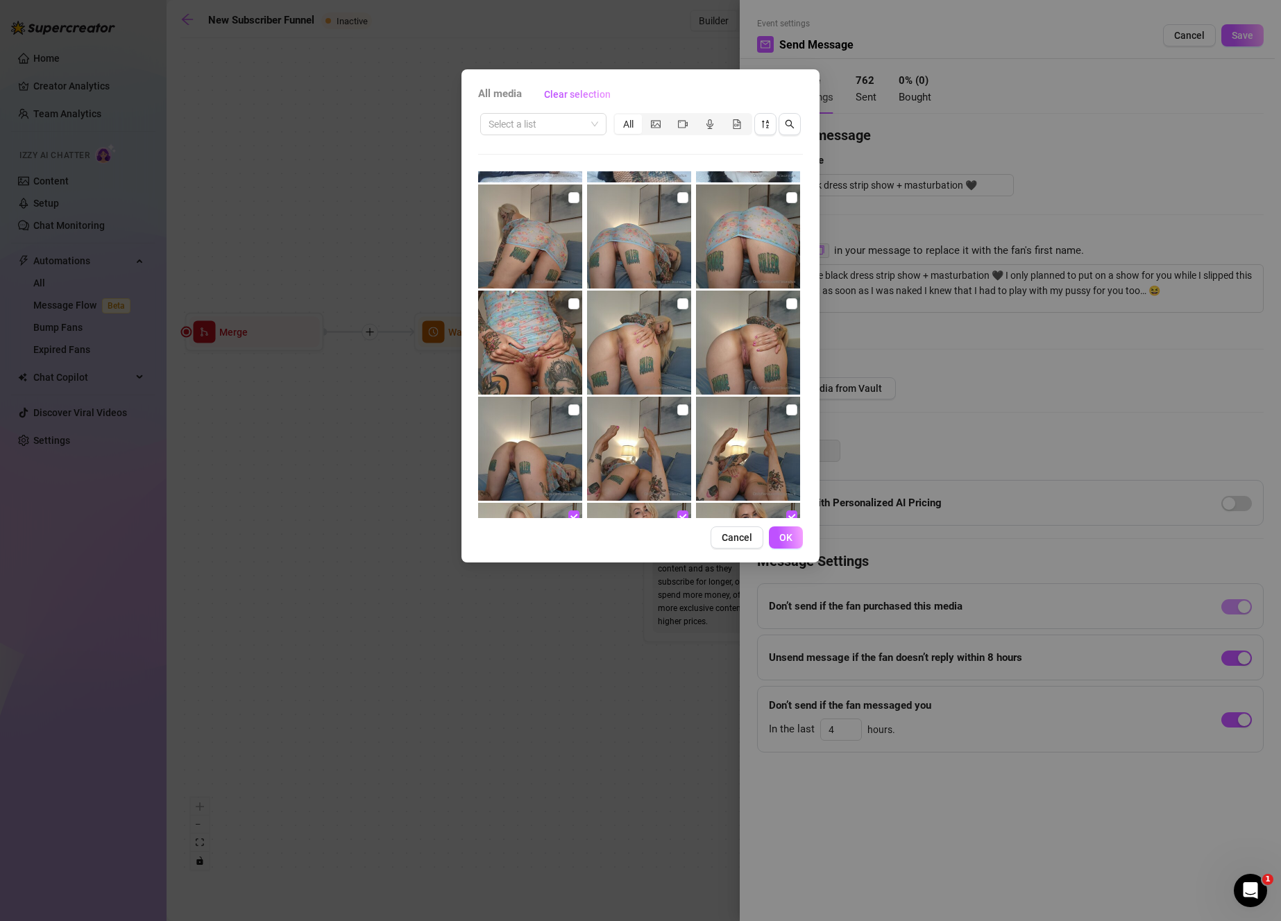
scroll to position [1575, 0]
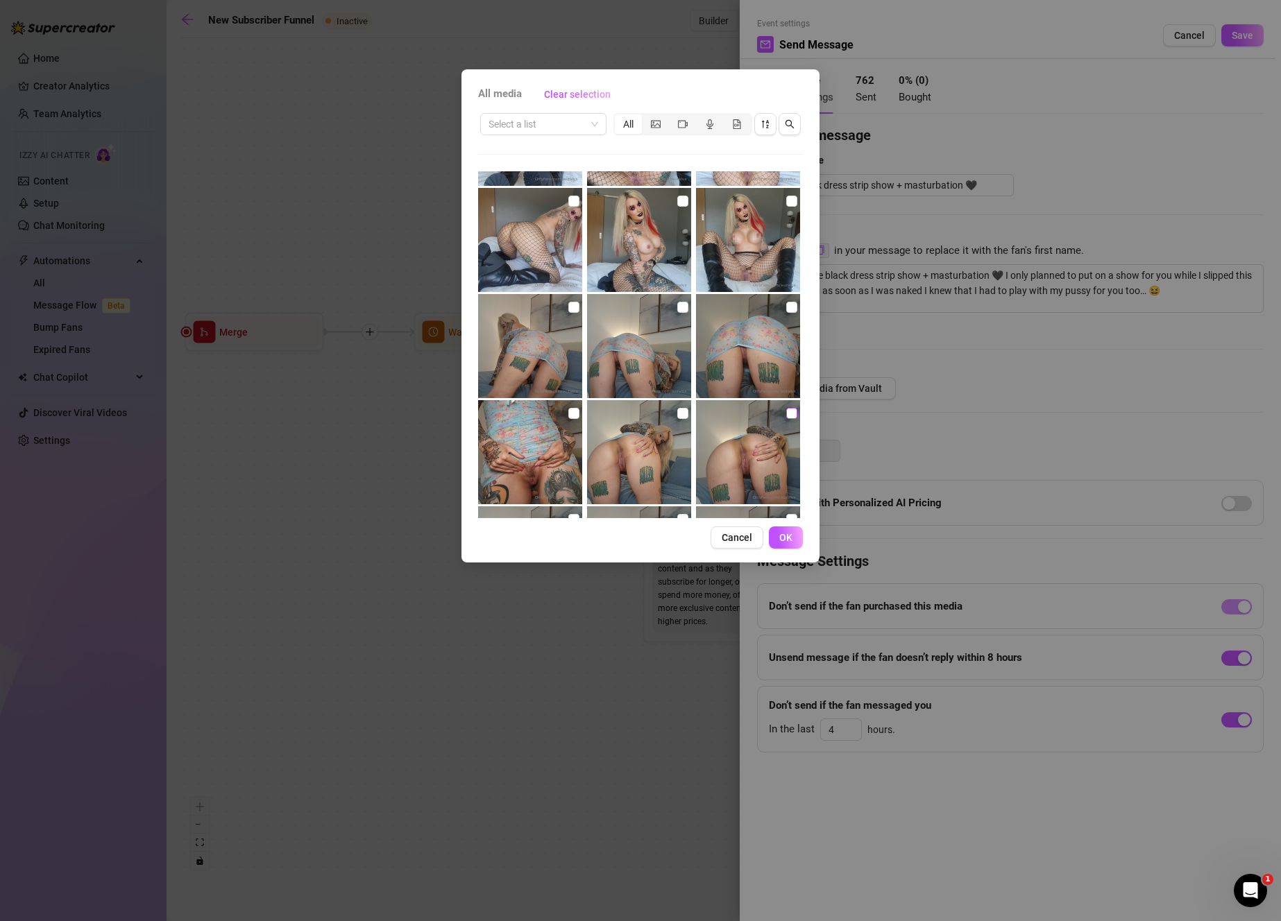
click at [786, 406] on label at bounding box center [791, 413] width 11 height 15
click at [786, 408] on input "checkbox" at bounding box center [791, 413] width 11 height 11
checkbox input "true"
click at [677, 408] on input "checkbox" at bounding box center [682, 413] width 11 height 11
checkbox input "true"
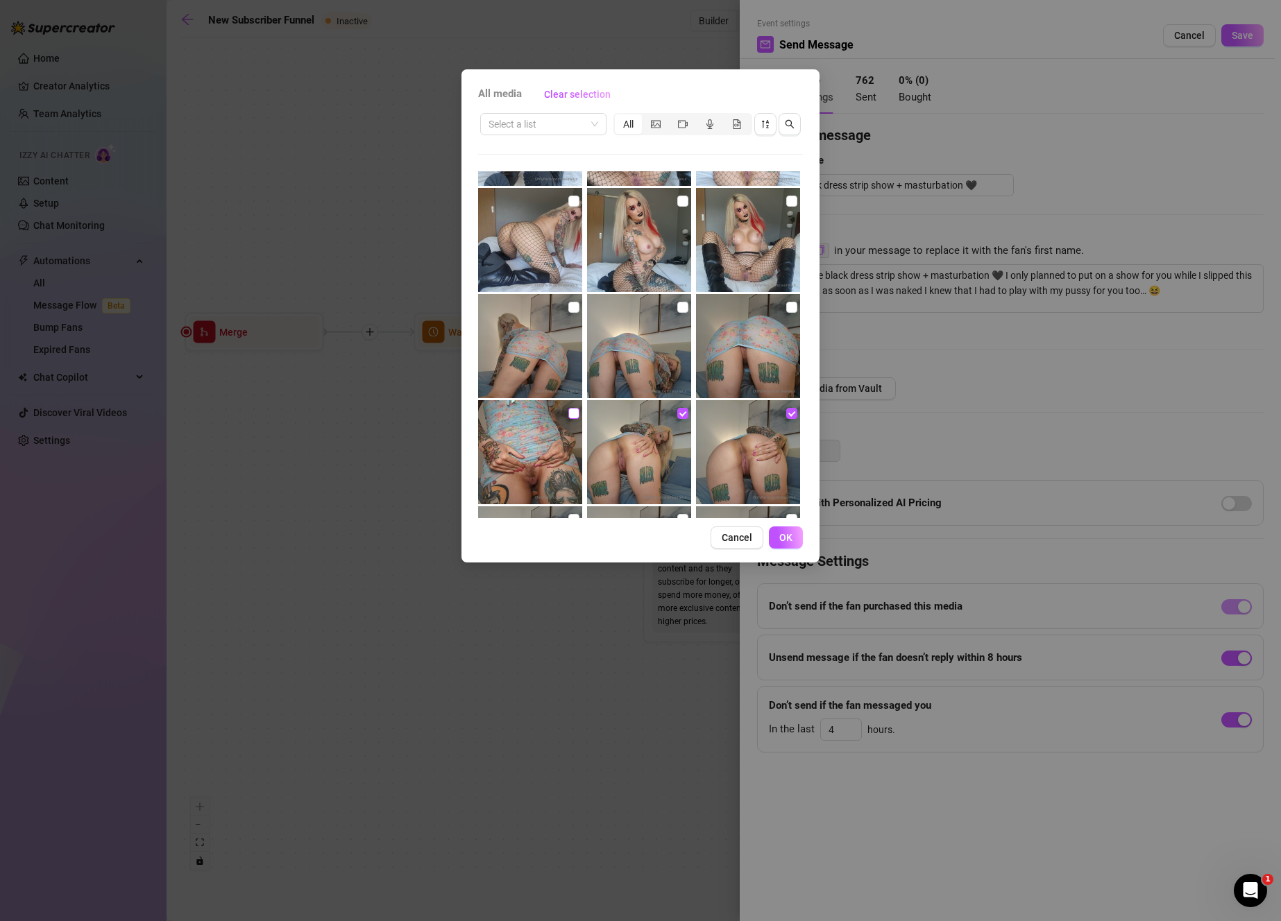
click at [575, 410] on input "checkbox" at bounding box center [573, 413] width 11 height 11
checkbox input "true"
drag, startPoint x: 784, startPoint y: 304, endPoint x: 686, endPoint y: 323, distance: 99.6
click at [786, 305] on input "checkbox" at bounding box center [791, 307] width 11 height 11
checkbox input "true"
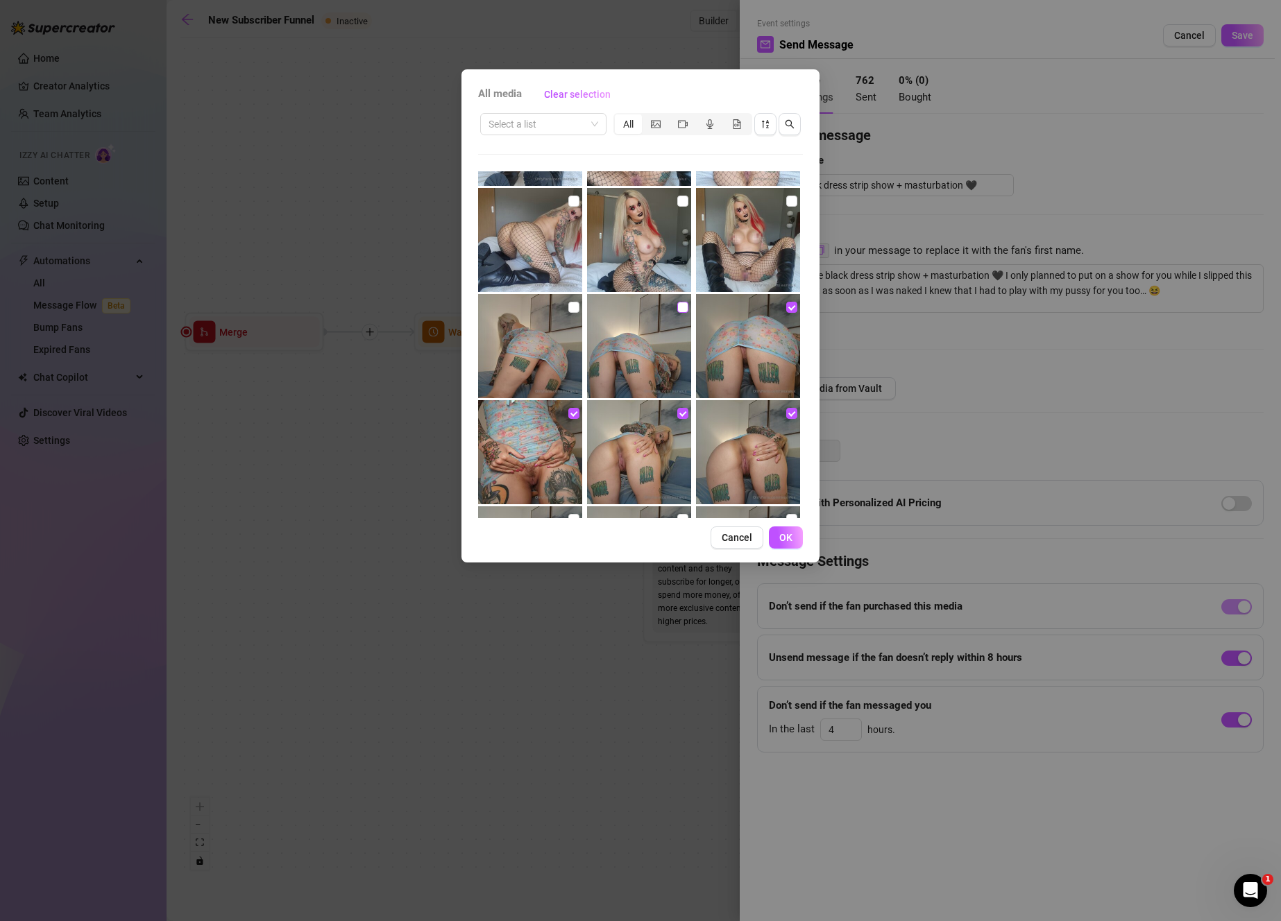
click at [680, 309] on input "checkbox" at bounding box center [682, 307] width 11 height 11
checkbox input "true"
click at [569, 305] on input "checkbox" at bounding box center [573, 307] width 11 height 11
checkbox input "true"
click at [776, 535] on button "OK" at bounding box center [786, 538] width 34 height 22
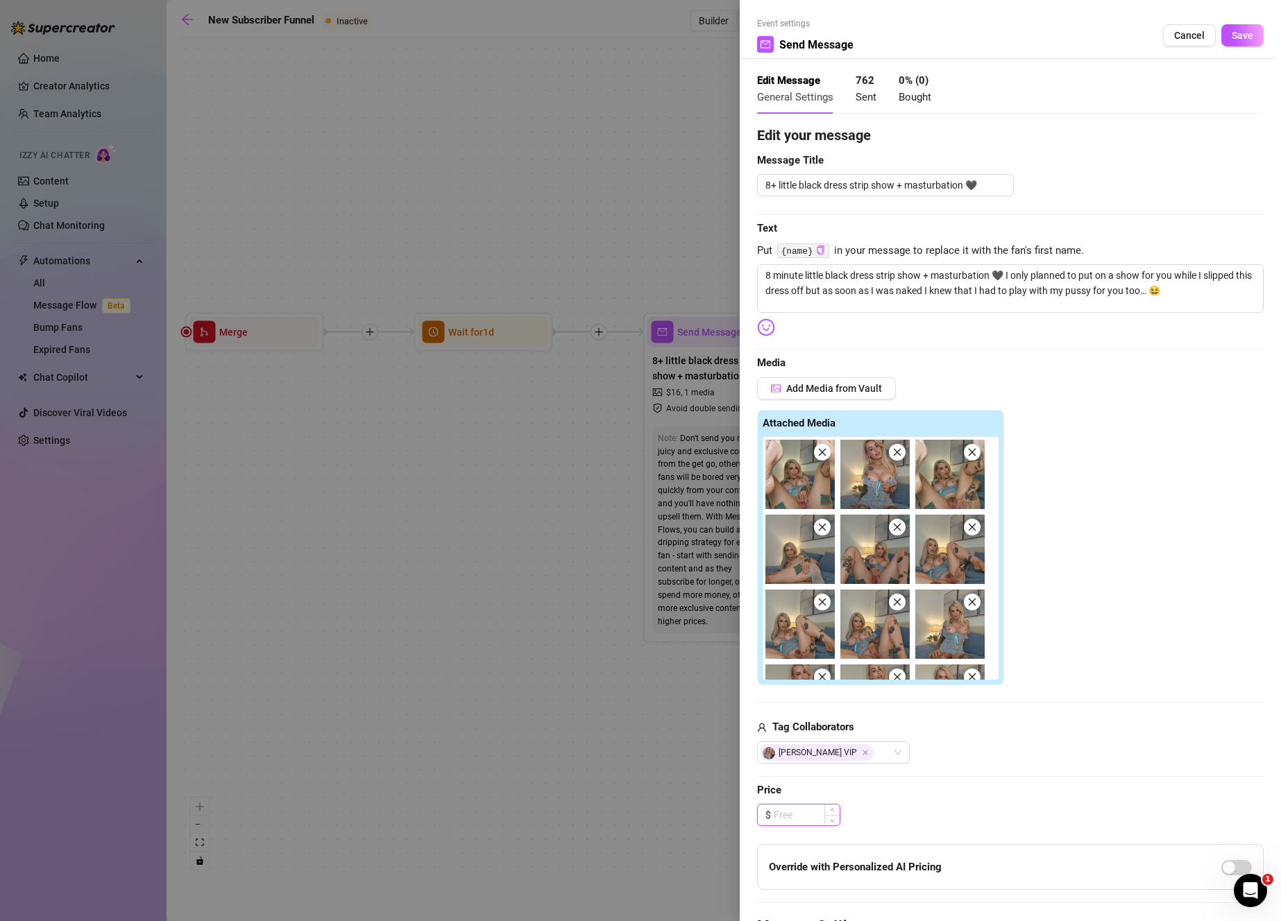
click at [800, 810] on input at bounding box center [806, 815] width 66 height 21
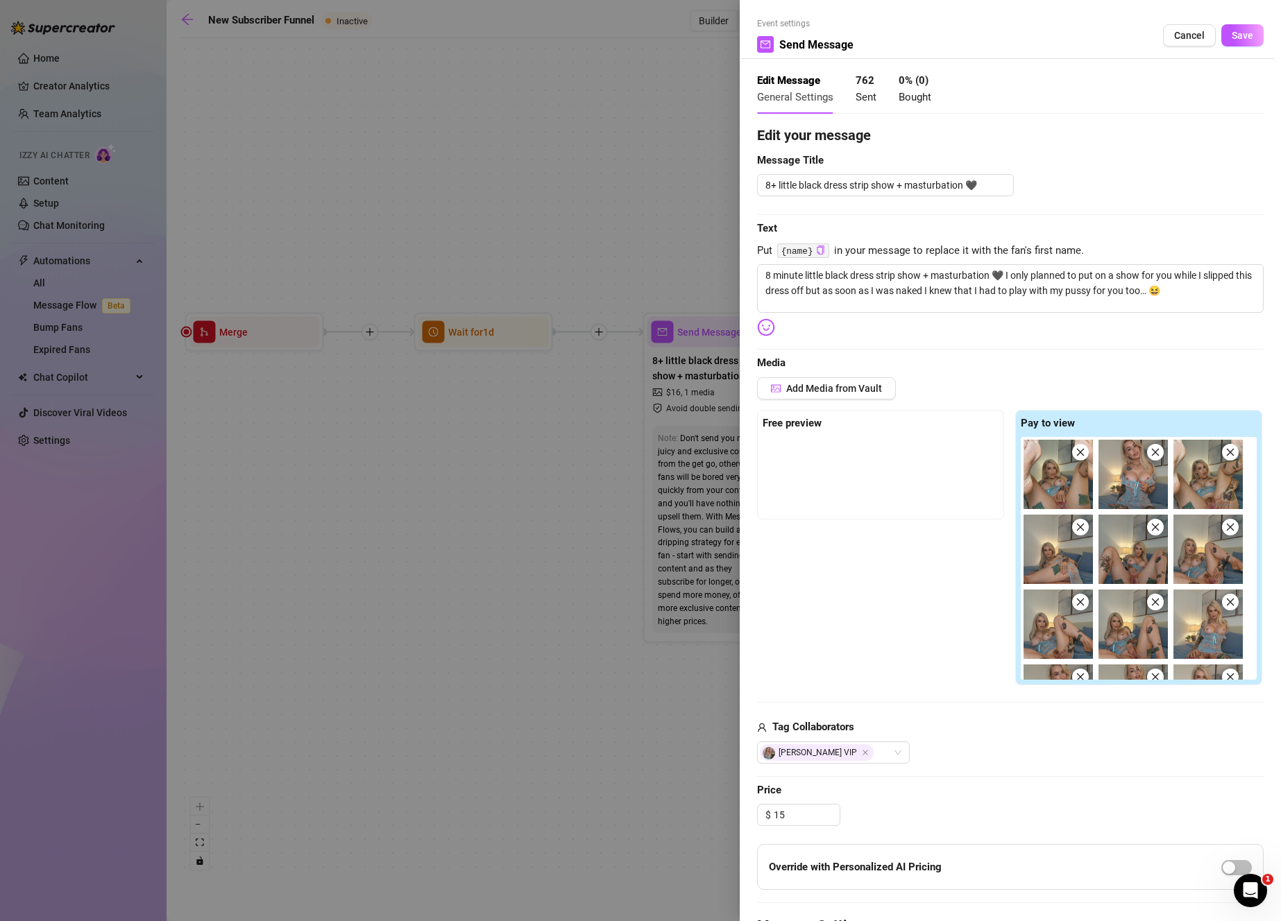
type input "15.00"
click at [1174, 34] on span "Cancel" at bounding box center [1189, 35] width 31 height 11
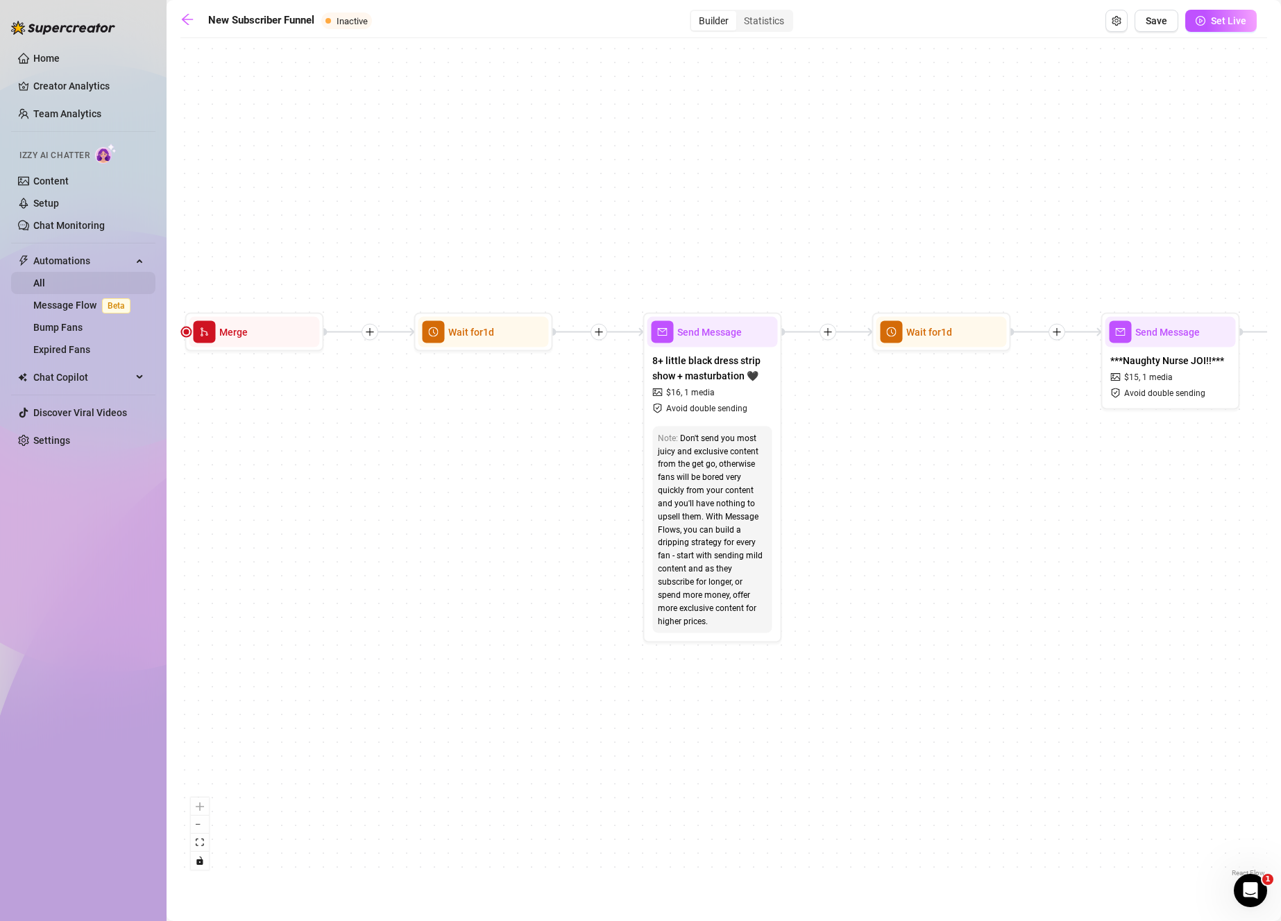
click at [45, 289] on link "All" at bounding box center [39, 282] width 12 height 11
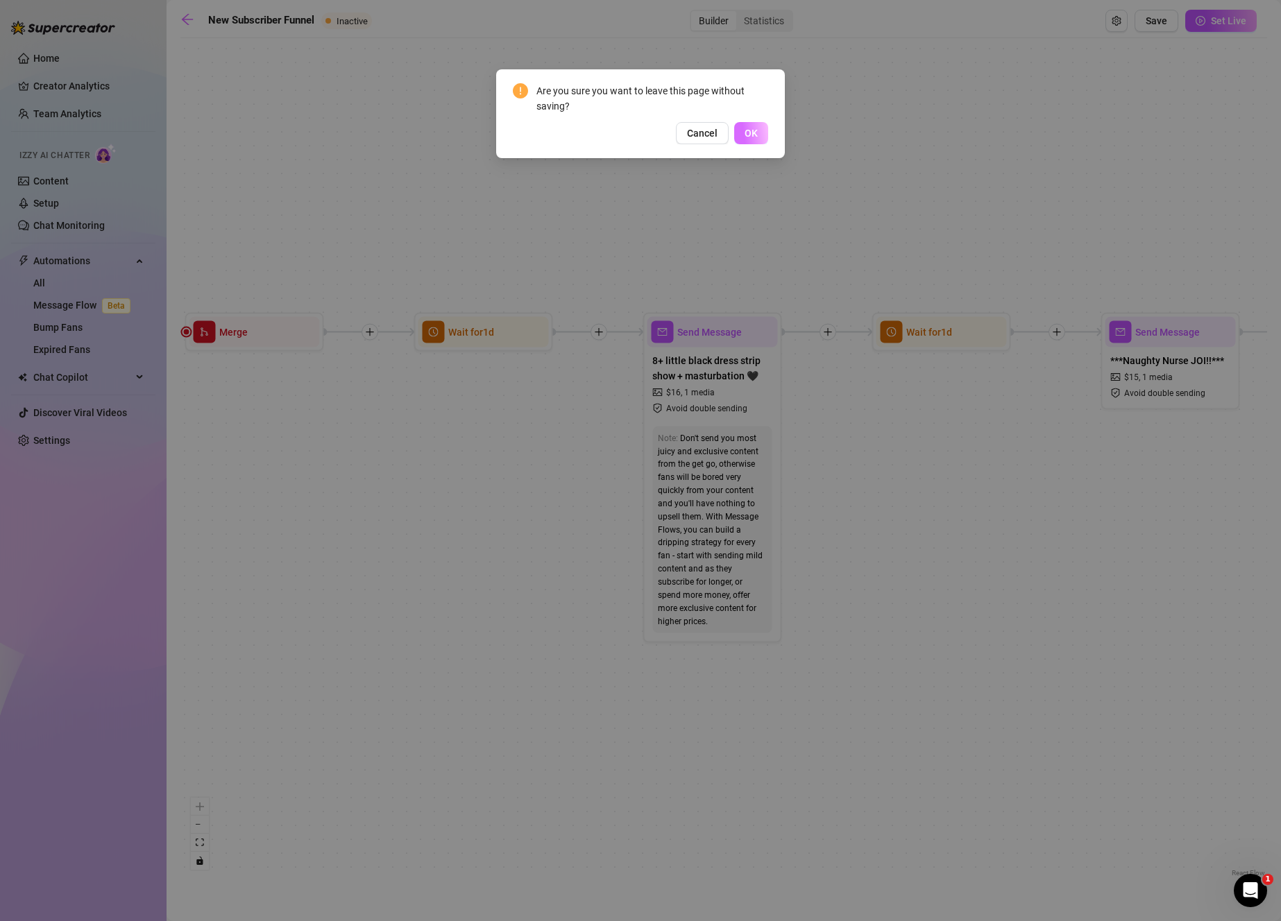
click at [741, 132] on button "OK" at bounding box center [751, 133] width 34 height 22
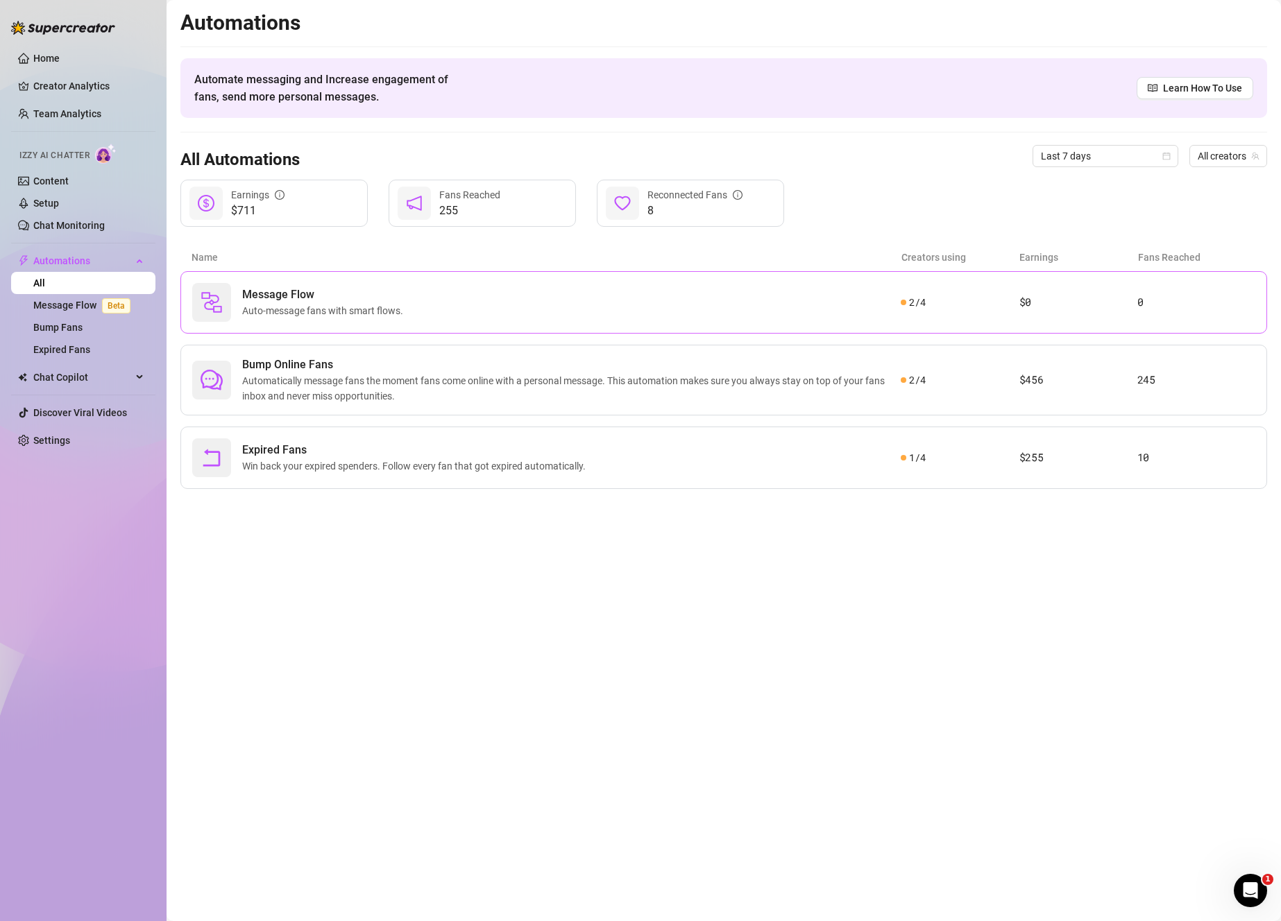
click at [959, 325] on div "Message Flow Auto-message fans with smart flows. 2 / 4 $0 0" at bounding box center [723, 302] width 1086 height 62
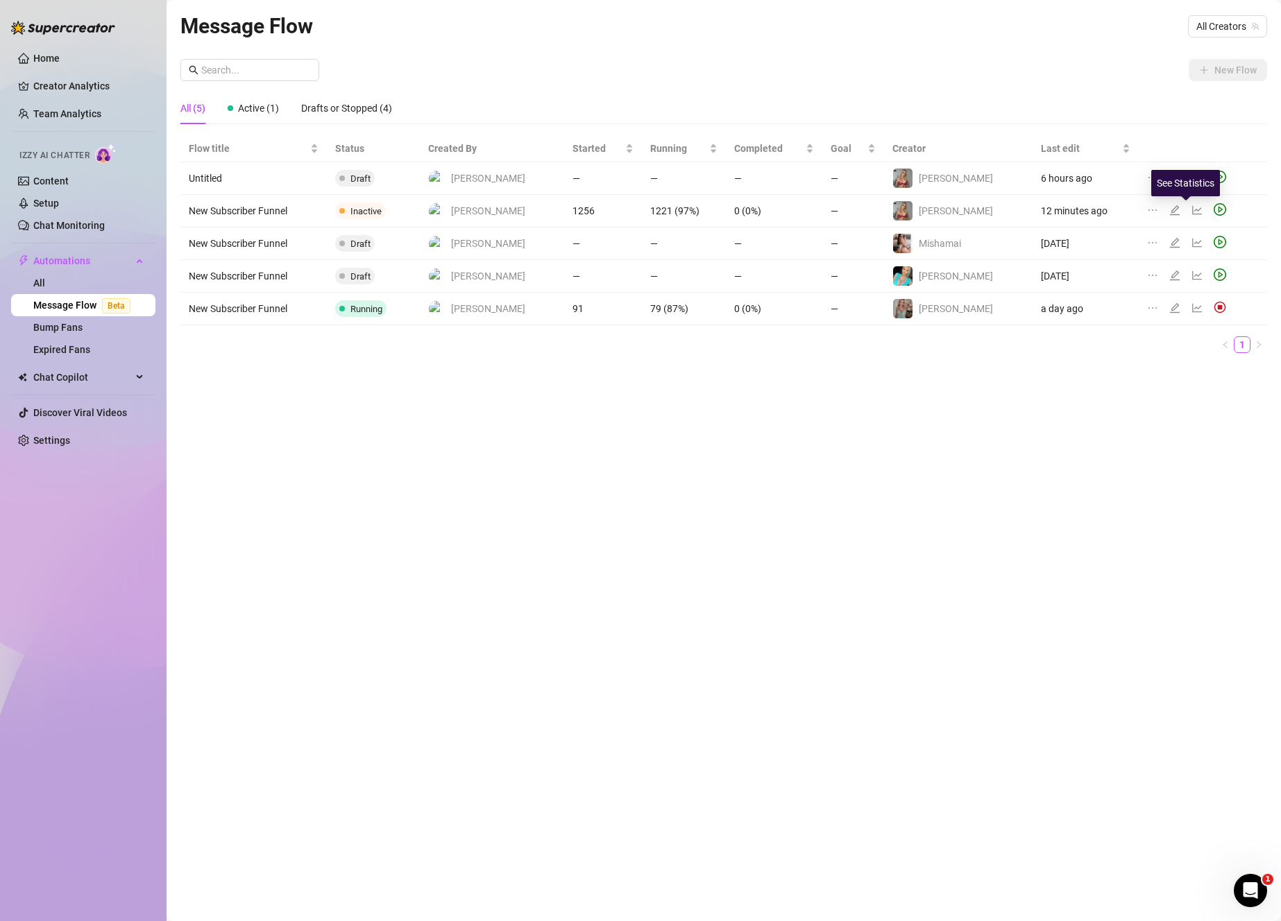
click at [1192, 214] on icon "line-chart" at bounding box center [1197, 210] width 10 height 9
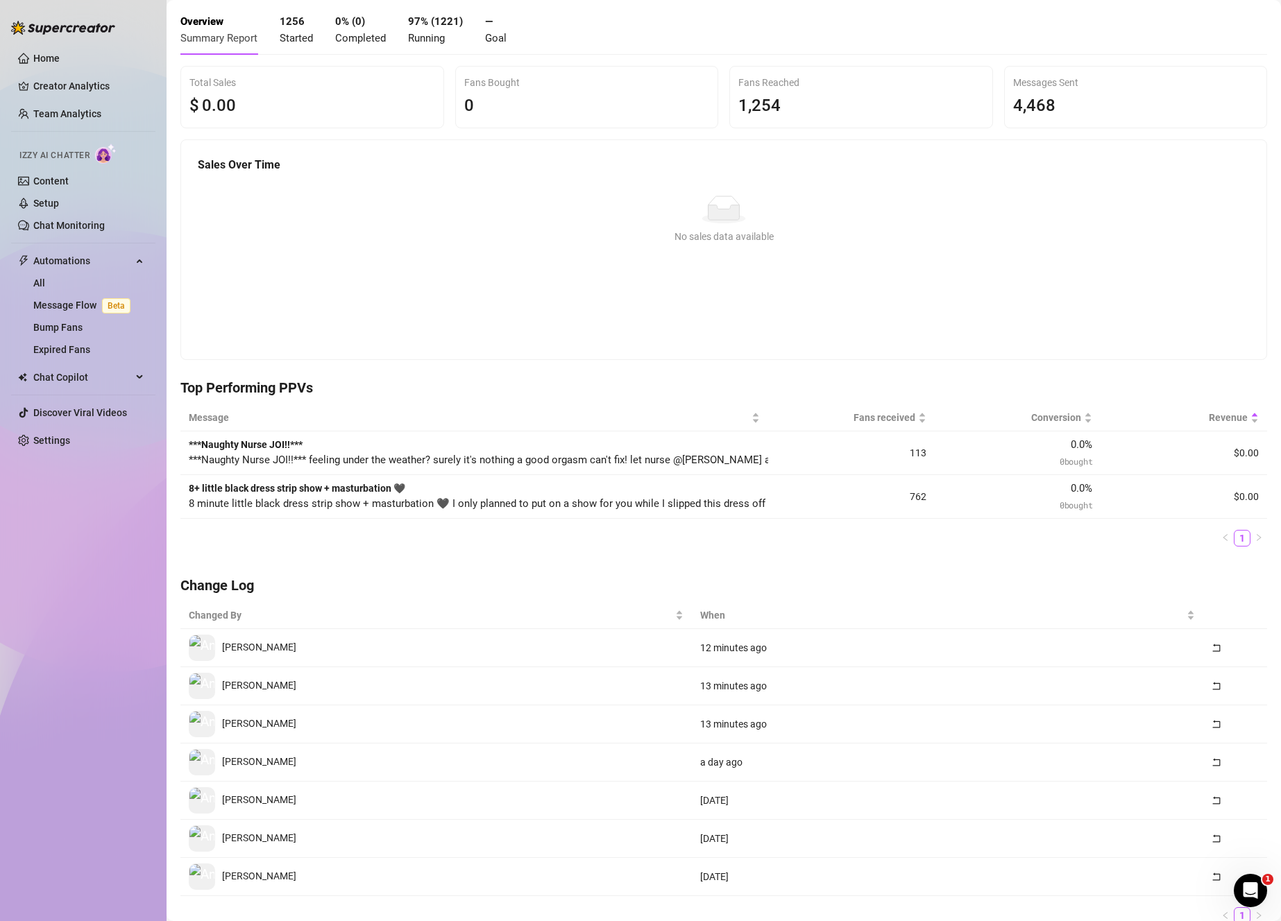
scroll to position [95, 0]
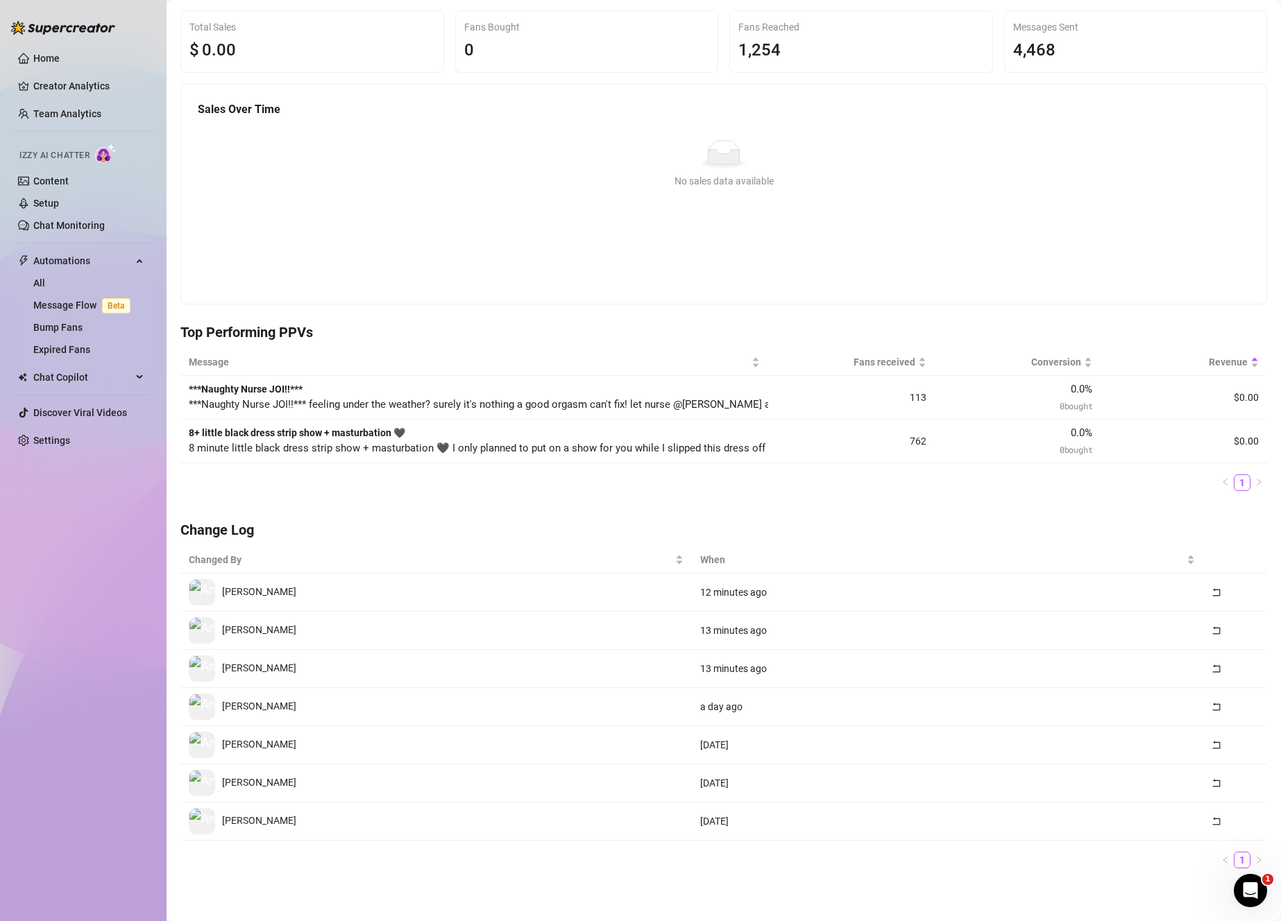
click at [400, 425] on div "8+ little black dress strip show + masturbation 🖤 8 minute little black dress s…" at bounding box center [327, 441] width 277 height 32
click at [400, 429] on strong "8+ little black dress strip show + masturbation 🖤" at bounding box center [297, 432] width 216 height 11
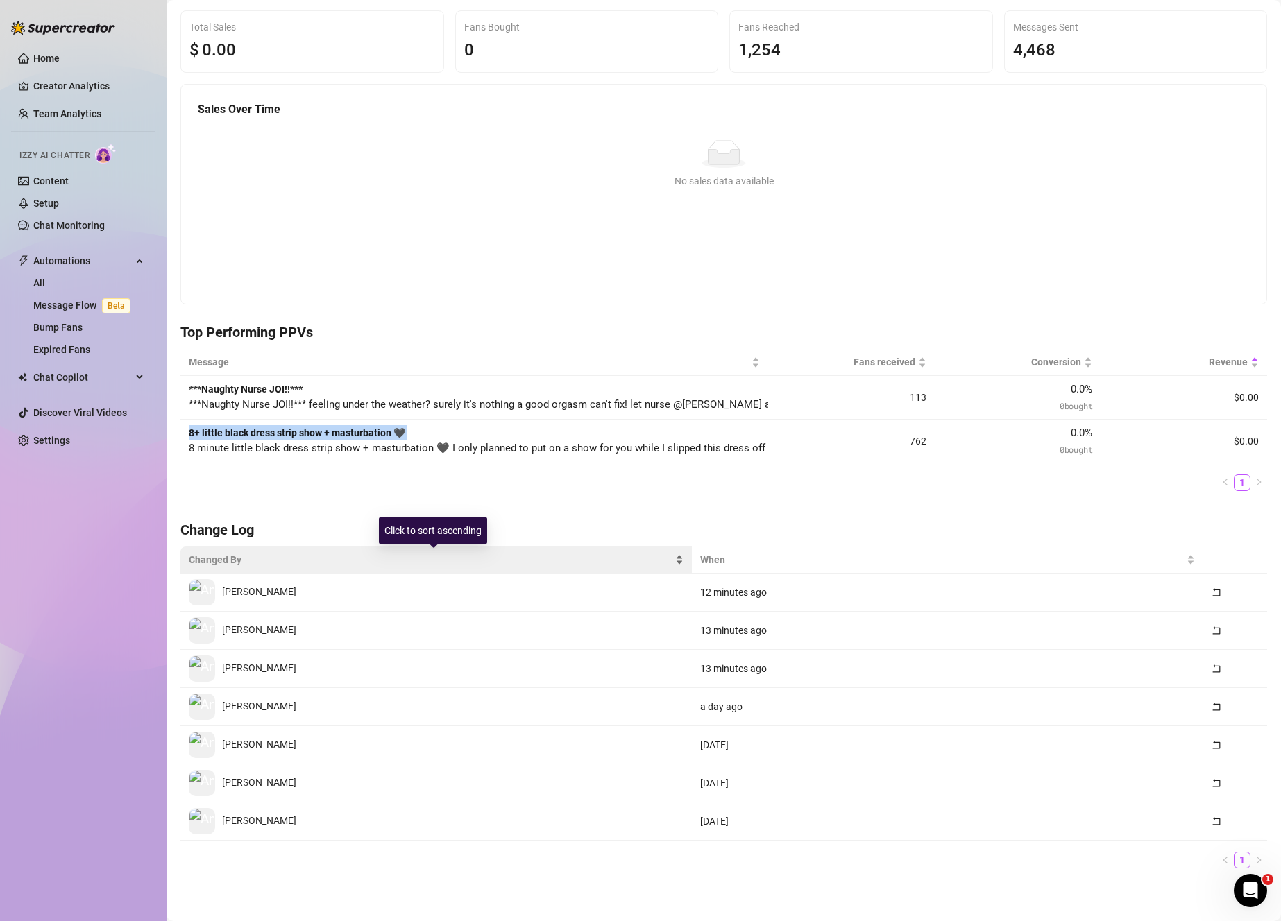
scroll to position [0, 0]
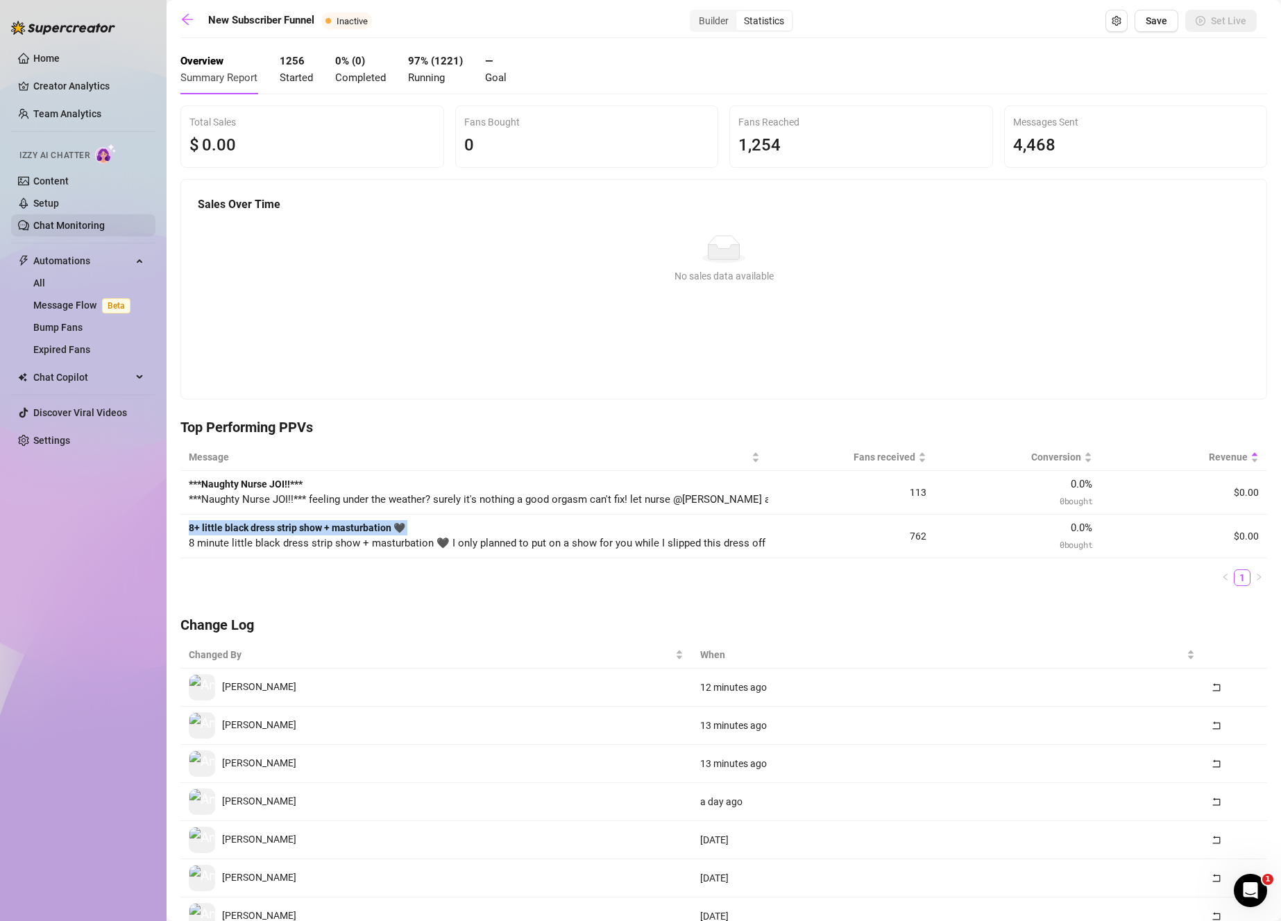
click at [105, 223] on link "Chat Monitoring" at bounding box center [68, 225] width 71 height 11
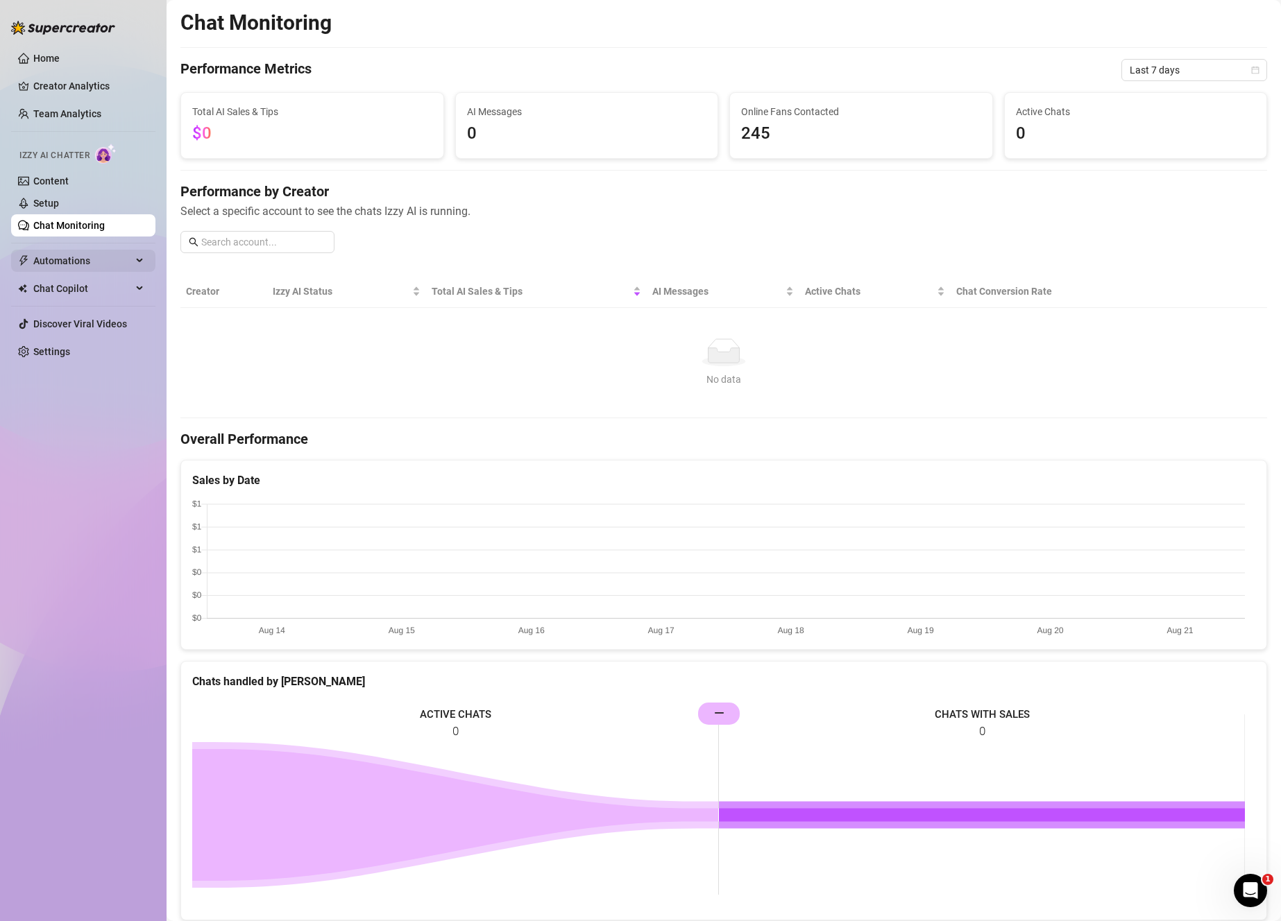
click at [114, 264] on span "Automations" at bounding box center [82, 261] width 99 height 22
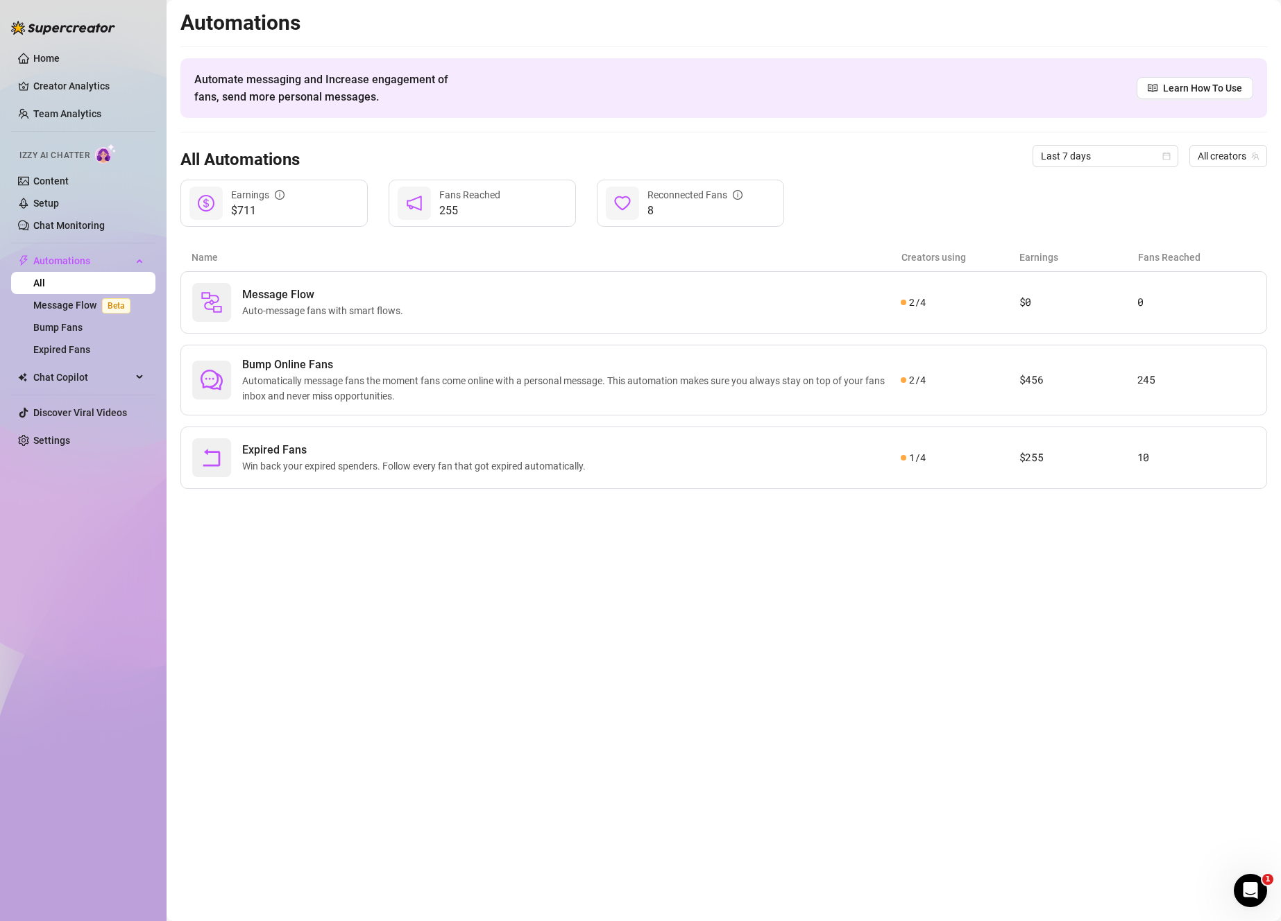
click at [513, 205] on div "255 Fans Reached" at bounding box center [481, 203] width 187 height 47
click at [430, 203] on div at bounding box center [413, 203] width 33 height 33
click at [418, 205] on icon "notification" at bounding box center [414, 203] width 17 height 17
click at [103, 379] on span "Chat Copilot" at bounding box center [82, 377] width 99 height 22
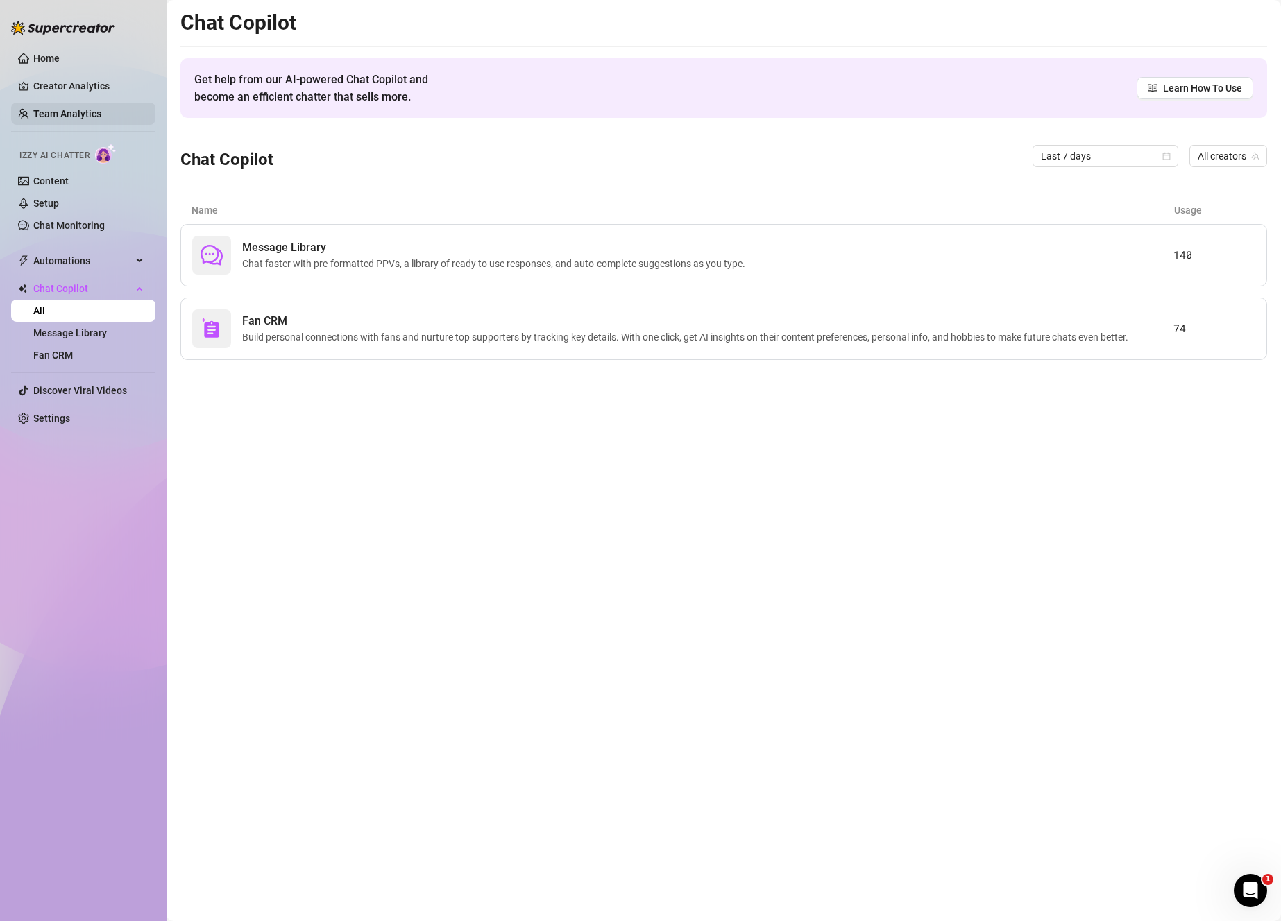
click at [101, 119] on link "Team Analytics" at bounding box center [67, 113] width 68 height 11
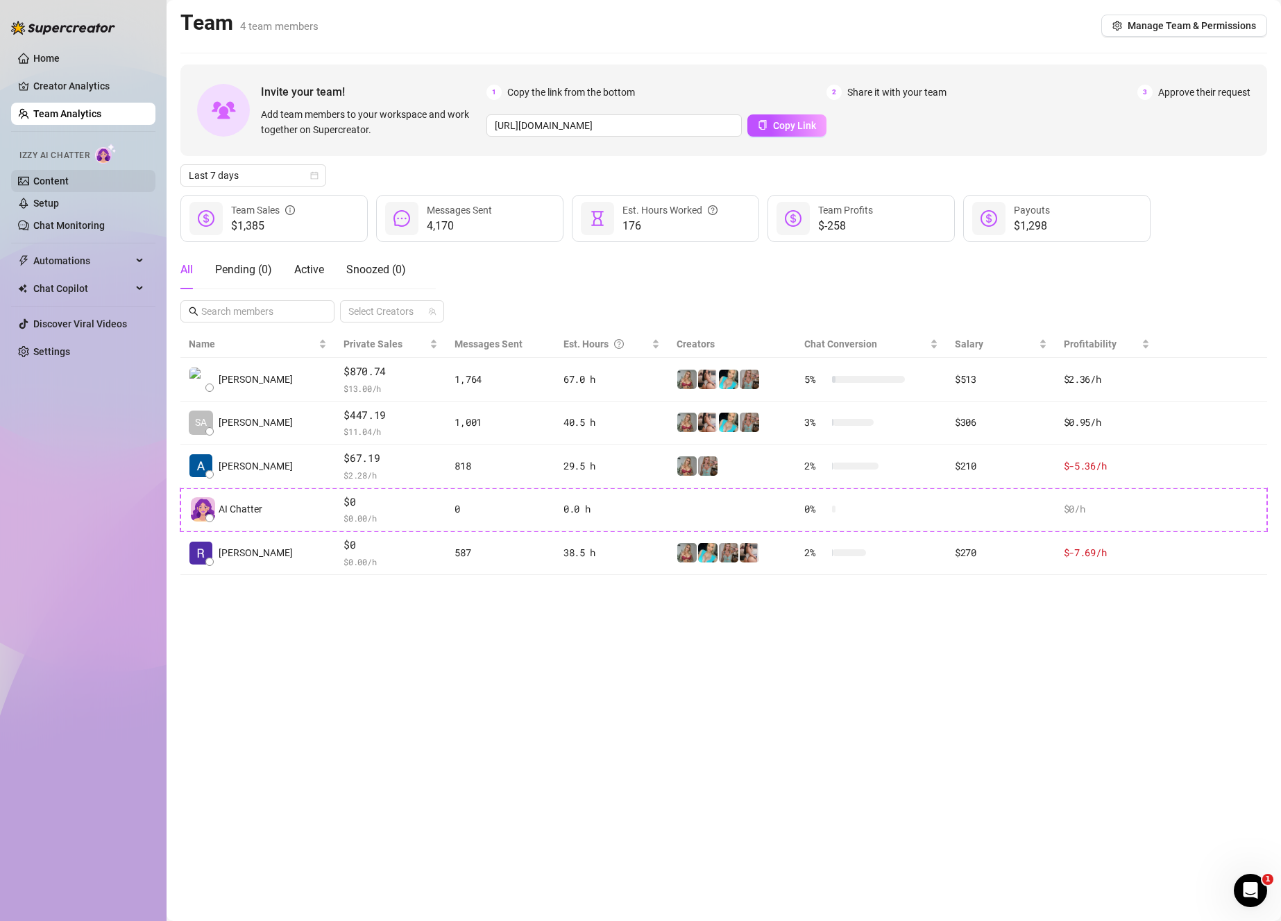
click at [69, 177] on link "Content" at bounding box center [50, 181] width 35 height 11
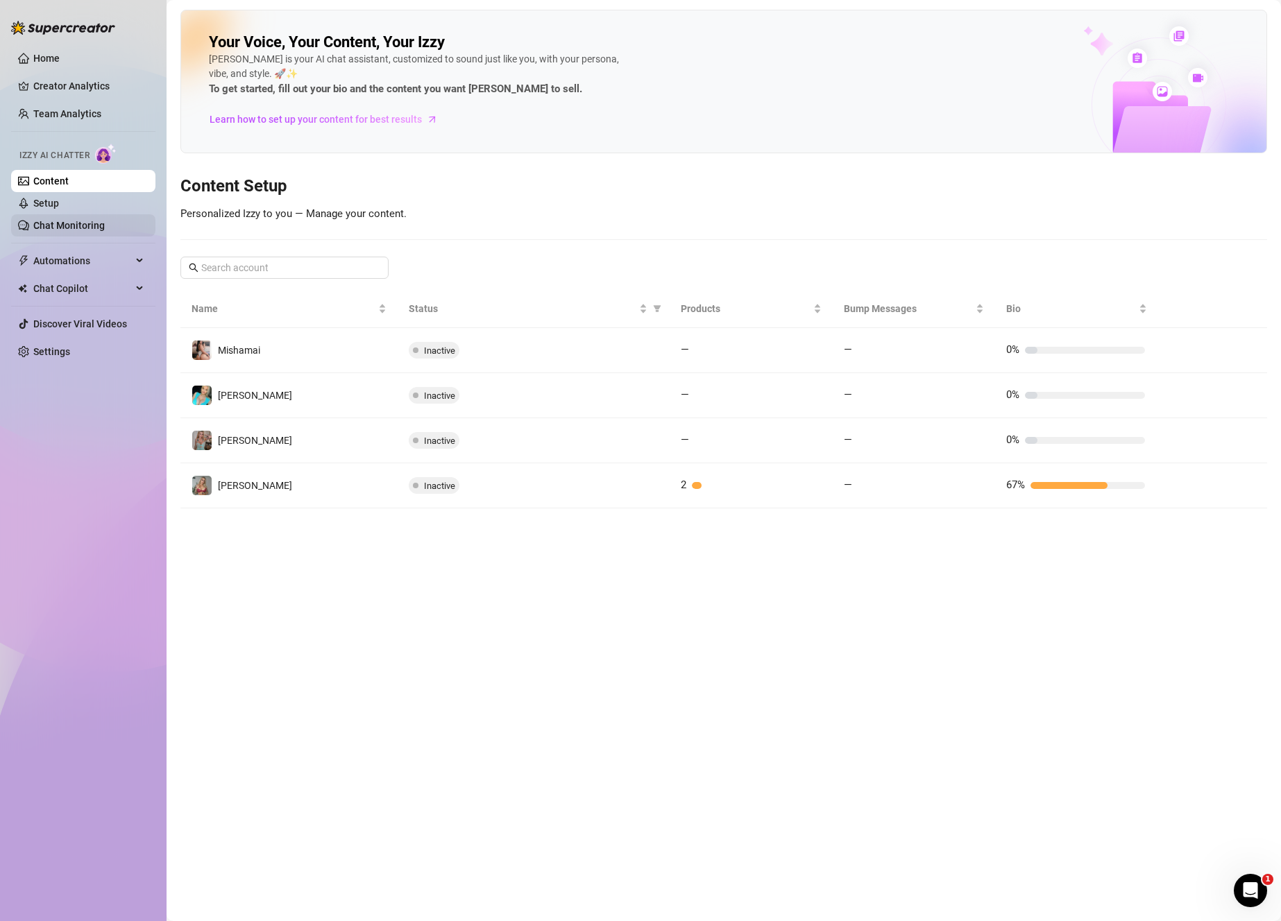
click at [105, 220] on link "Chat Monitoring" at bounding box center [68, 225] width 71 height 11
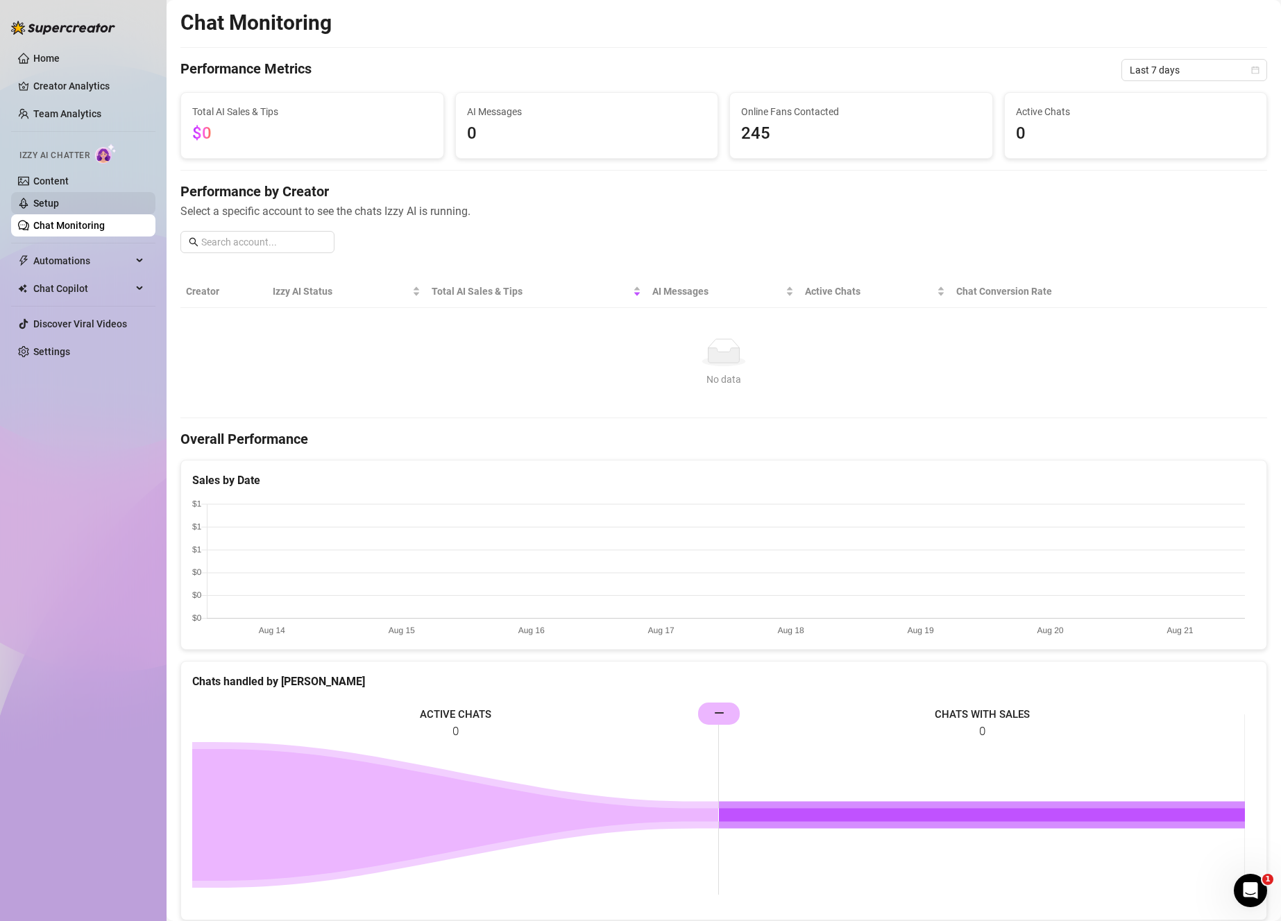
click at [59, 198] on link "Setup" at bounding box center [46, 203] width 26 height 11
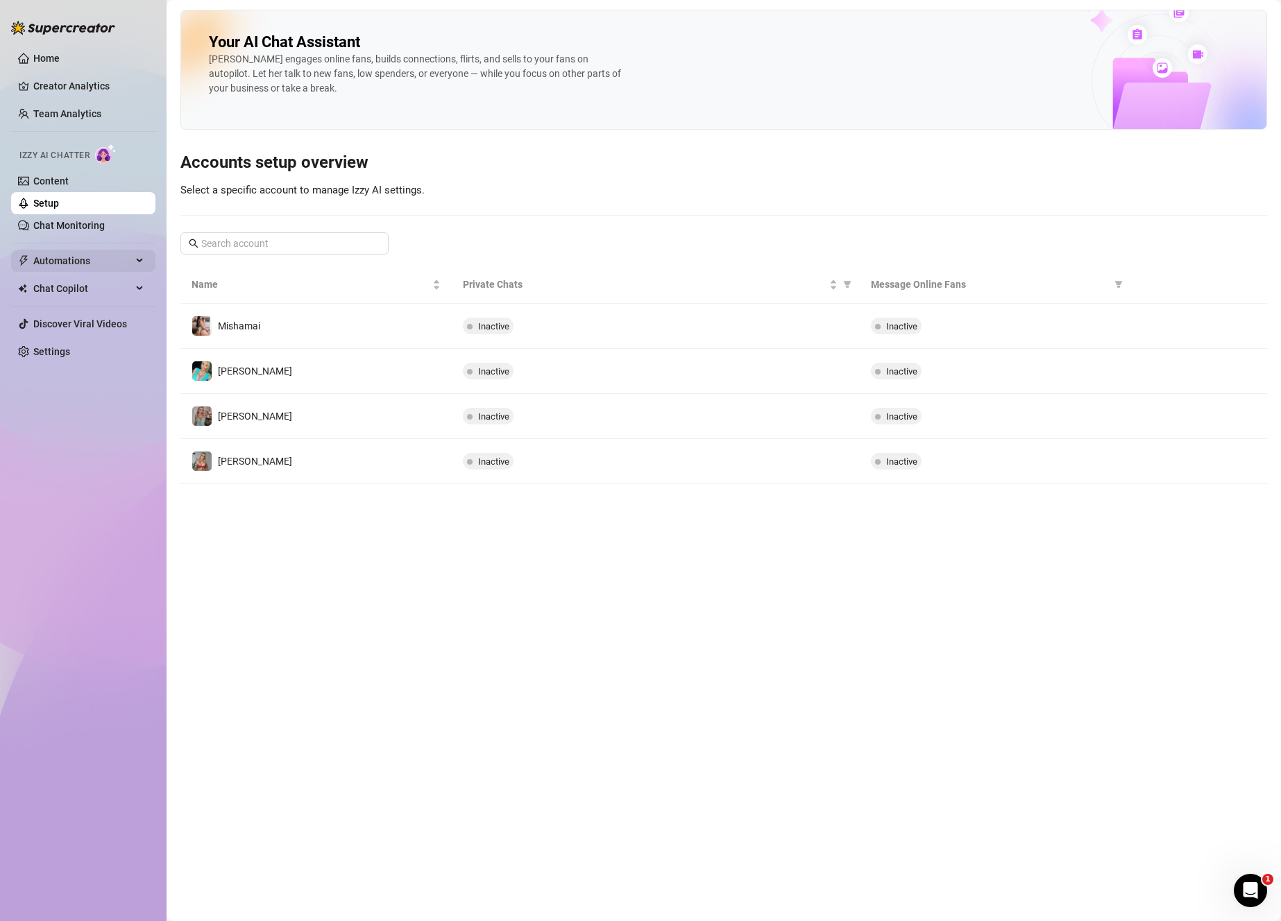
click at [100, 264] on span "Automations" at bounding box center [82, 261] width 99 height 22
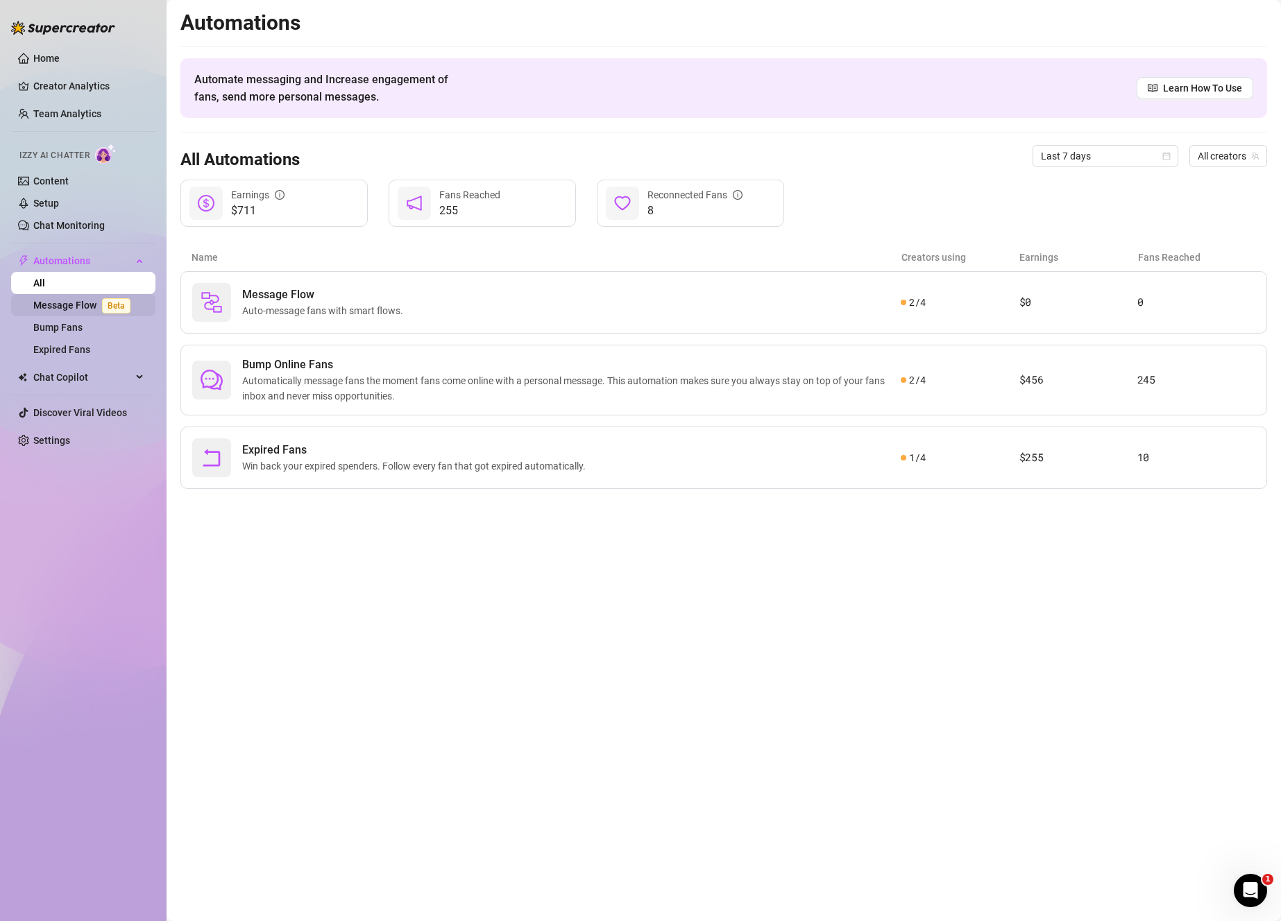
click at [125, 307] on span "Beta" at bounding box center [116, 305] width 28 height 15
